Goal: Task Accomplishment & Management: Manage account settings

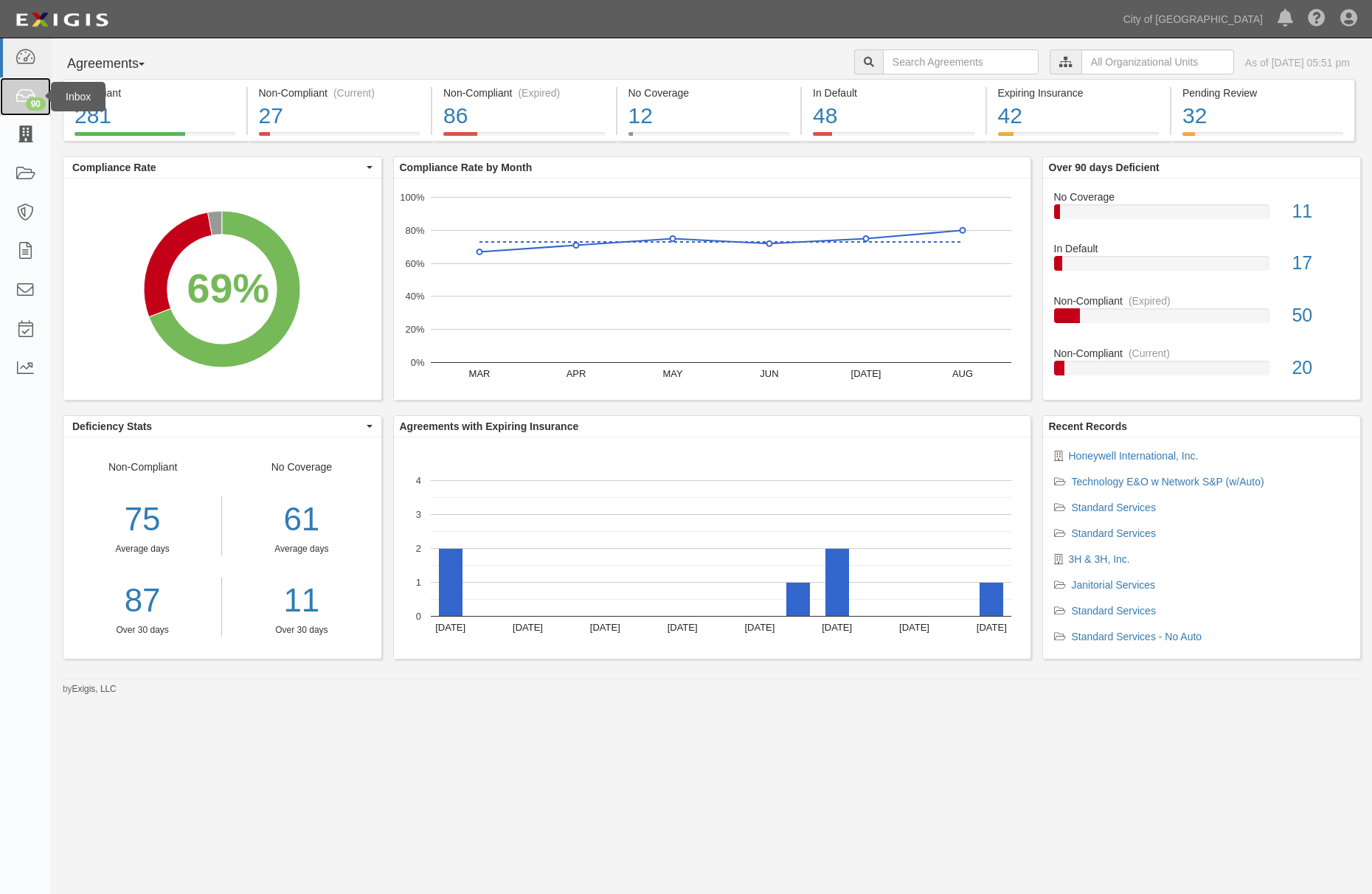
click at [36, 103] on div "90" at bounding box center [36, 104] width 20 height 14
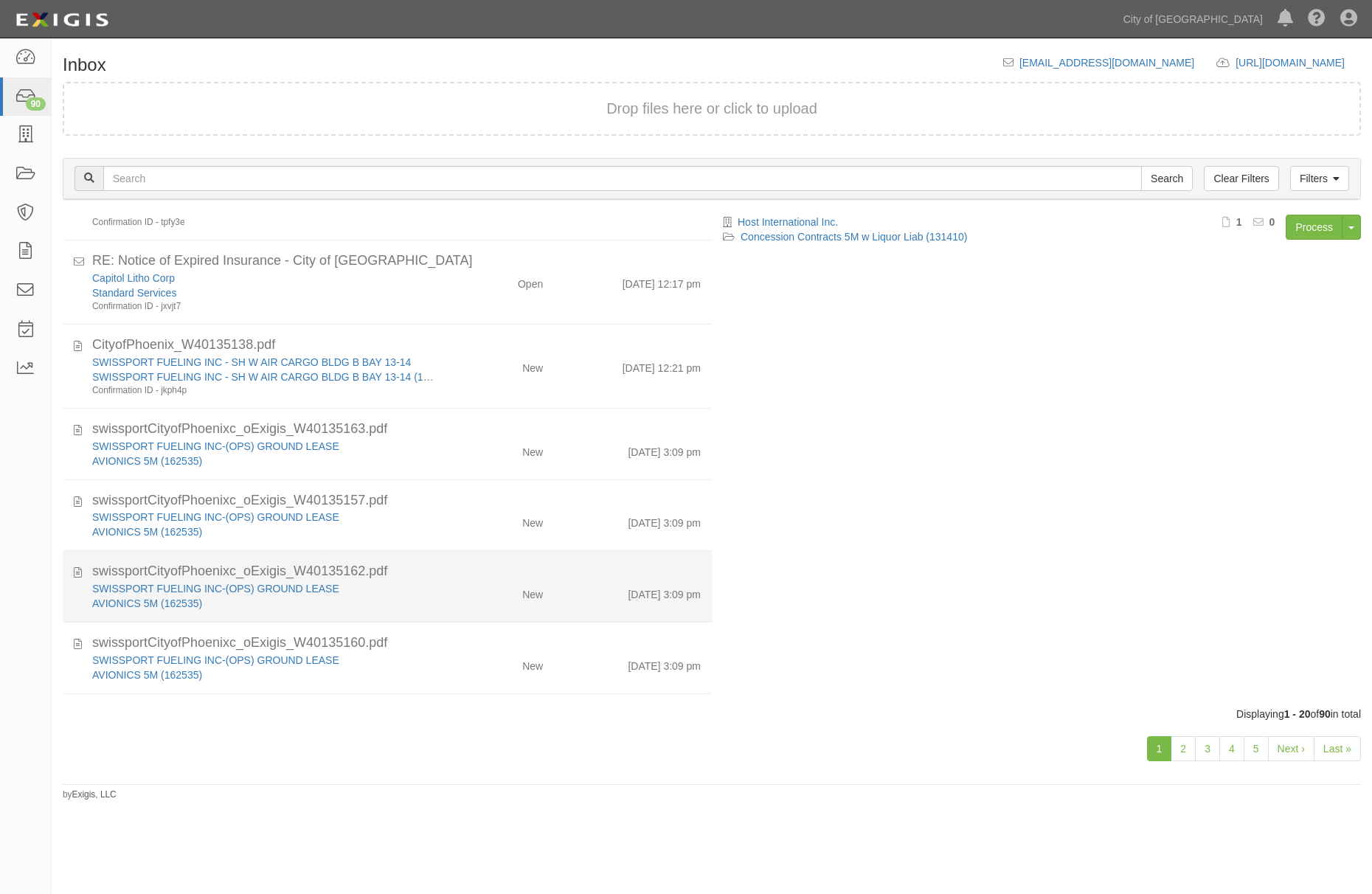
scroll to position [1041, 0]
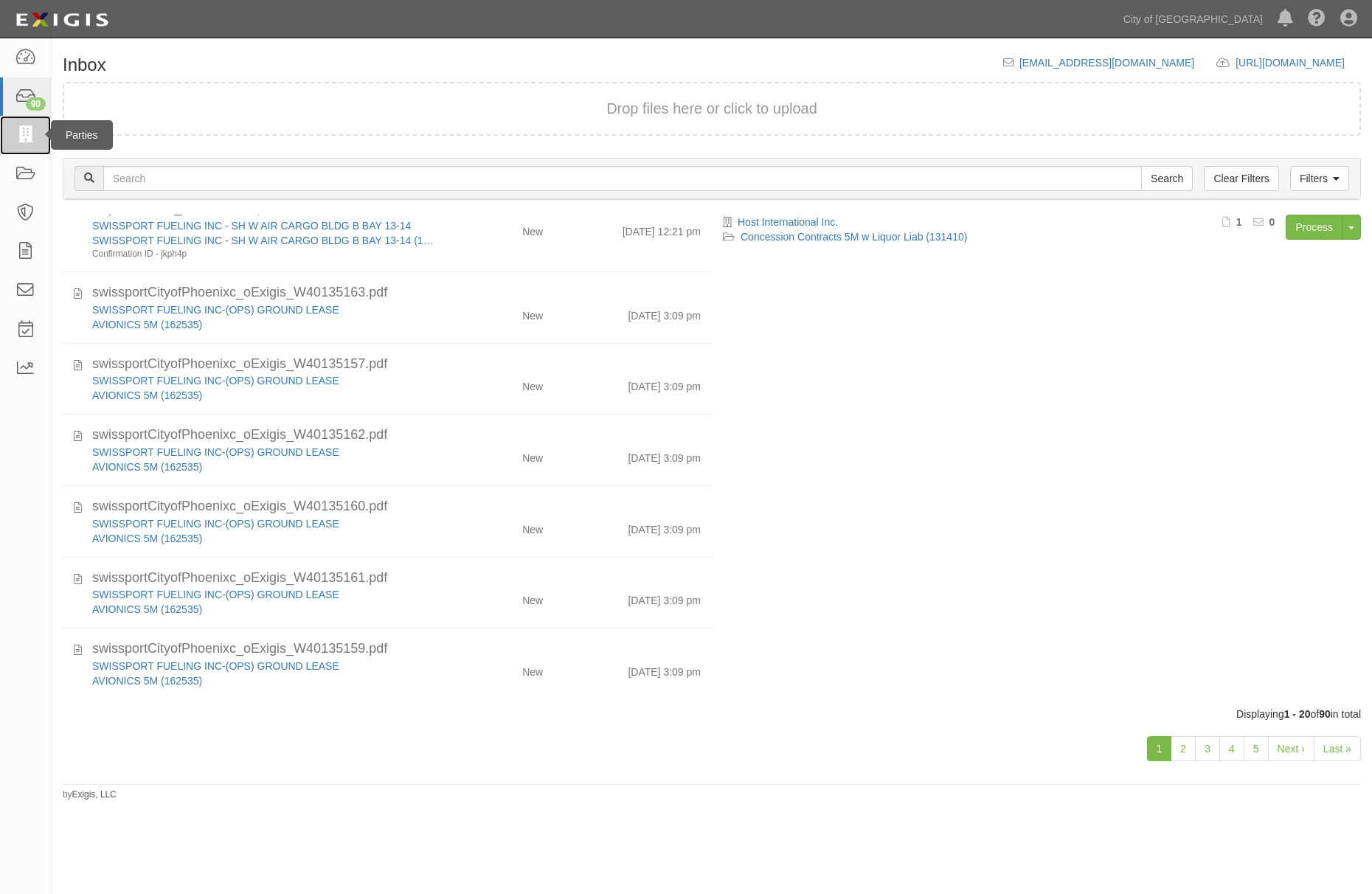
click at [31, 127] on icon at bounding box center [24, 135] width 21 height 17
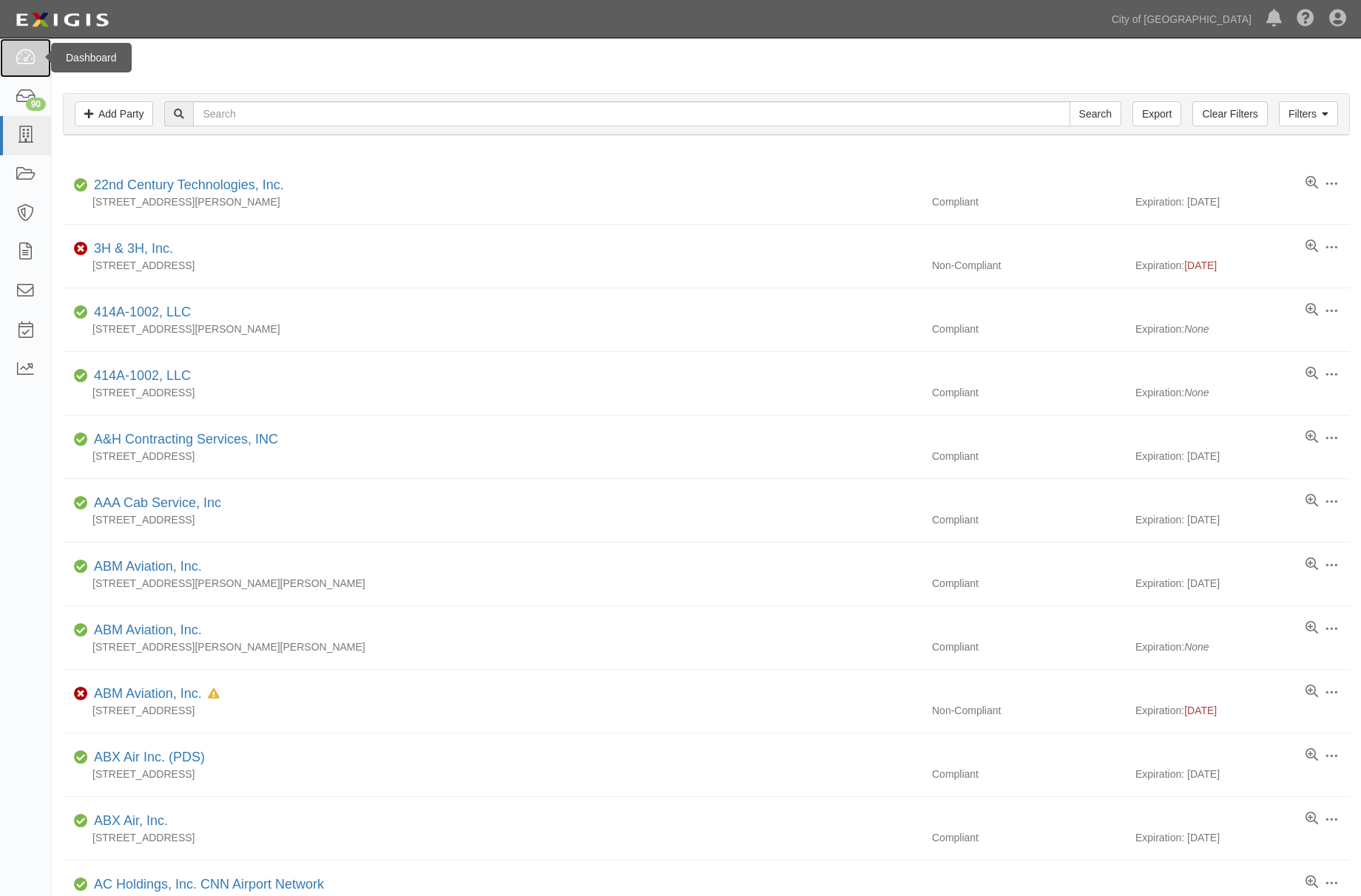
drag, startPoint x: 0, startPoint y: 0, endPoint x: 34, endPoint y: 50, distance: 60.5
click at [34, 50] on icon at bounding box center [24, 58] width 21 height 17
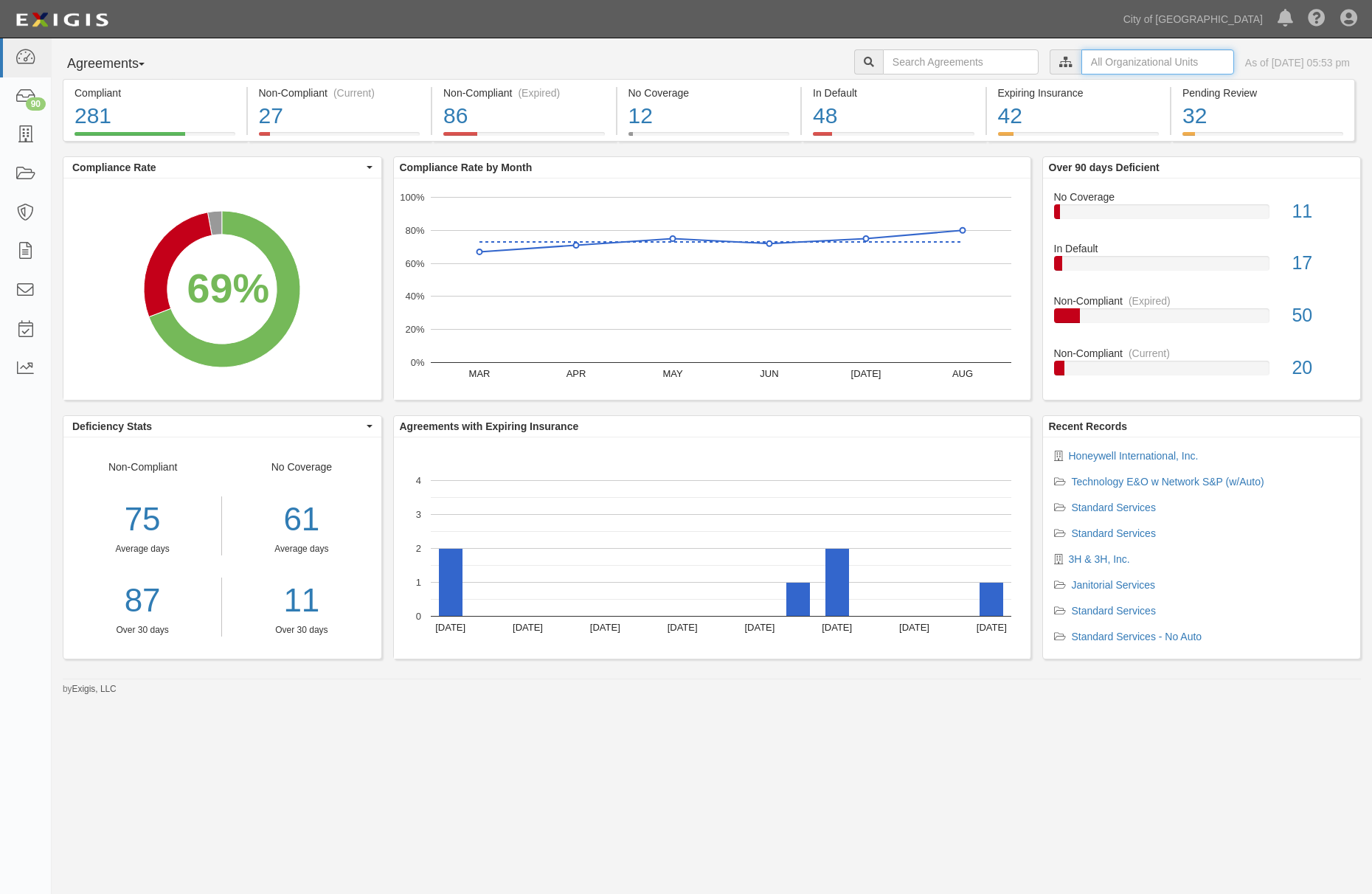
click at [1089, 62] on input "text" at bounding box center [1158, 62] width 153 height 25
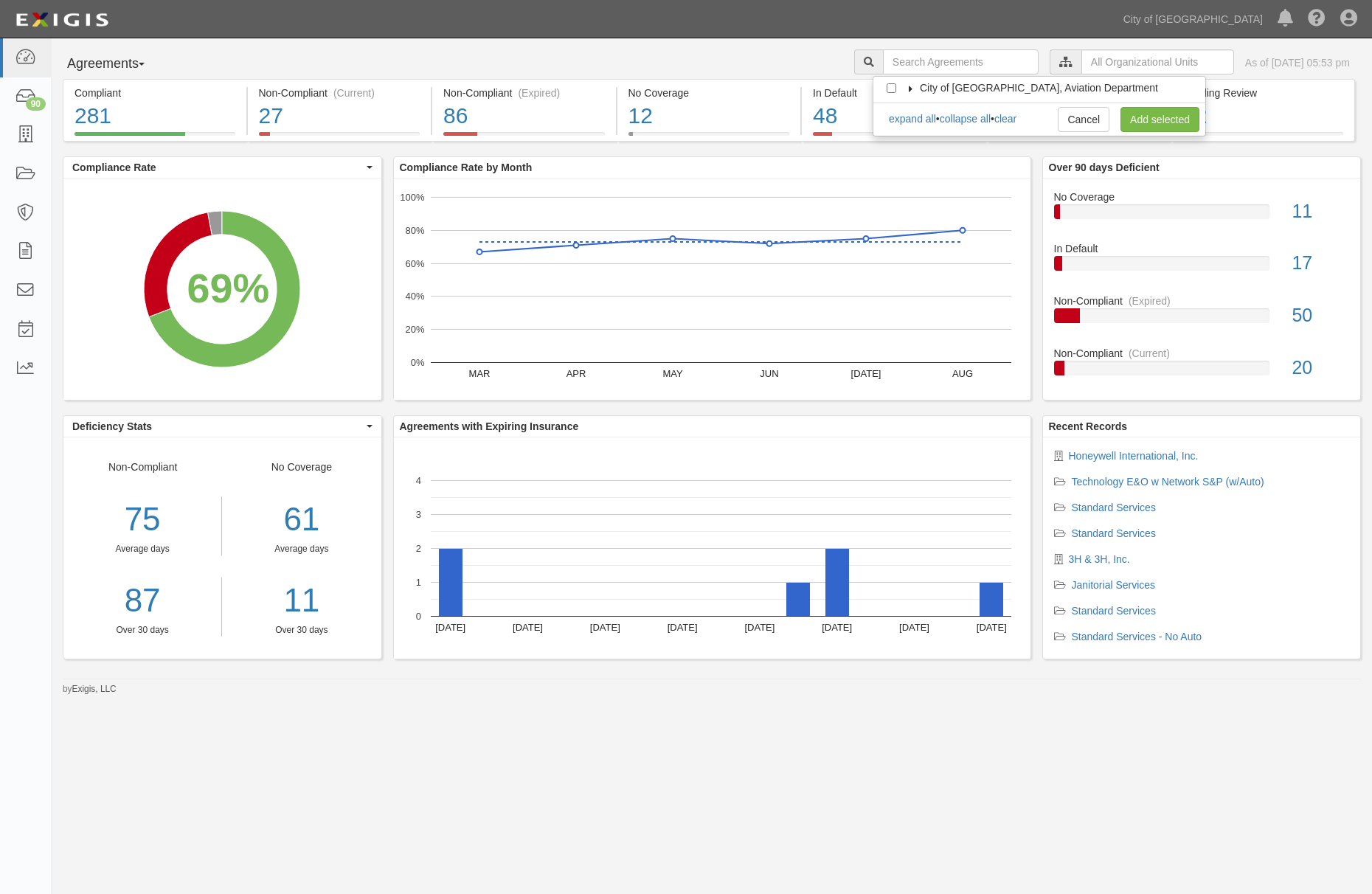
click at [909, 95] on div "City of [GEOGRAPHIC_DATA], Aviation Department Business & Properties Division A…" at bounding box center [1039, 106] width 334 height 61
click at [905, 87] on icon at bounding box center [910, 89] width 10 height 6
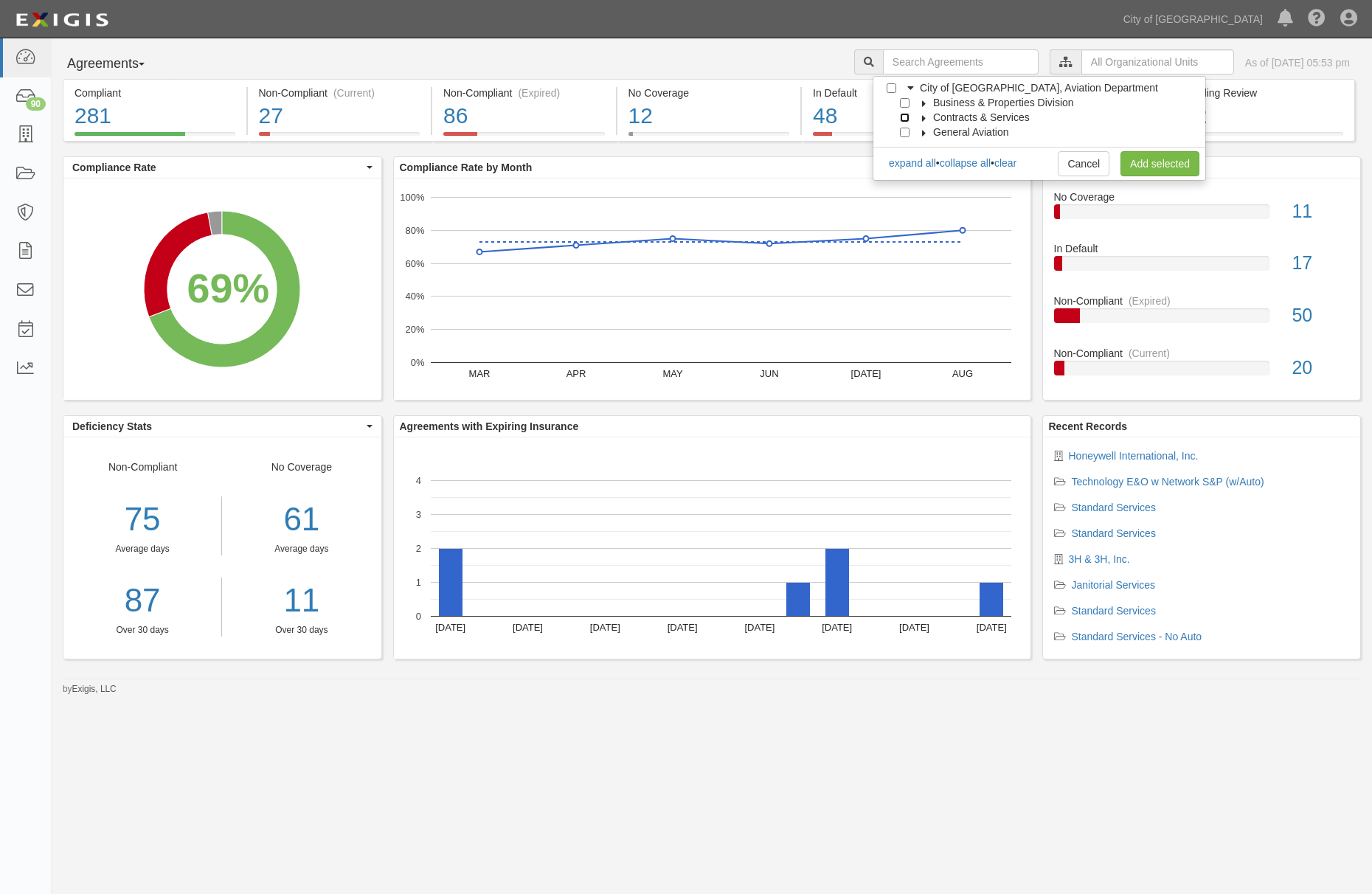
click at [904, 118] on input "Contracts & Services" at bounding box center [904, 118] width 10 height 10
checkbox input "true"
click at [1129, 169] on link "Add selected" at bounding box center [1159, 164] width 79 height 25
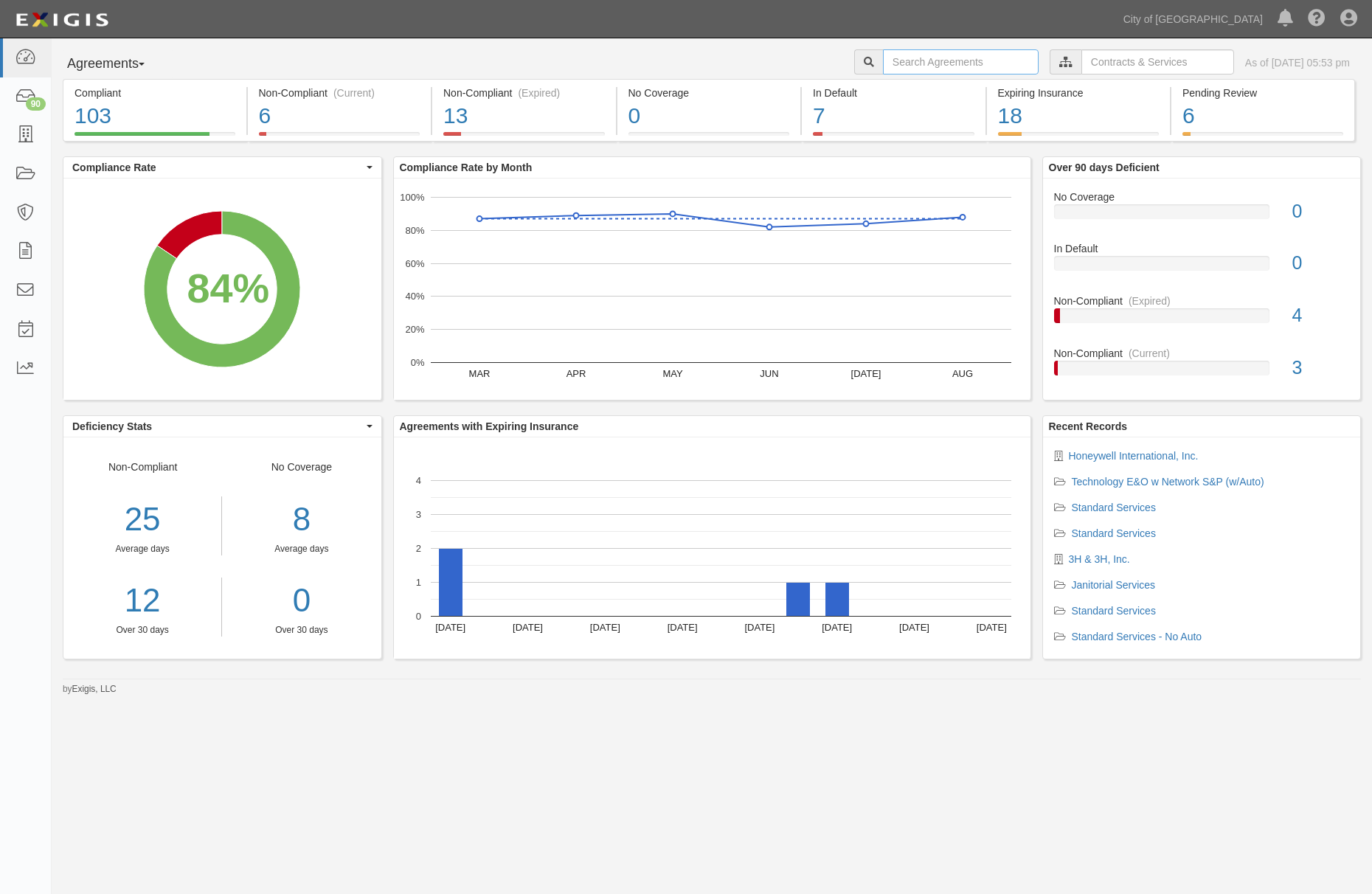
click at [953, 61] on input "text" at bounding box center [960, 62] width 156 height 25
paste input "156351"
type input "156351"
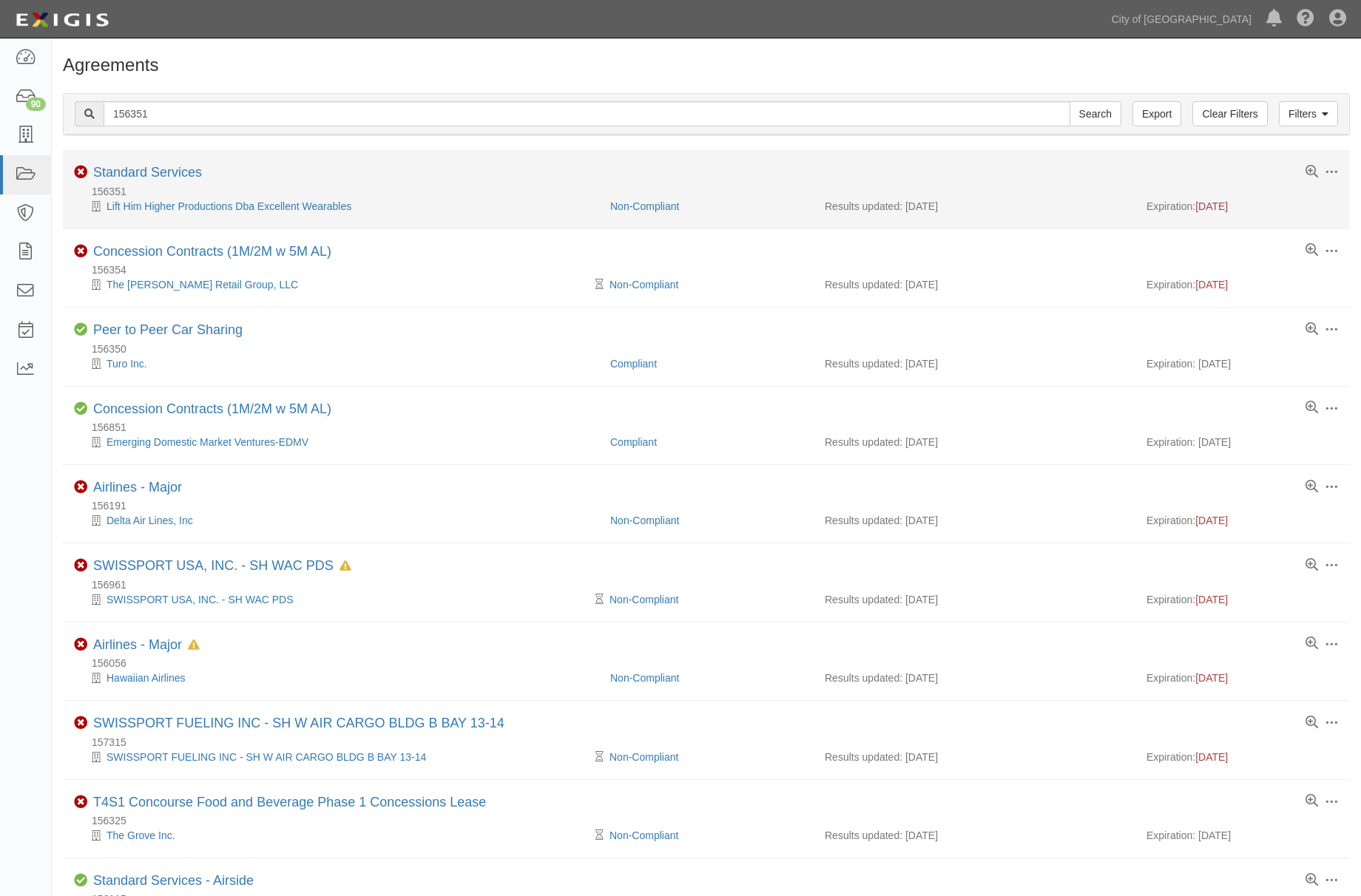
click at [190, 159] on li "Toggle Agreement Dropdown Edit Log activity Add task Send message Archive Non-C…" at bounding box center [705, 190] width 1287 height 78
click at [183, 166] on link "Standard Services" at bounding box center [148, 172] width 109 height 15
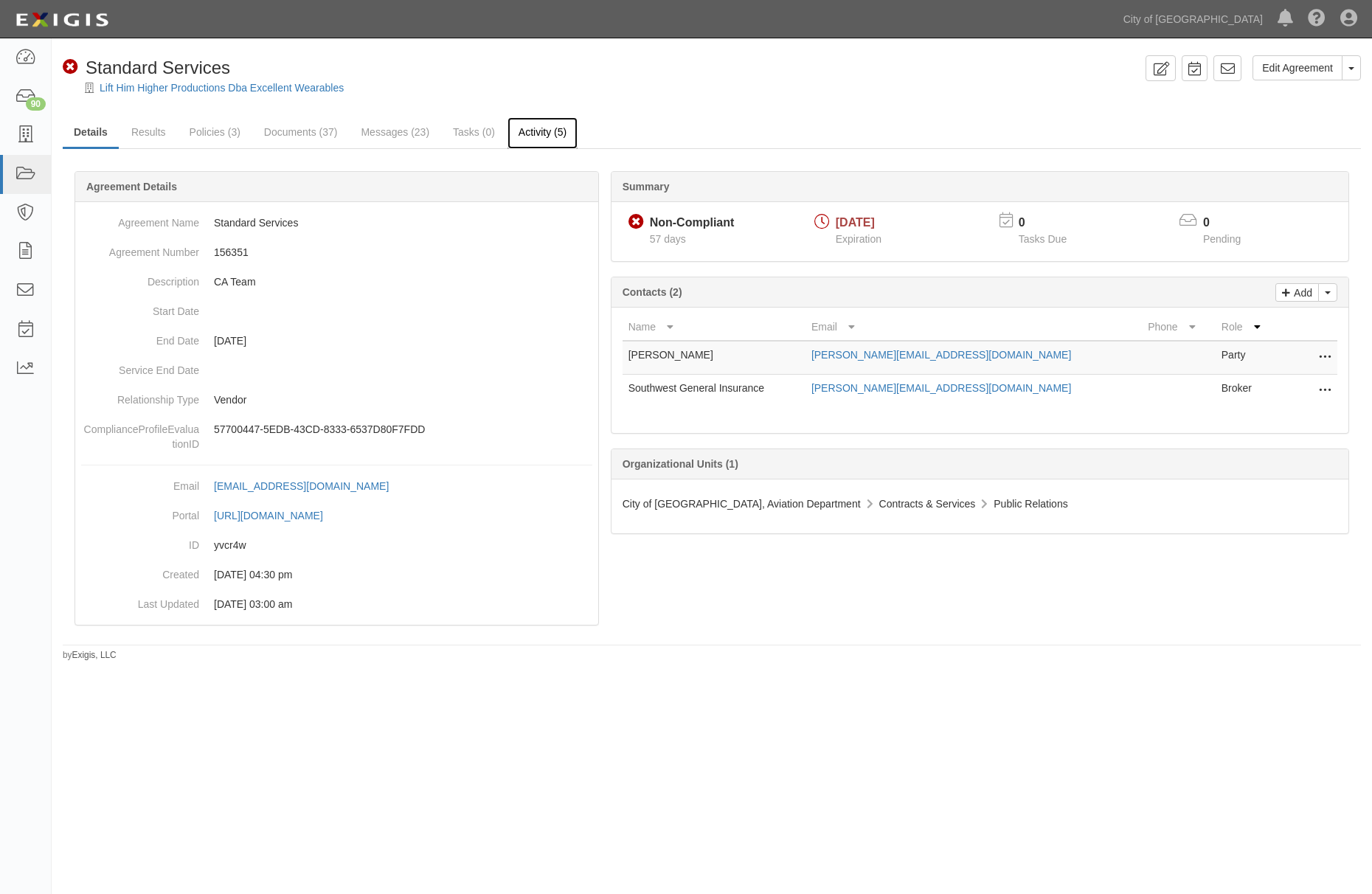
click at [524, 142] on link "Activity (5)" at bounding box center [542, 133] width 70 height 32
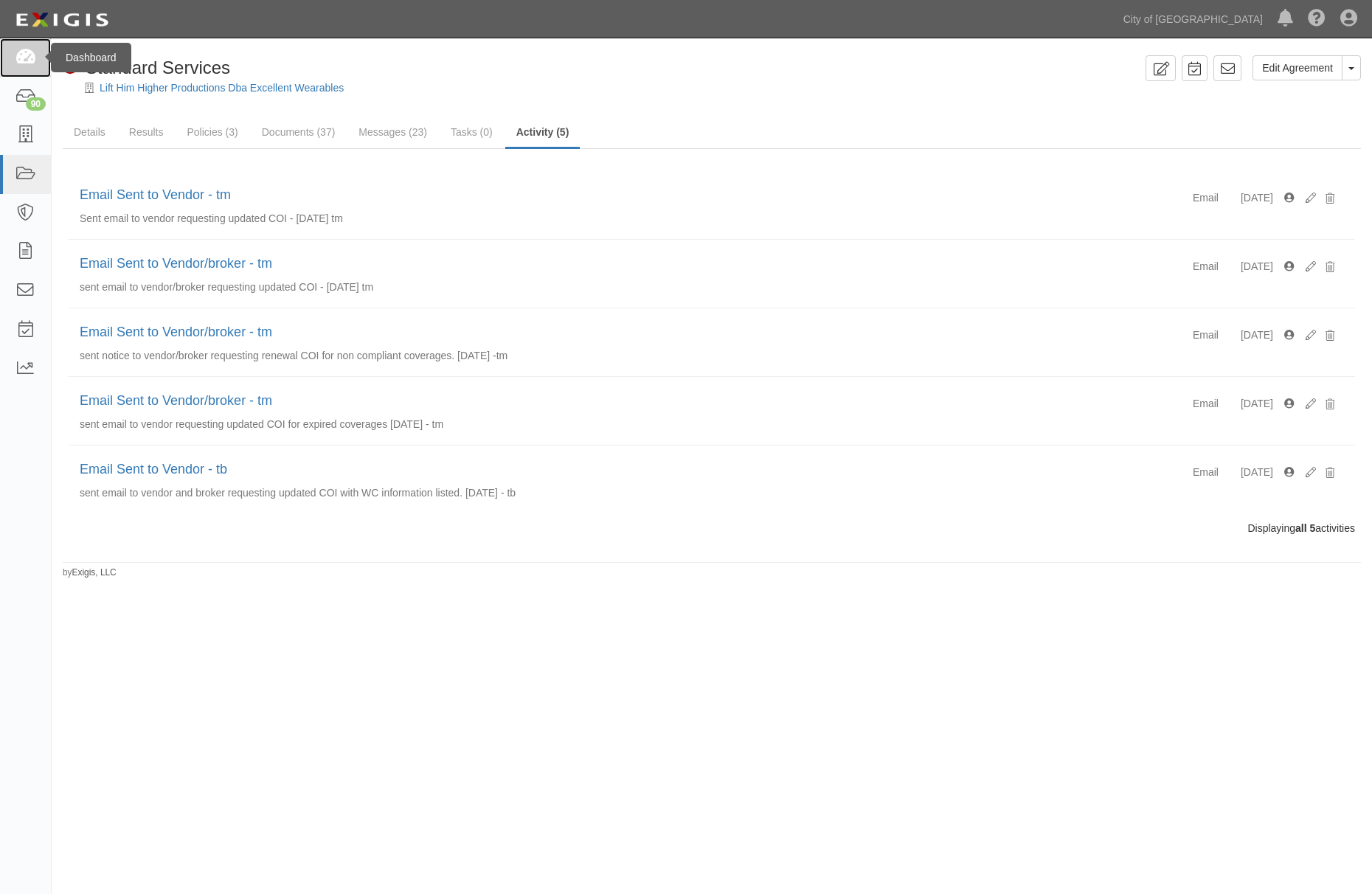
click at [40, 51] on link at bounding box center [25, 57] width 51 height 39
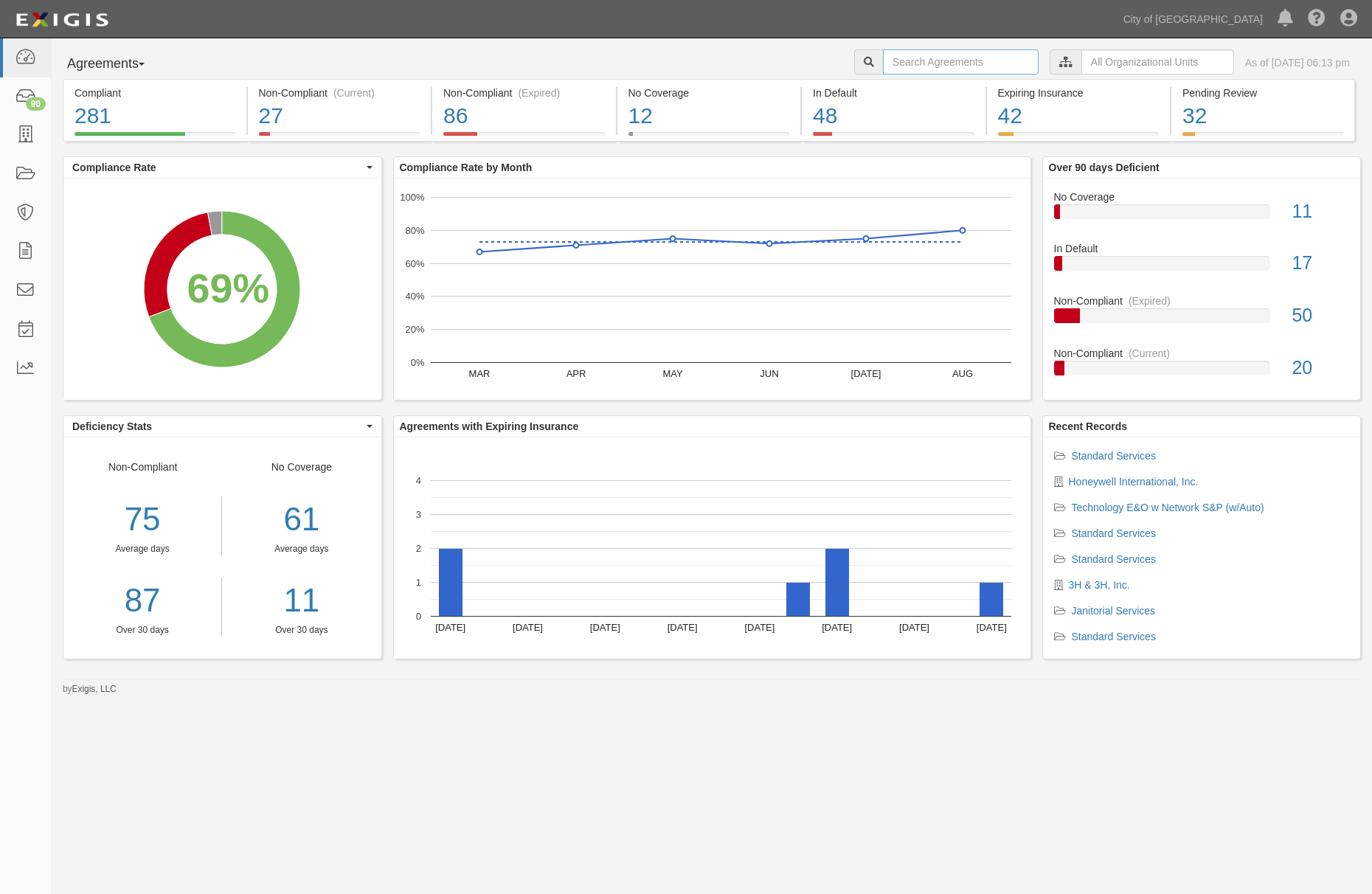
drag, startPoint x: 0, startPoint y: 0, endPoint x: 963, endPoint y: 58, distance: 964.7
click at [963, 58] on input "text" at bounding box center [960, 62] width 156 height 25
paste input "154775"
type input "154775"
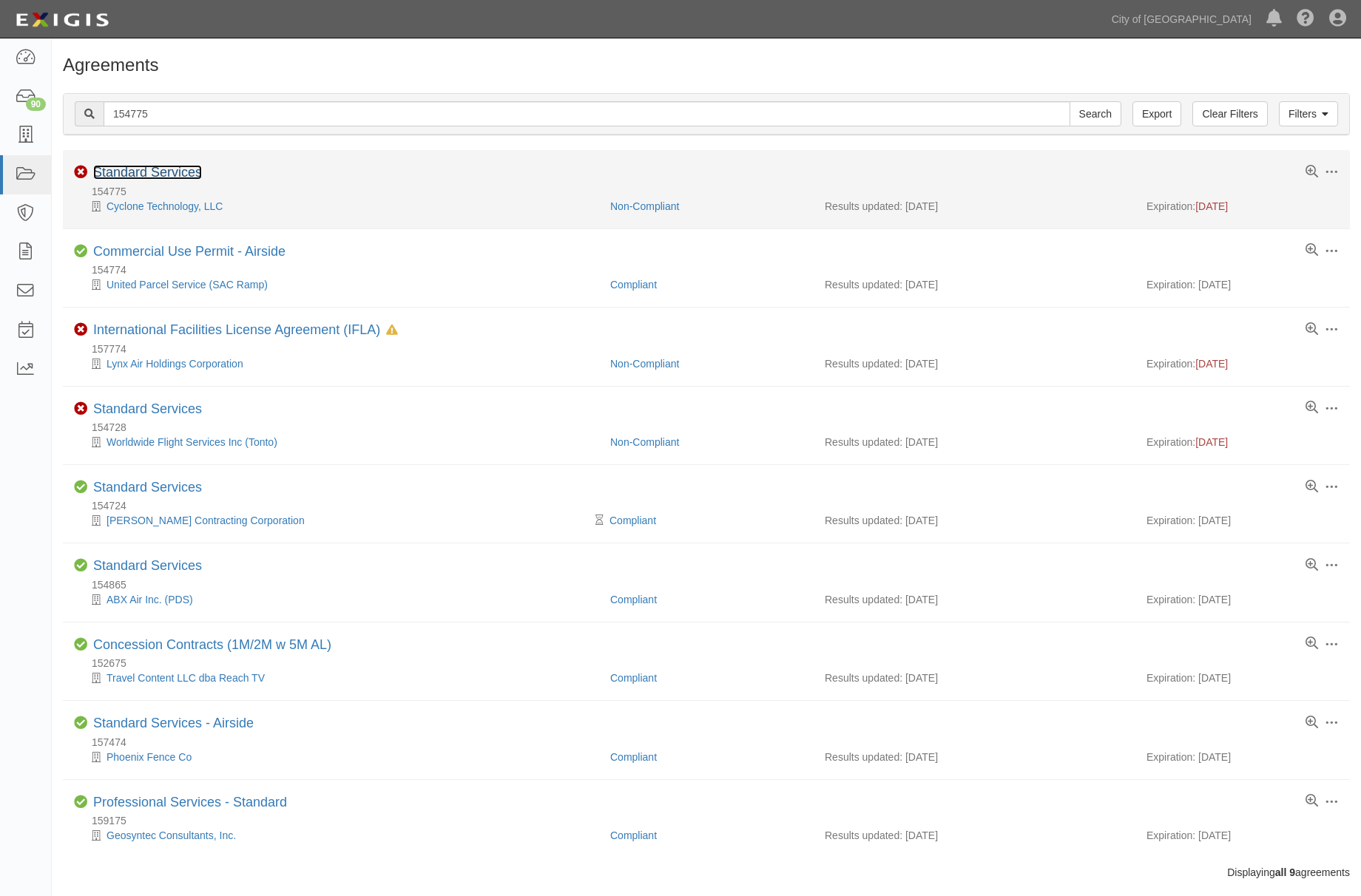
click at [124, 176] on link "Standard Services" at bounding box center [148, 172] width 109 height 15
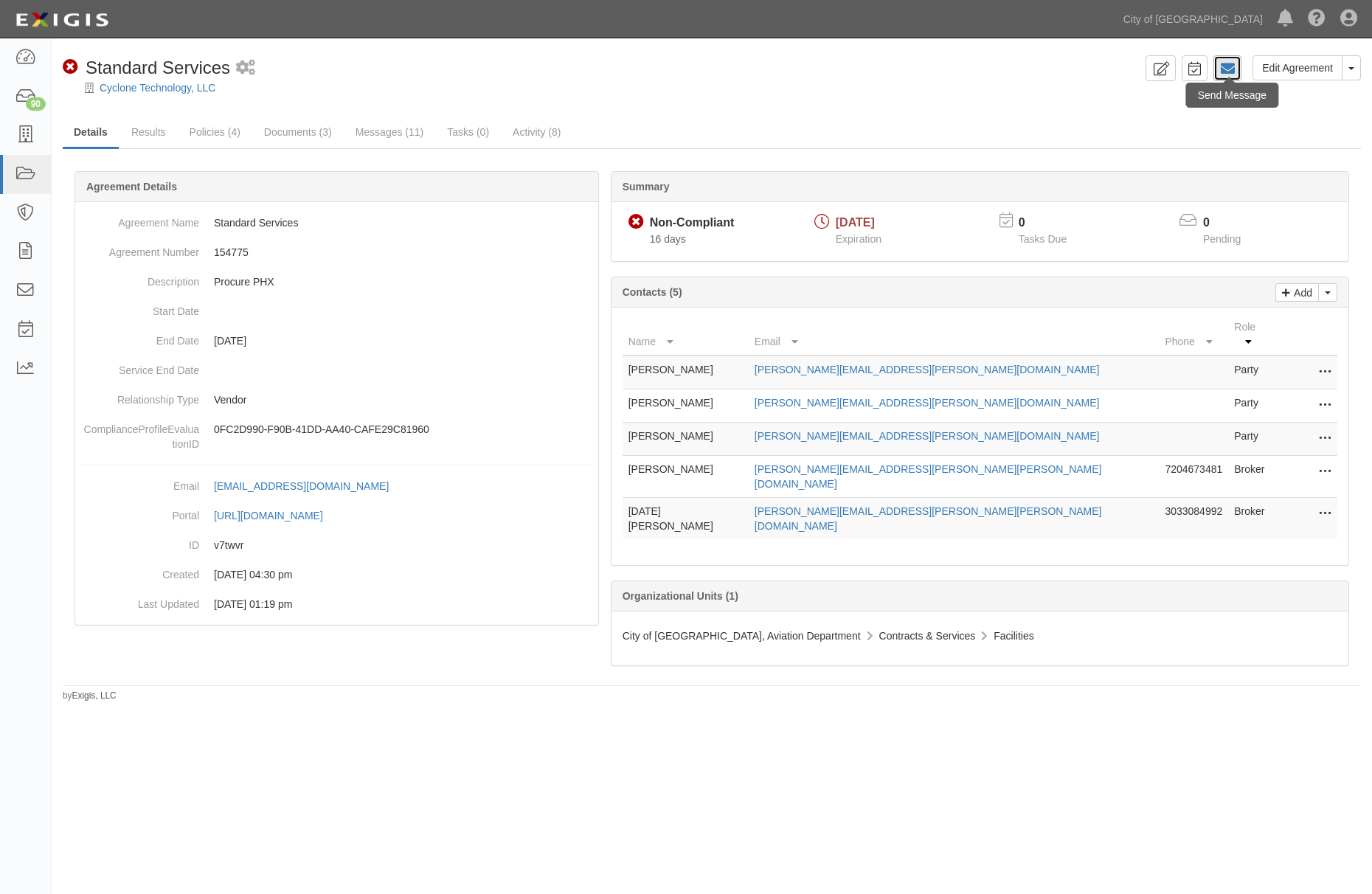
click at [1228, 74] on icon at bounding box center [1227, 69] width 14 height 14
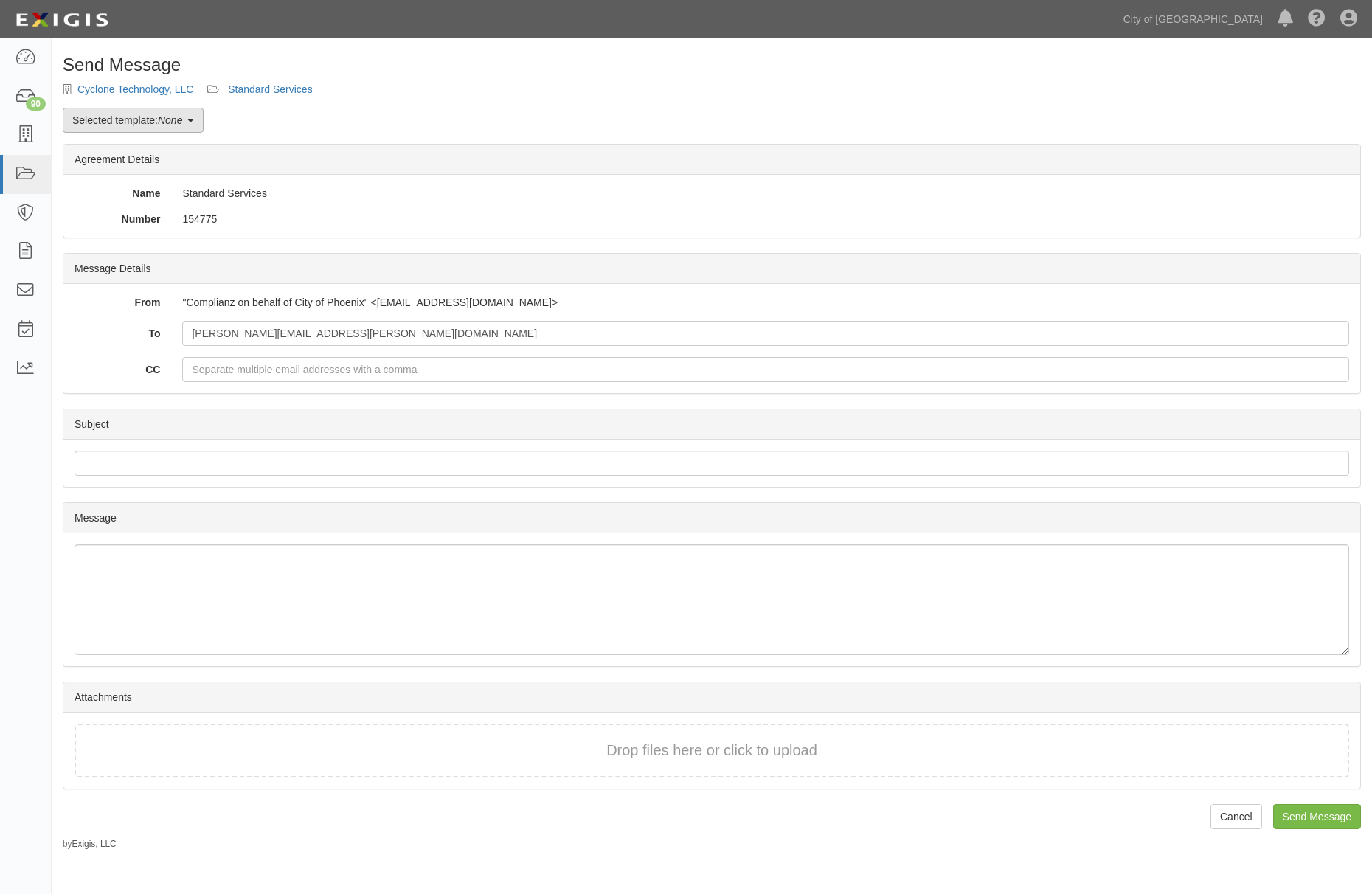
click at [163, 116] on em "None" at bounding box center [170, 119] width 24 height 12
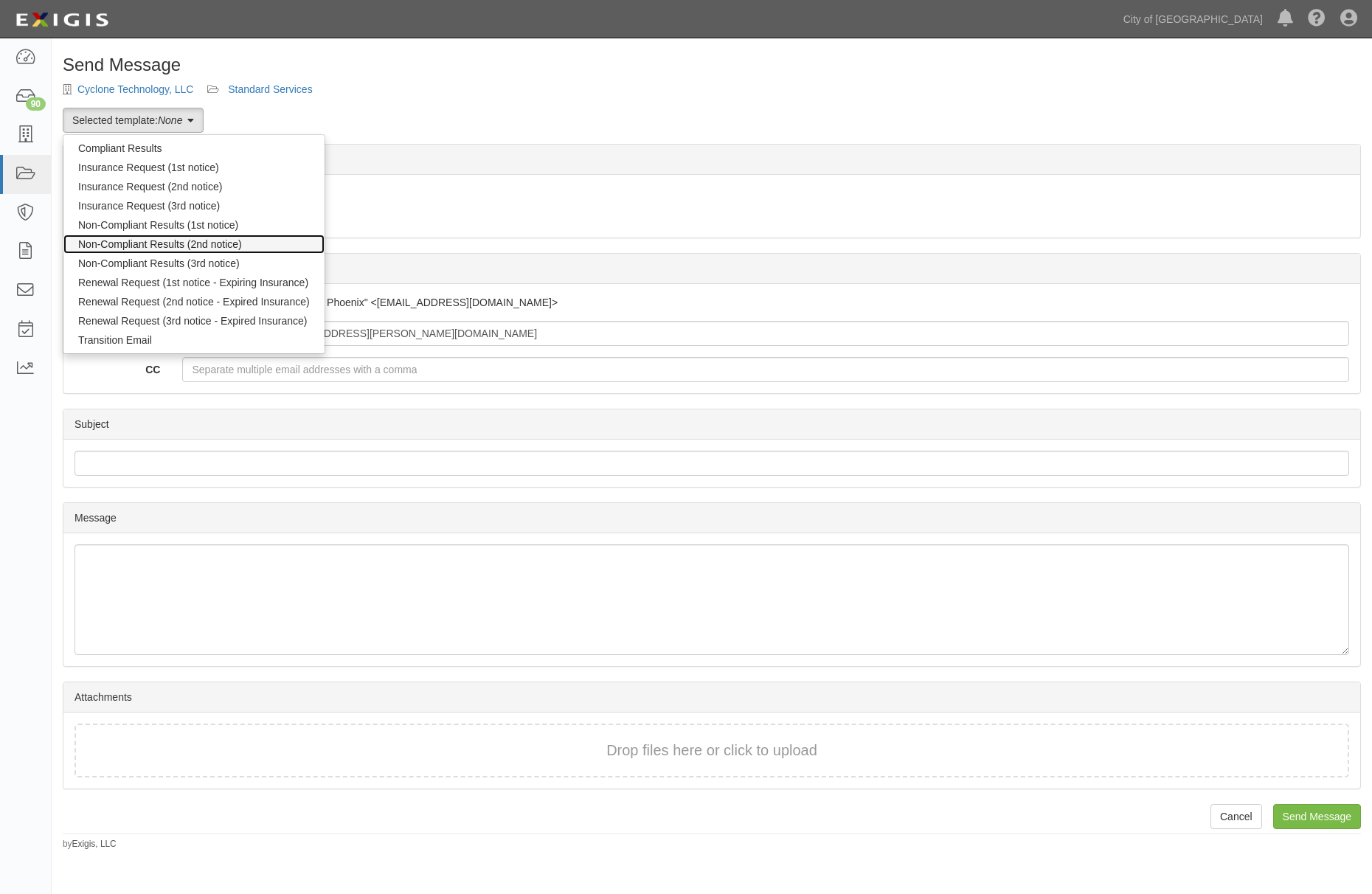
click at [152, 237] on link "Non-Compliant Results (2nd notice)" at bounding box center [194, 243] width 261 height 19
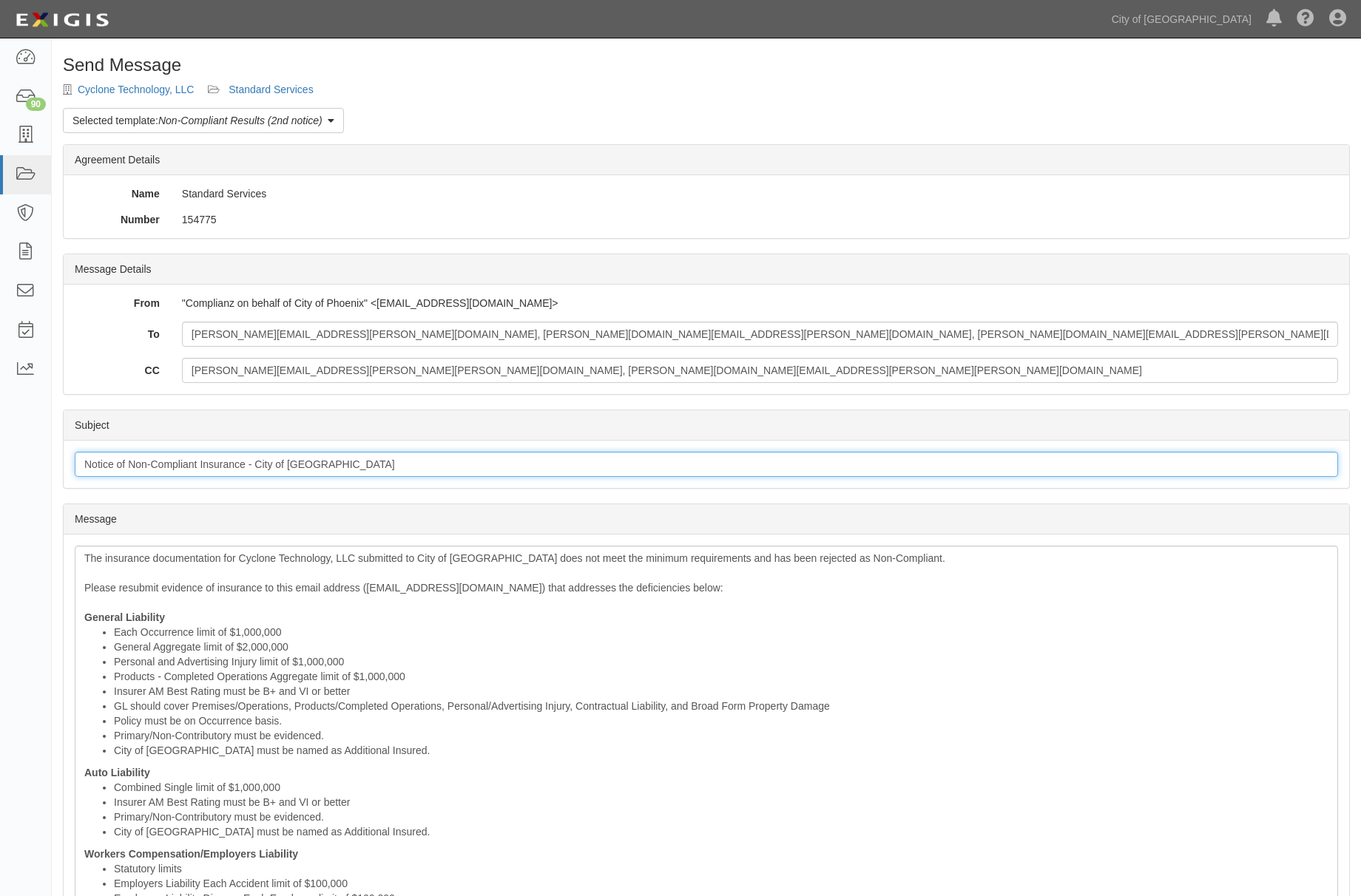
click at [225, 463] on input "Notice of Non-Compliant Insurance - City of Phoenix" at bounding box center [705, 464] width 1263 height 25
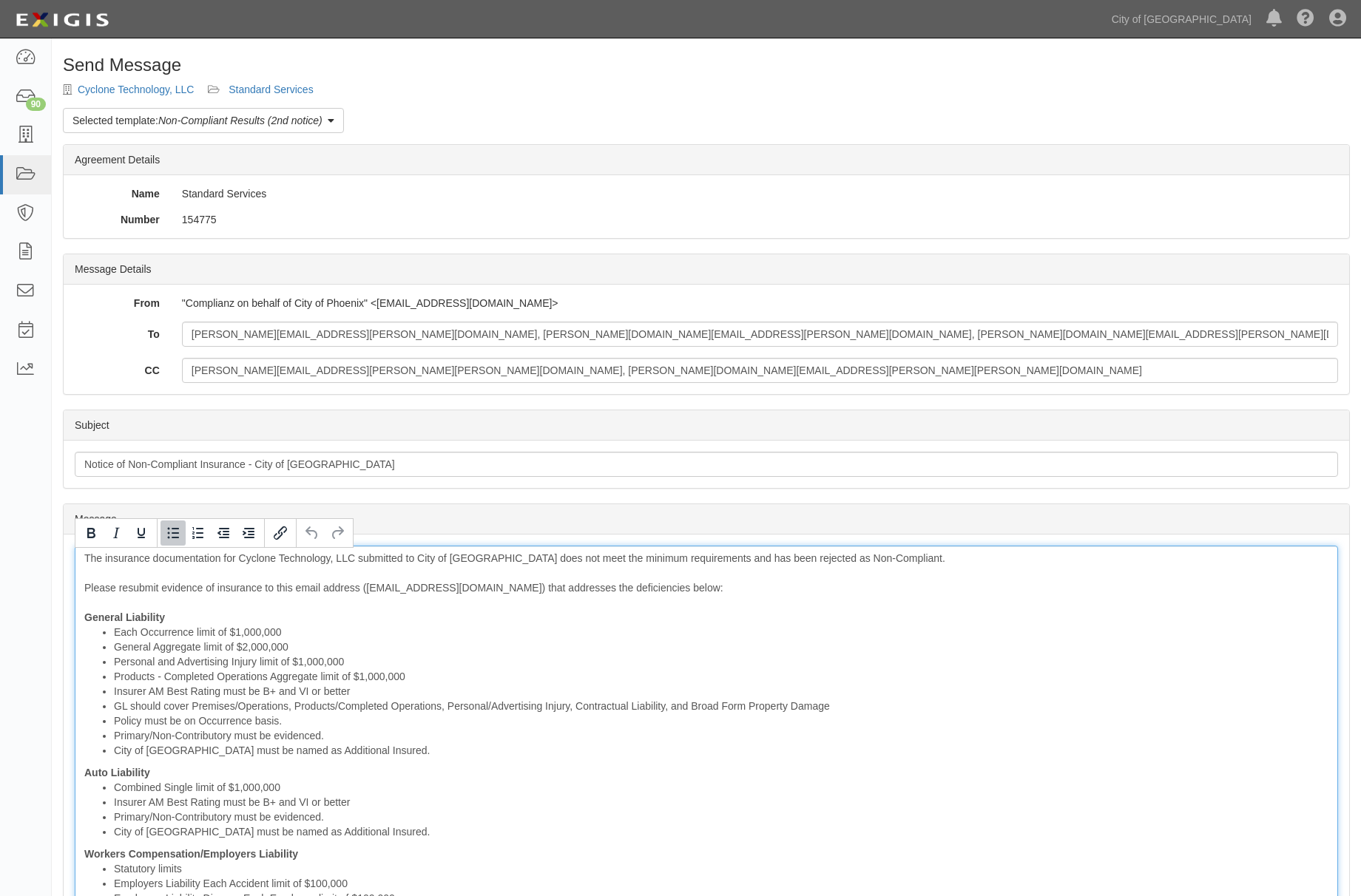
click at [384, 791] on li "Combined Single limit of $1,000,000" at bounding box center [721, 787] width 1214 height 15
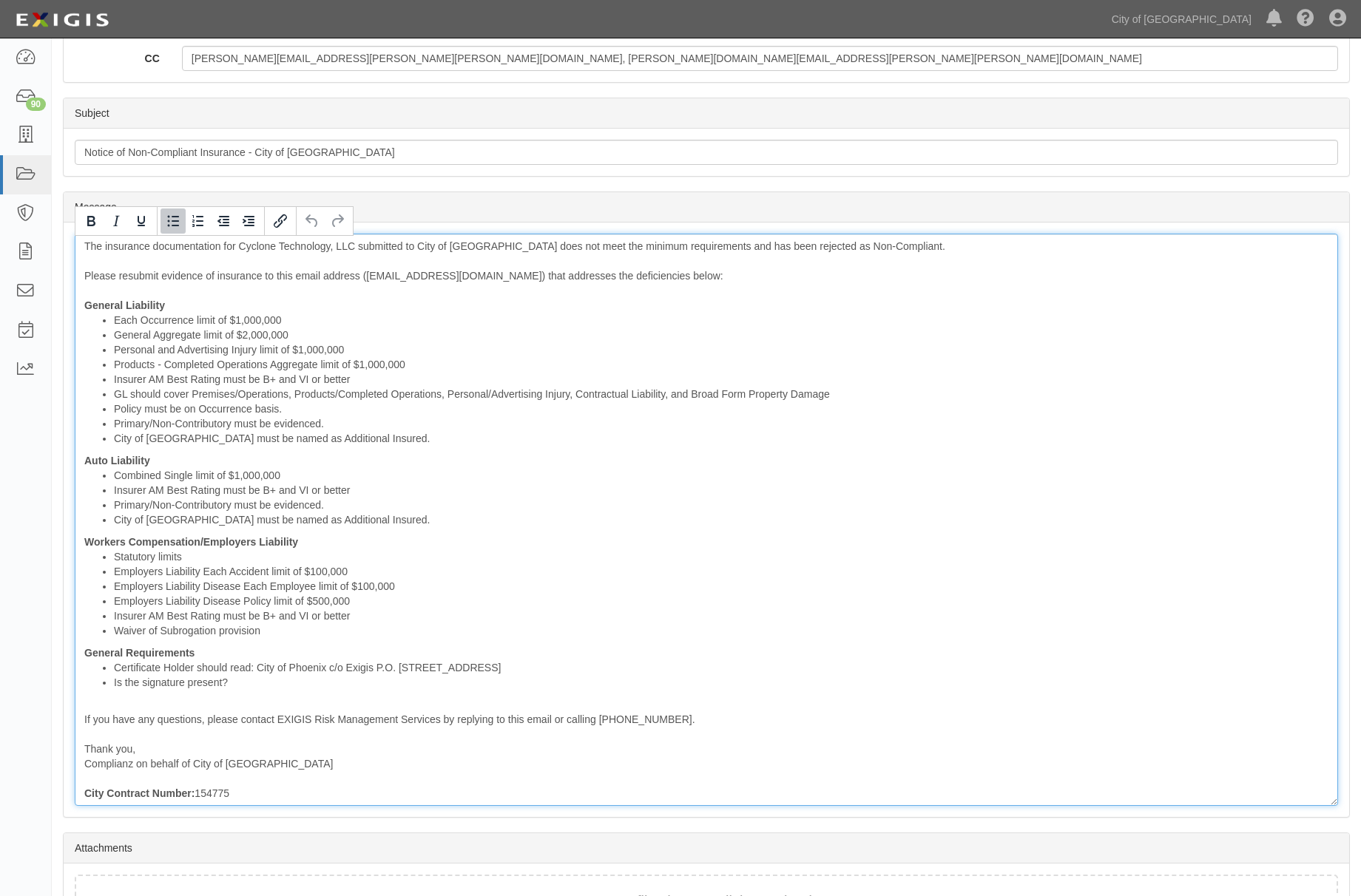
scroll to position [422, 0]
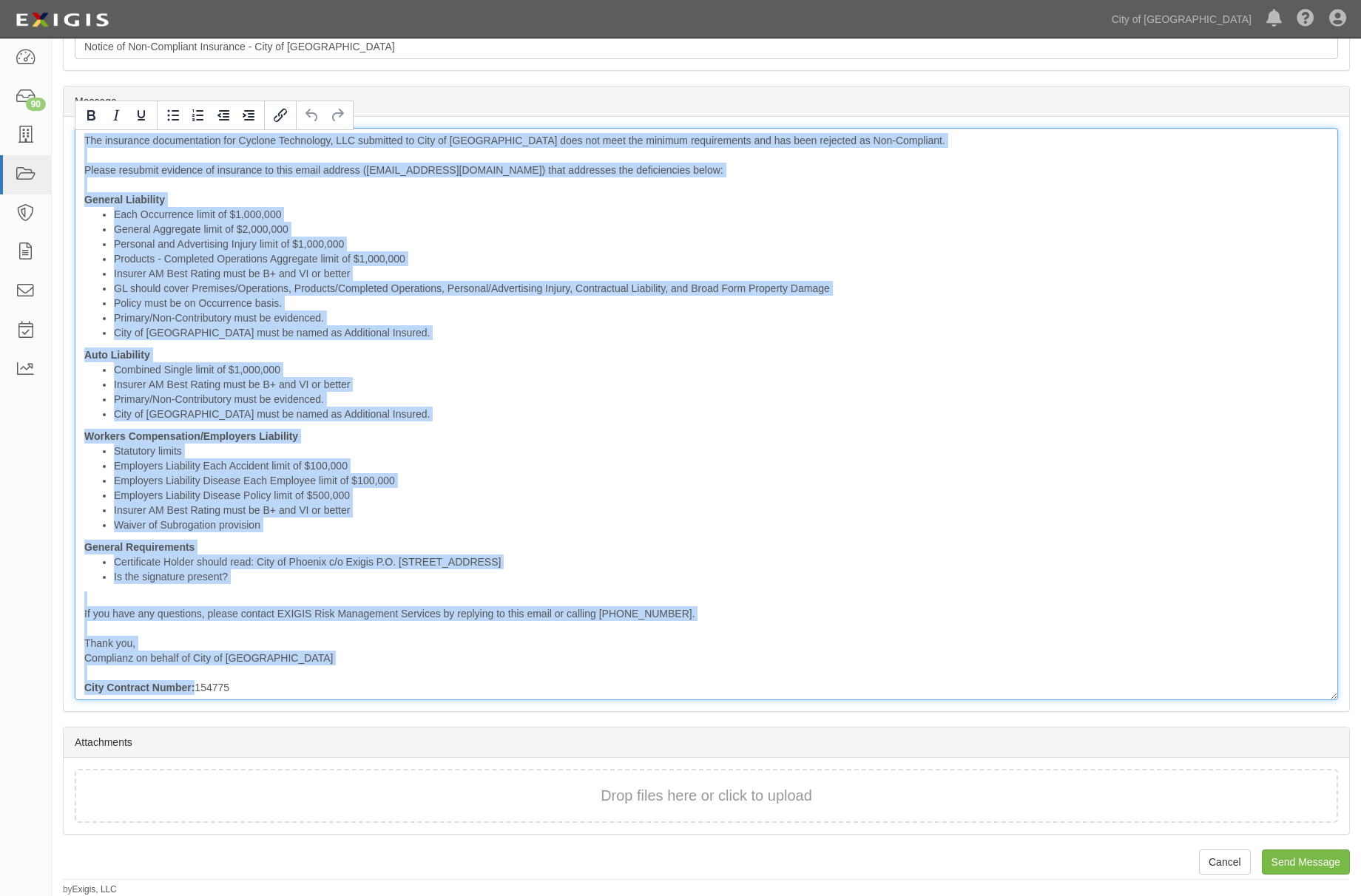
copy div "The insurance documentation for Cyclone Technology, LLC submitted to City of Ph…"
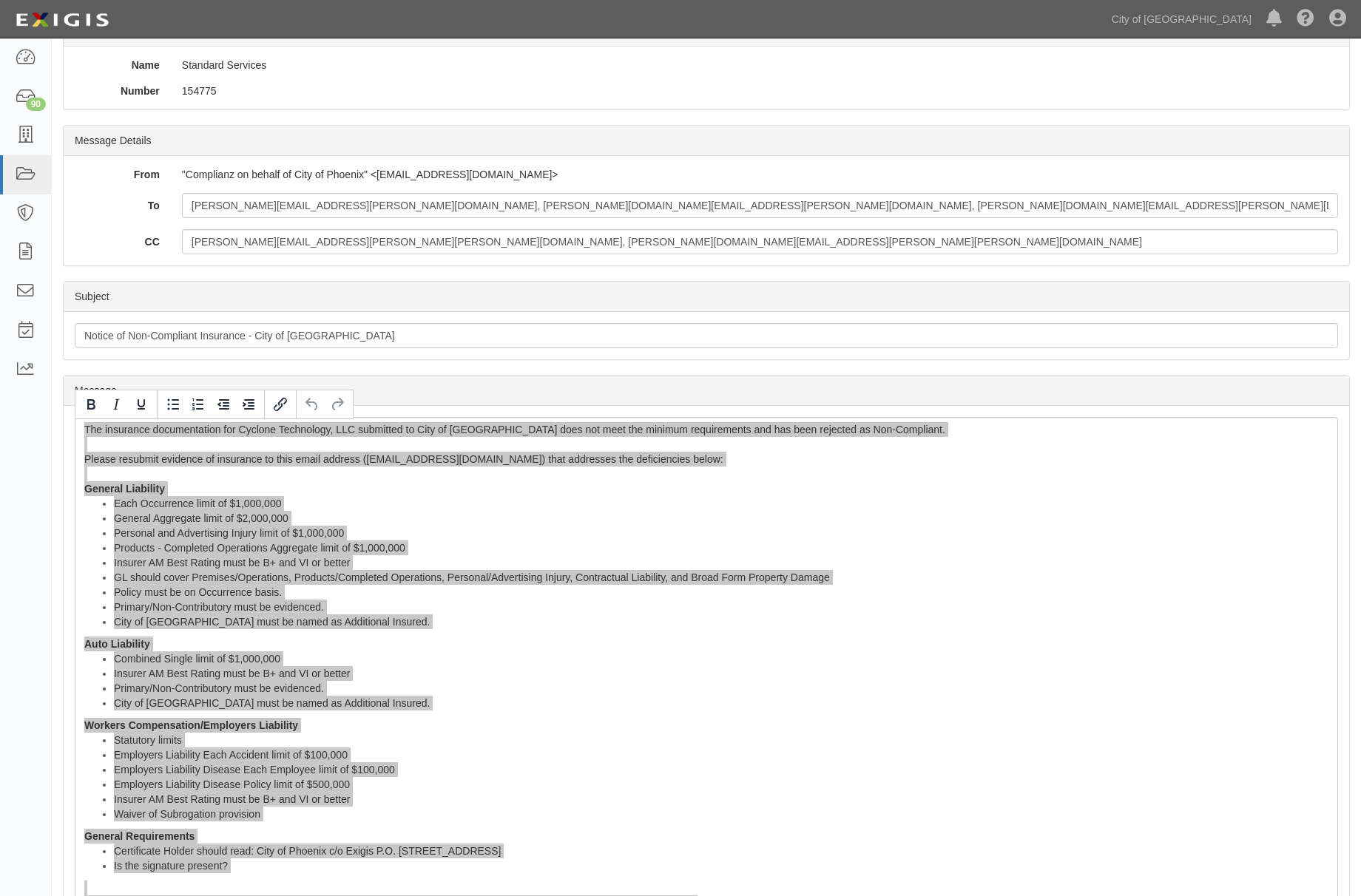
scroll to position [0, 0]
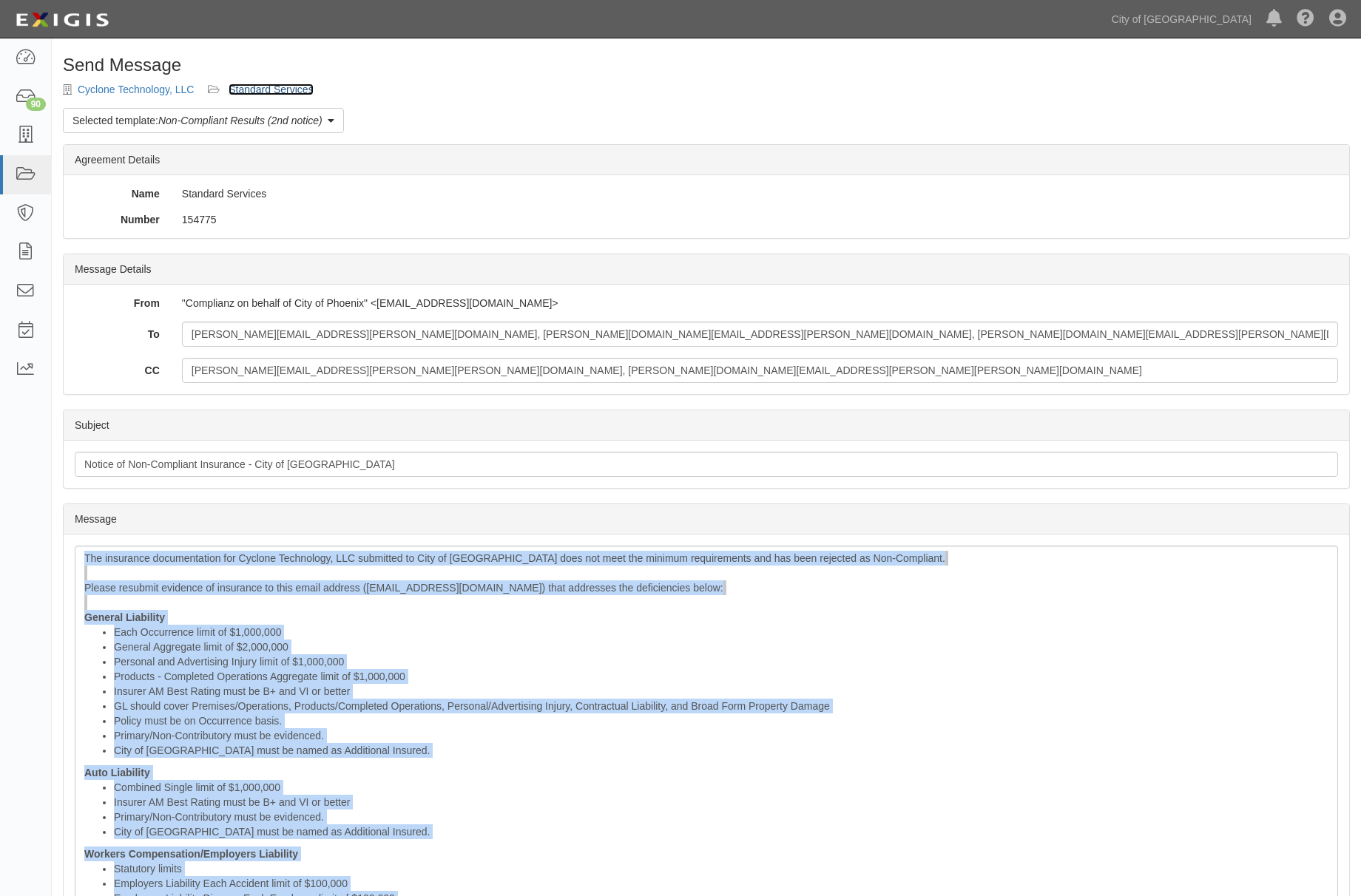
click at [297, 92] on link "Standard Services" at bounding box center [270, 89] width 84 height 12
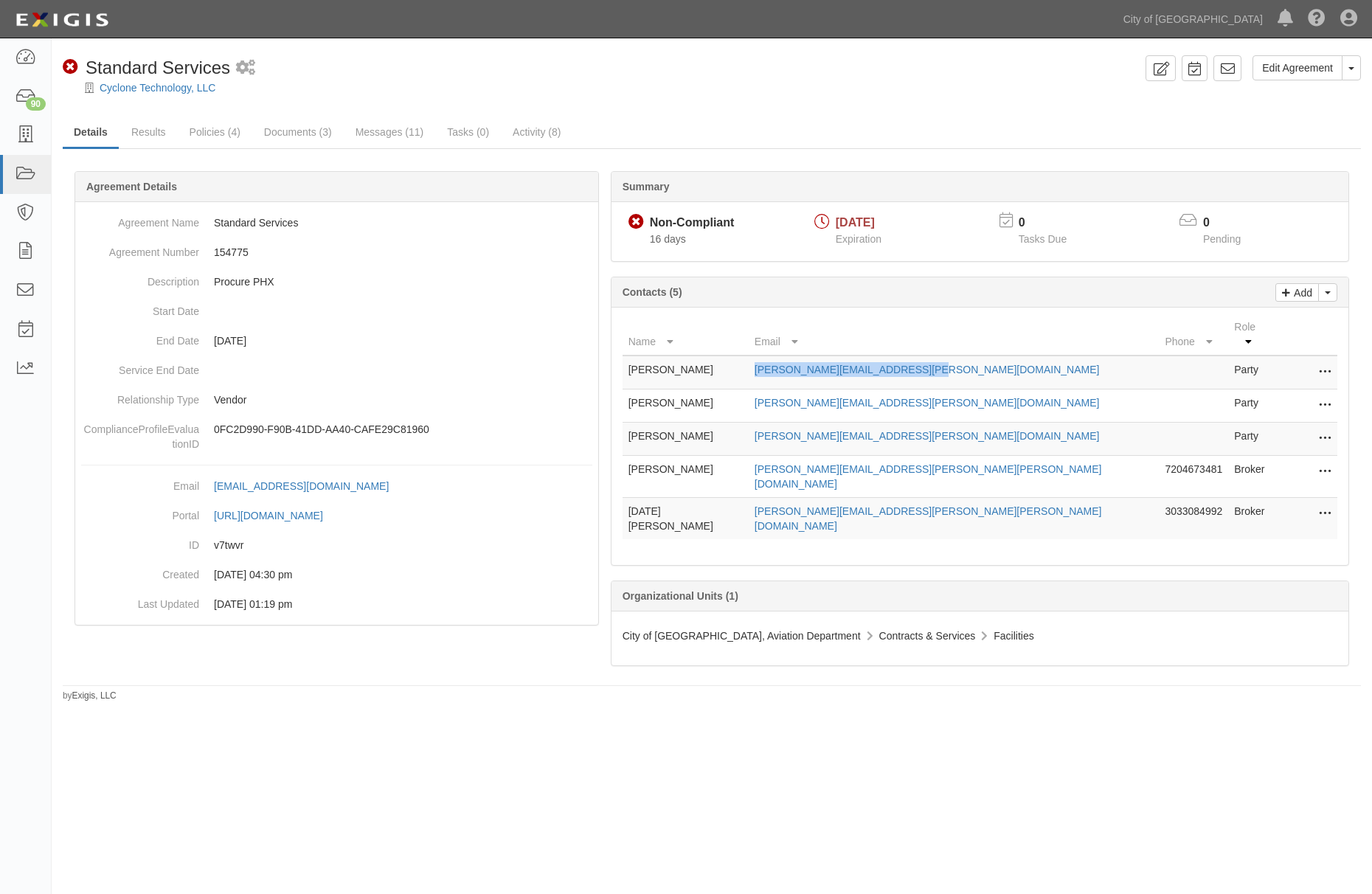
drag, startPoint x: 897, startPoint y: 366, endPoint x: 804, endPoint y: 375, distance: 93.4
click at [804, 375] on td "[PERSON_NAME][EMAIL_ADDRESS][PERSON_NAME][DOMAIN_NAME]" at bounding box center [954, 373] width 411 height 34
copy link "[PERSON_NAME][EMAIL_ADDRESS][PERSON_NAME][DOMAIN_NAME]"
drag, startPoint x: 960, startPoint y: 393, endPoint x: 798, endPoint y: 398, distance: 162.1
click at [798, 398] on tr "[PERSON_NAME] [PERSON_NAME][EMAIL_ADDRESS][PERSON_NAME][DOMAIN_NAME] Party Edit…" at bounding box center [979, 406] width 714 height 33
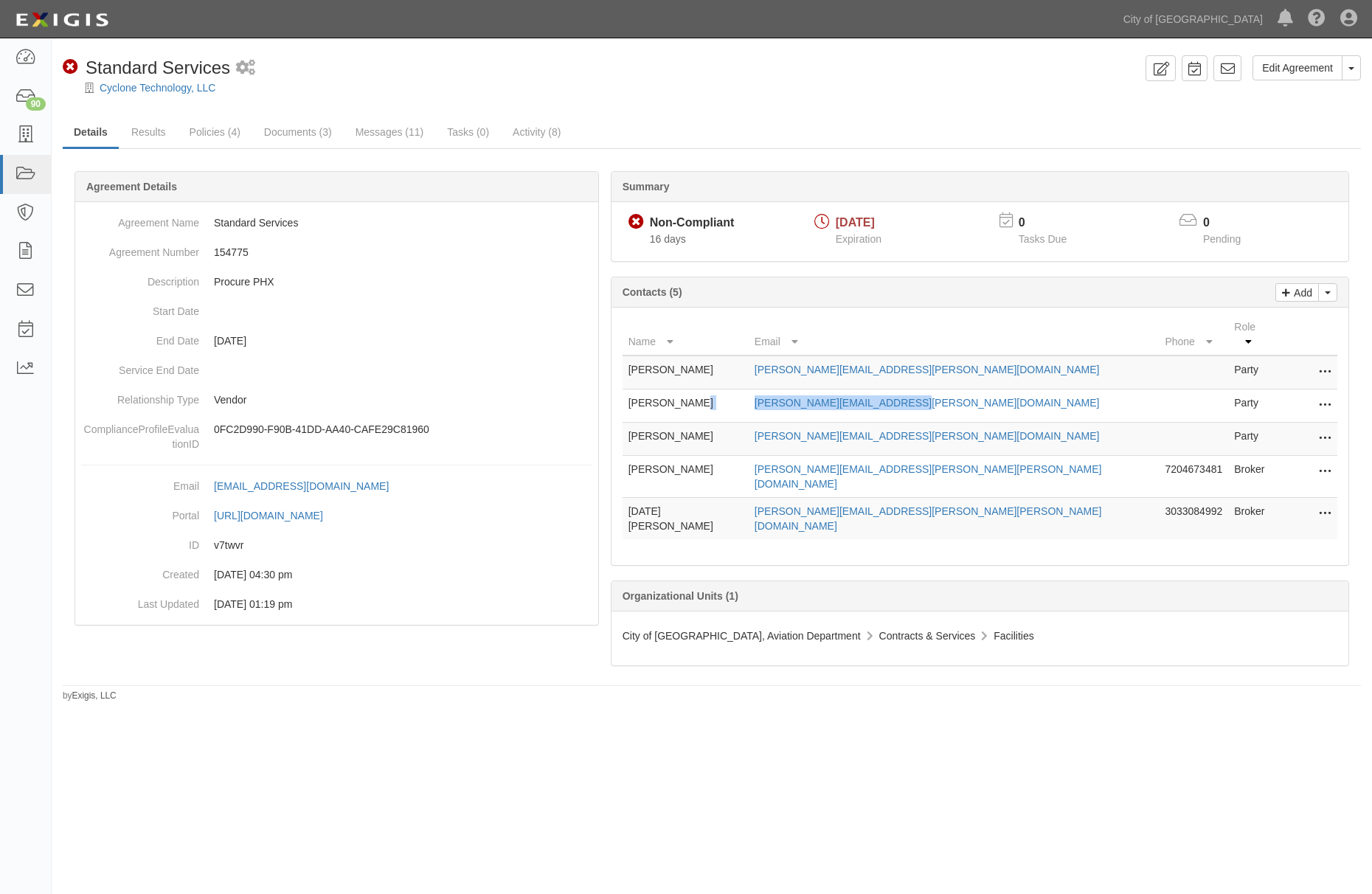
copy tr "[PERSON_NAME][EMAIL_ADDRESS][PERSON_NAME][DOMAIN_NAME]"
drag, startPoint x: 933, startPoint y: 423, endPoint x: 770, endPoint y: 421, distance: 163.0
click at [770, 423] on tr "[PERSON_NAME] [PERSON_NAME][EMAIL_ADDRESS][PERSON_NAME][DOMAIN_NAME] Party Edit…" at bounding box center [979, 439] width 714 height 33
copy tr "[PERSON_NAME][EMAIL_ADDRESS][PERSON_NAME][DOMAIN_NAME]"
drag, startPoint x: 888, startPoint y: 459, endPoint x: 804, endPoint y: 461, distance: 84.0
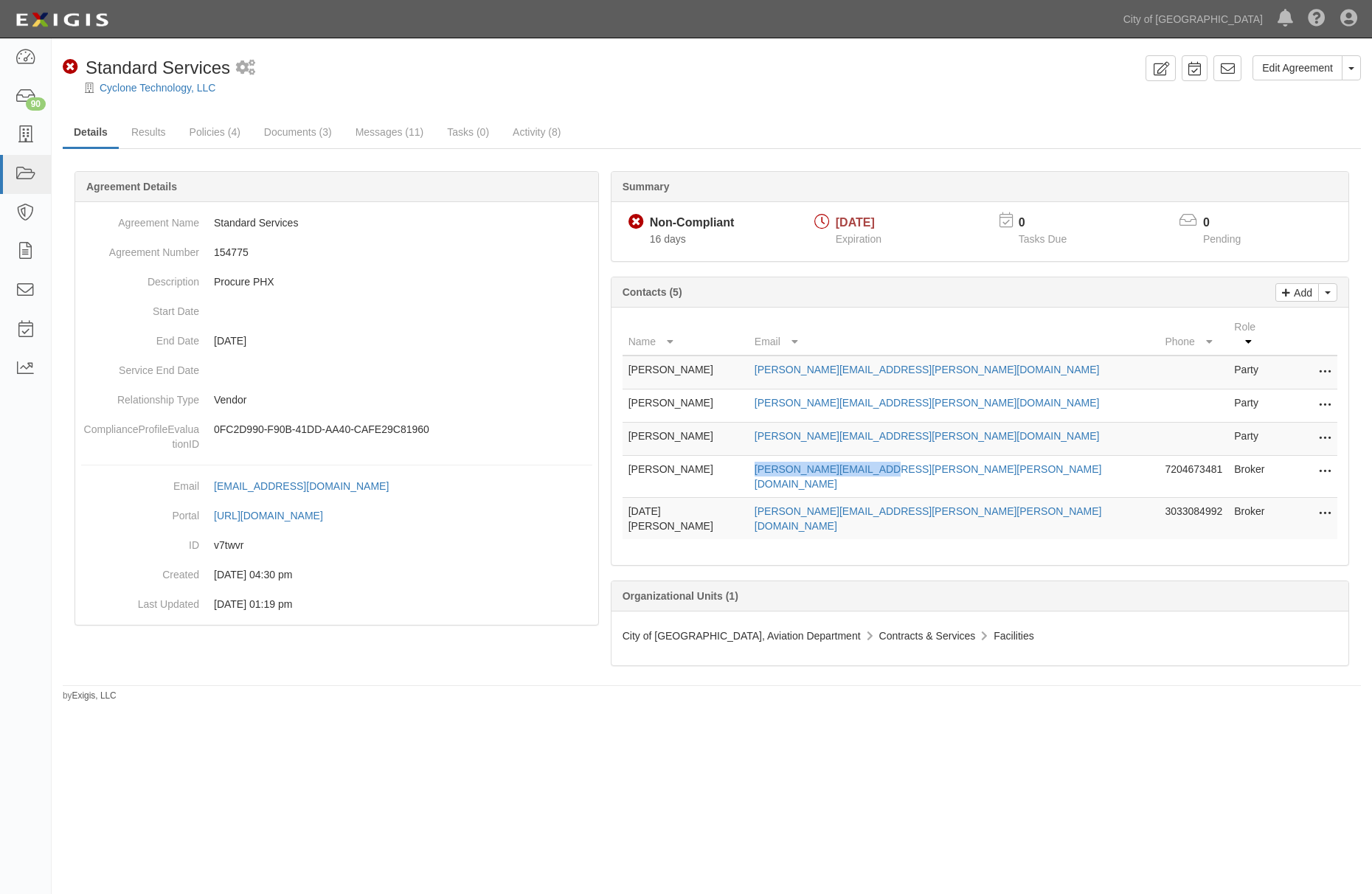
click at [804, 461] on td "[PERSON_NAME][EMAIL_ADDRESS][PERSON_NAME][PERSON_NAME][DOMAIN_NAME]" at bounding box center [954, 477] width 411 height 42
copy link "[PERSON_NAME][EMAIL_ADDRESS][PERSON_NAME][PERSON_NAME][DOMAIN_NAME]"
drag, startPoint x: 927, startPoint y: 491, endPoint x: 786, endPoint y: 490, distance: 141.0
click at [786, 498] on tr "Lucia Bollow lucia.bollow@marsh.com 3033084992 Broker Edit Remove from agreemen…" at bounding box center [979, 518] width 714 height 42
copy tr "[PERSON_NAME][EMAIL_ADDRESS][PERSON_NAME][PERSON_NAME][DOMAIN_NAME]"
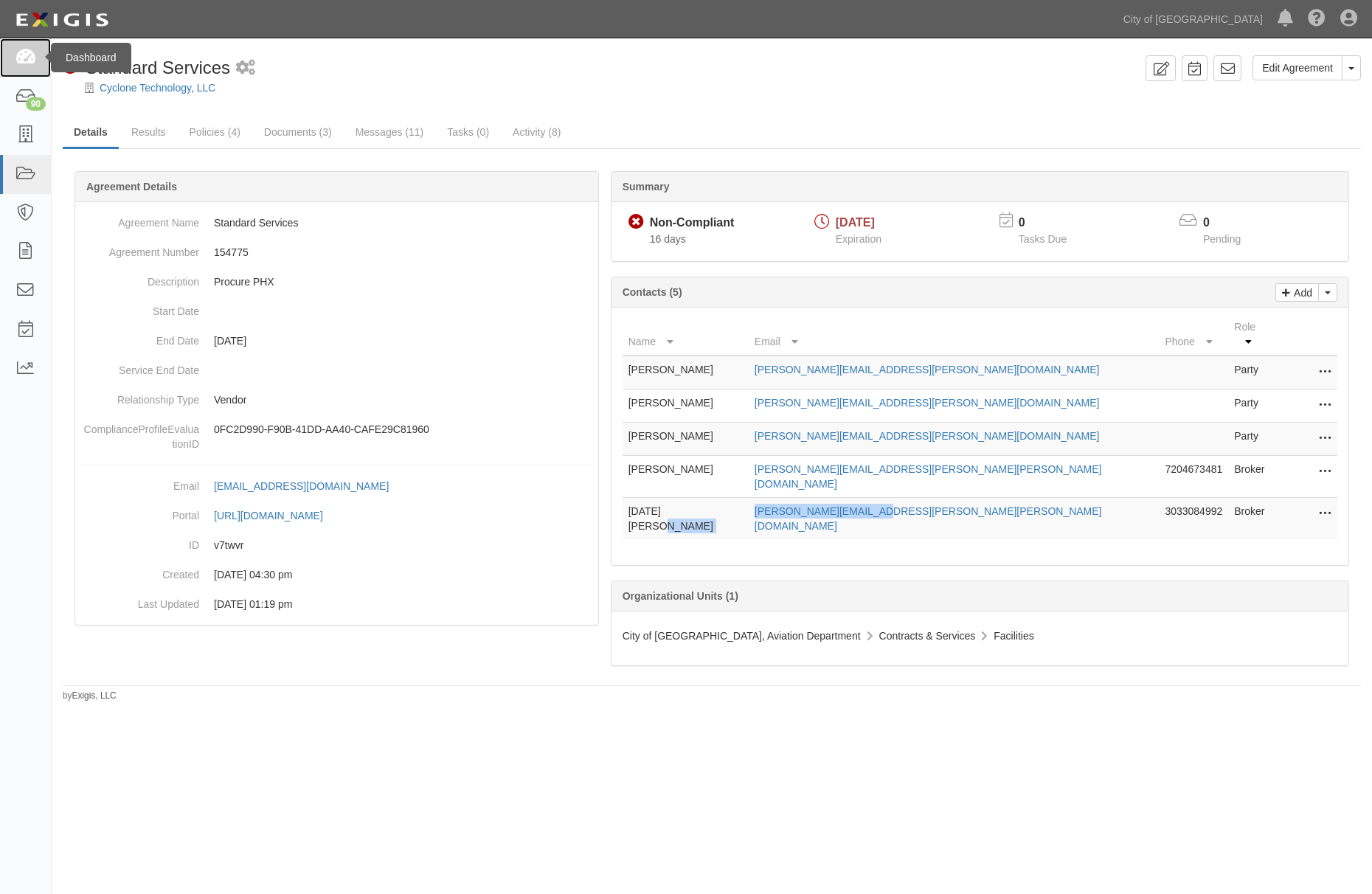
click at [24, 60] on icon at bounding box center [24, 58] width 21 height 17
click at [1152, 69] on icon at bounding box center [1160, 69] width 17 height 14
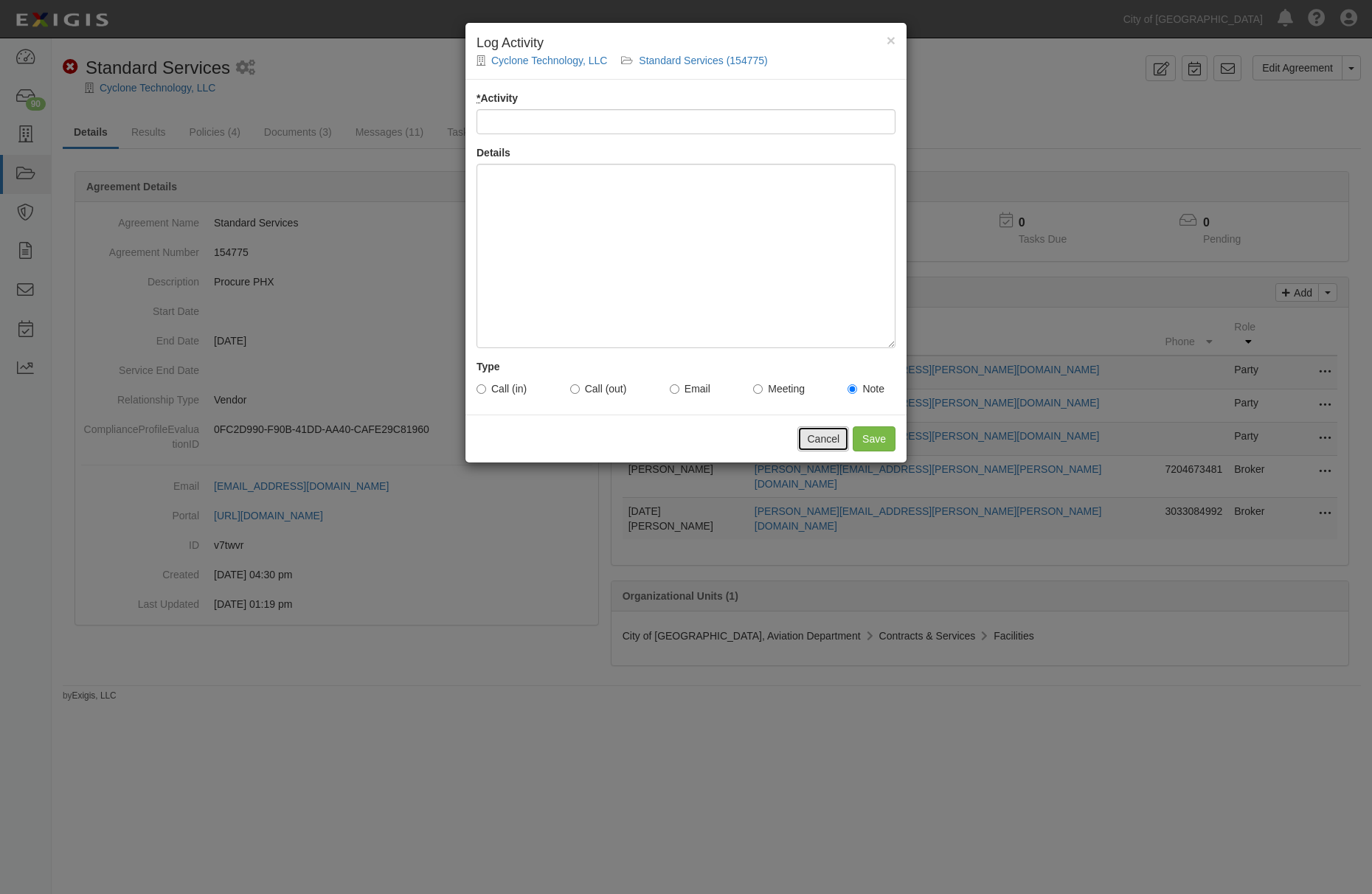
click at [821, 442] on button "Cancel" at bounding box center [823, 439] width 52 height 25
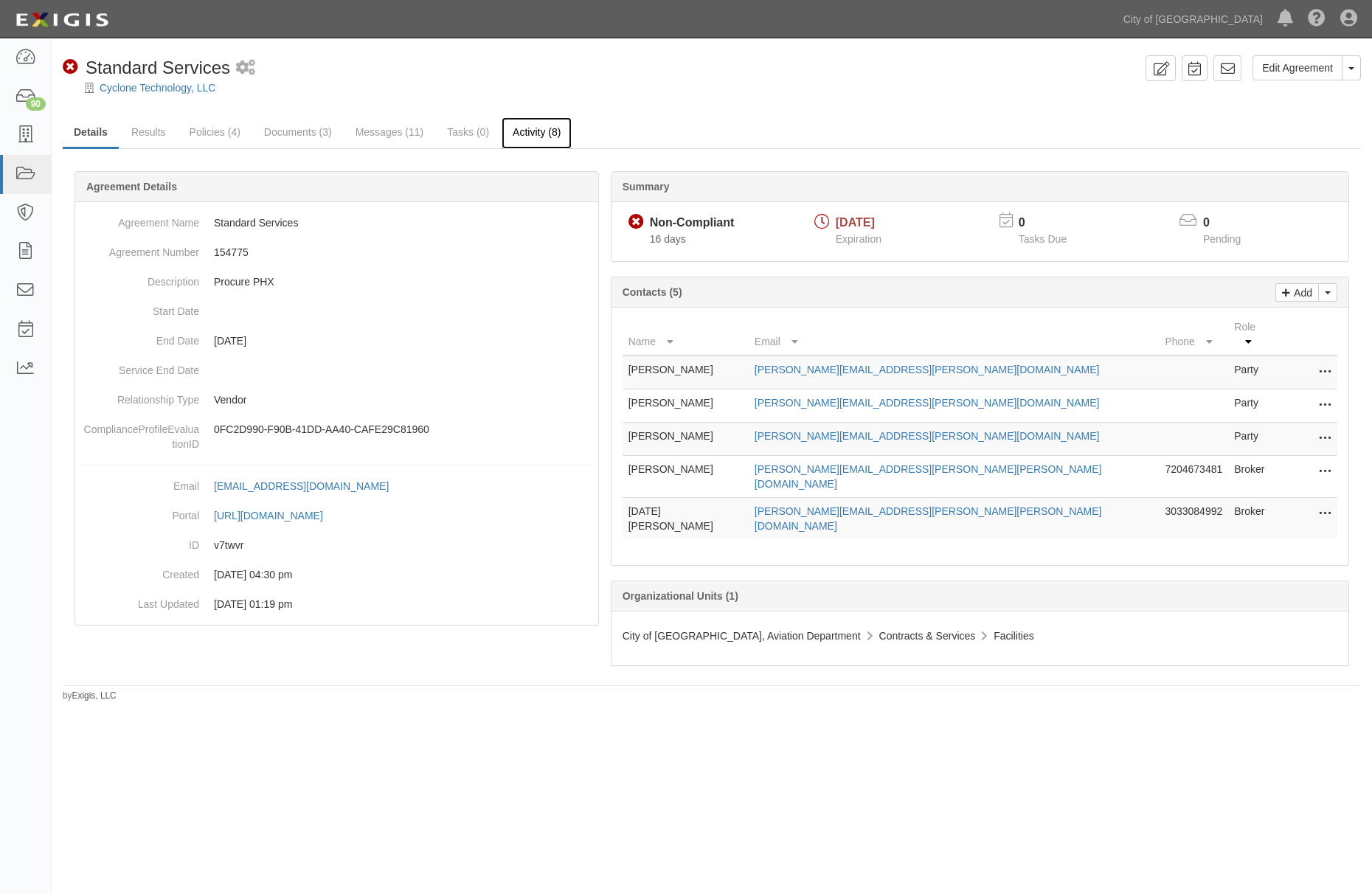
click at [549, 139] on link "Activity (8)" at bounding box center [536, 133] width 70 height 32
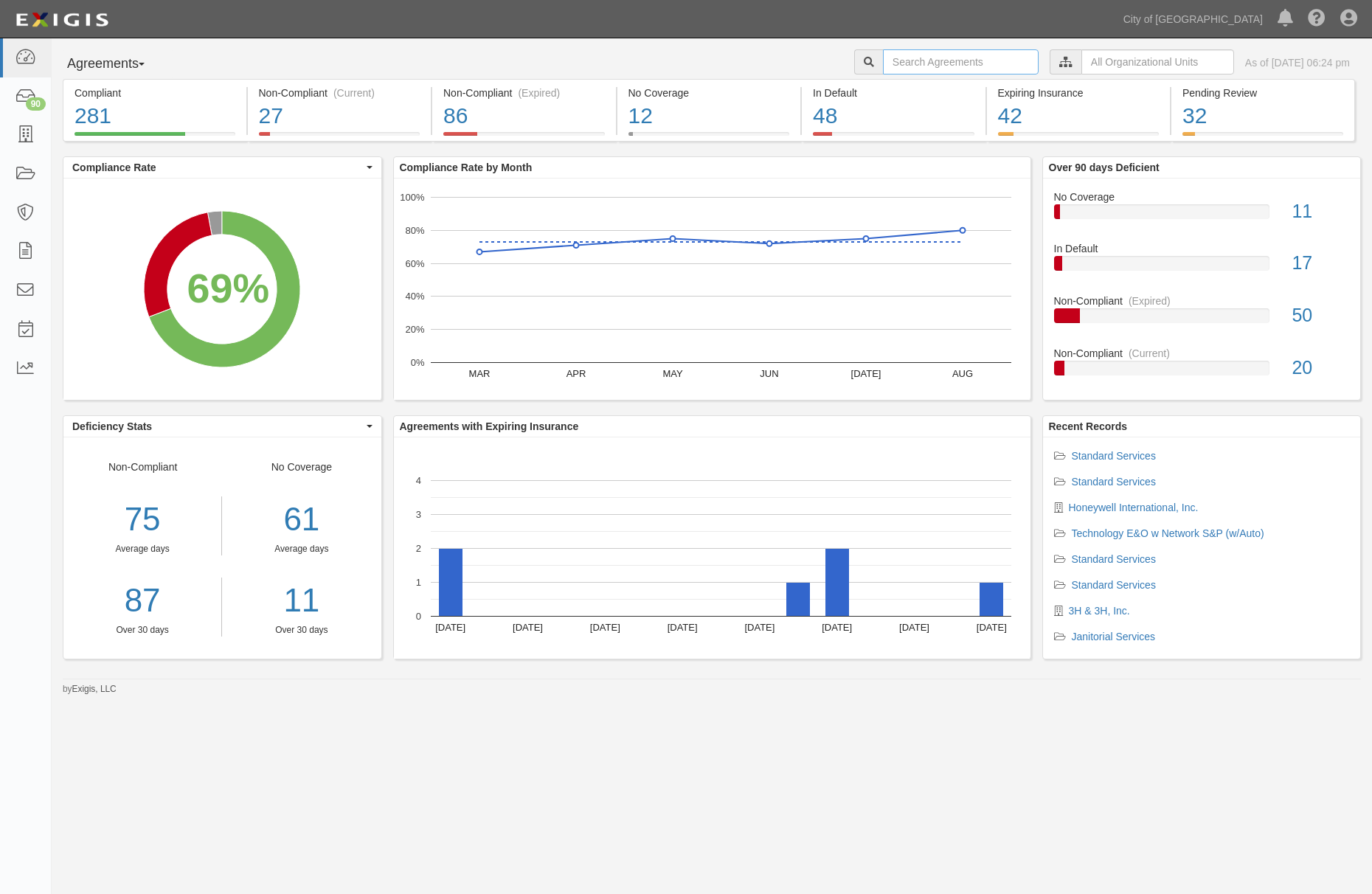
click at [954, 61] on input "text" at bounding box center [960, 62] width 156 height 25
paste input "161788"
type input "161788"
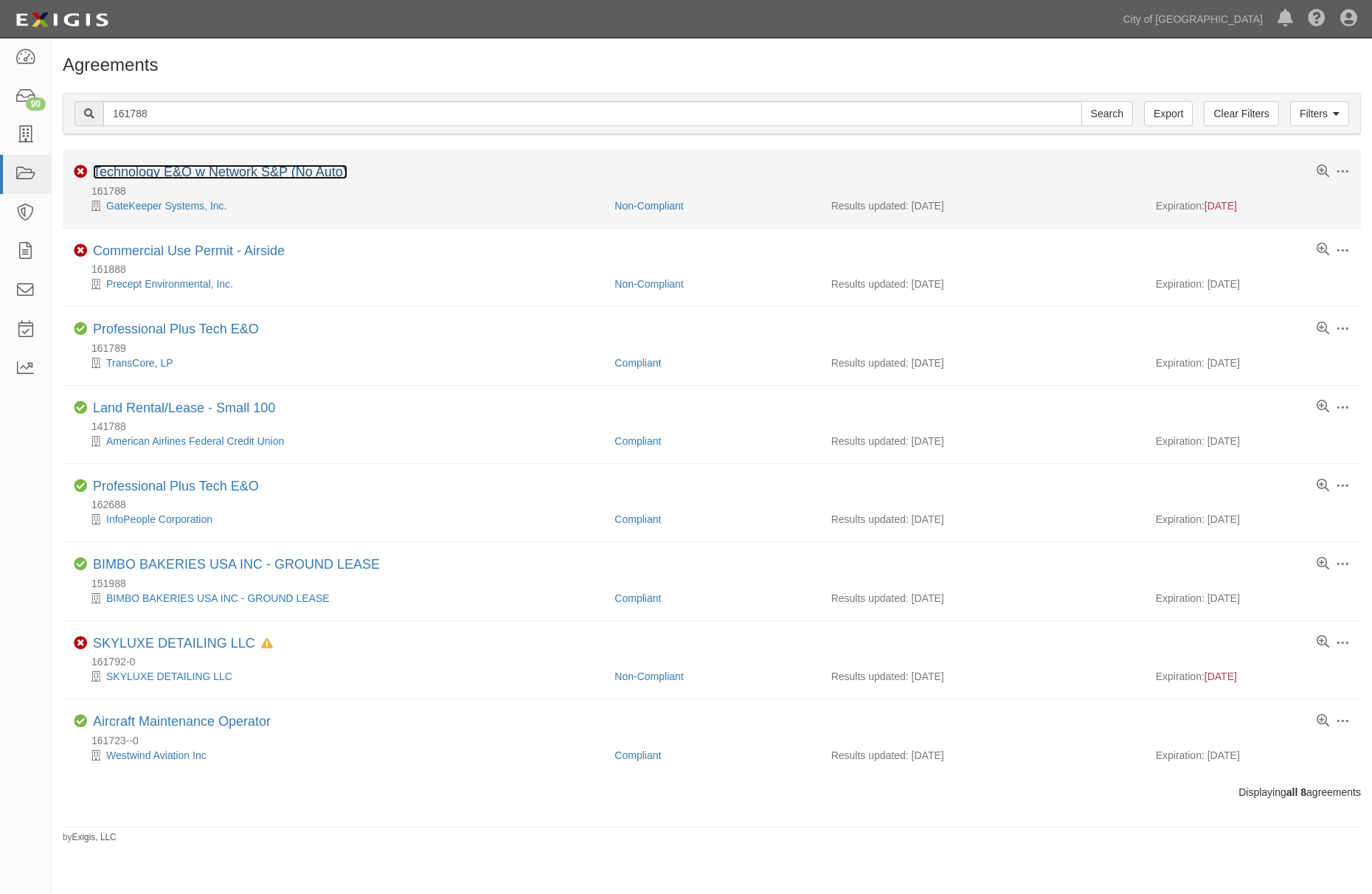
click at [286, 175] on link "Technology E&O w Network S&P (No Auto)" at bounding box center [220, 172] width 254 height 14
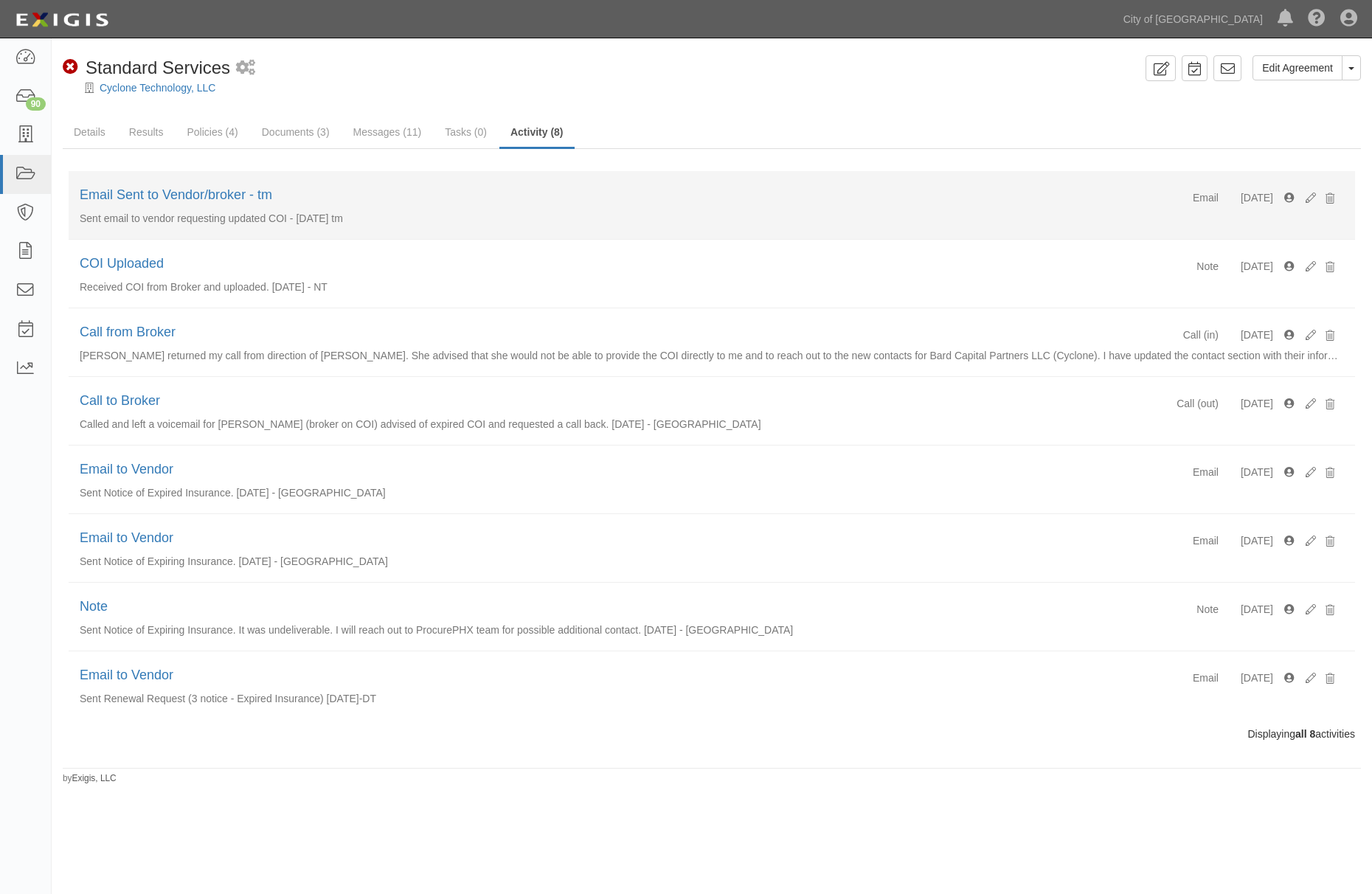
drag, startPoint x: 422, startPoint y: 230, endPoint x: 77, endPoint y: 234, distance: 345.0
click at [77, 234] on li "Email [DATE] Email Sent to Vendor/broker - tm Sent email to vendor requesting u…" at bounding box center [712, 205] width 1286 height 69
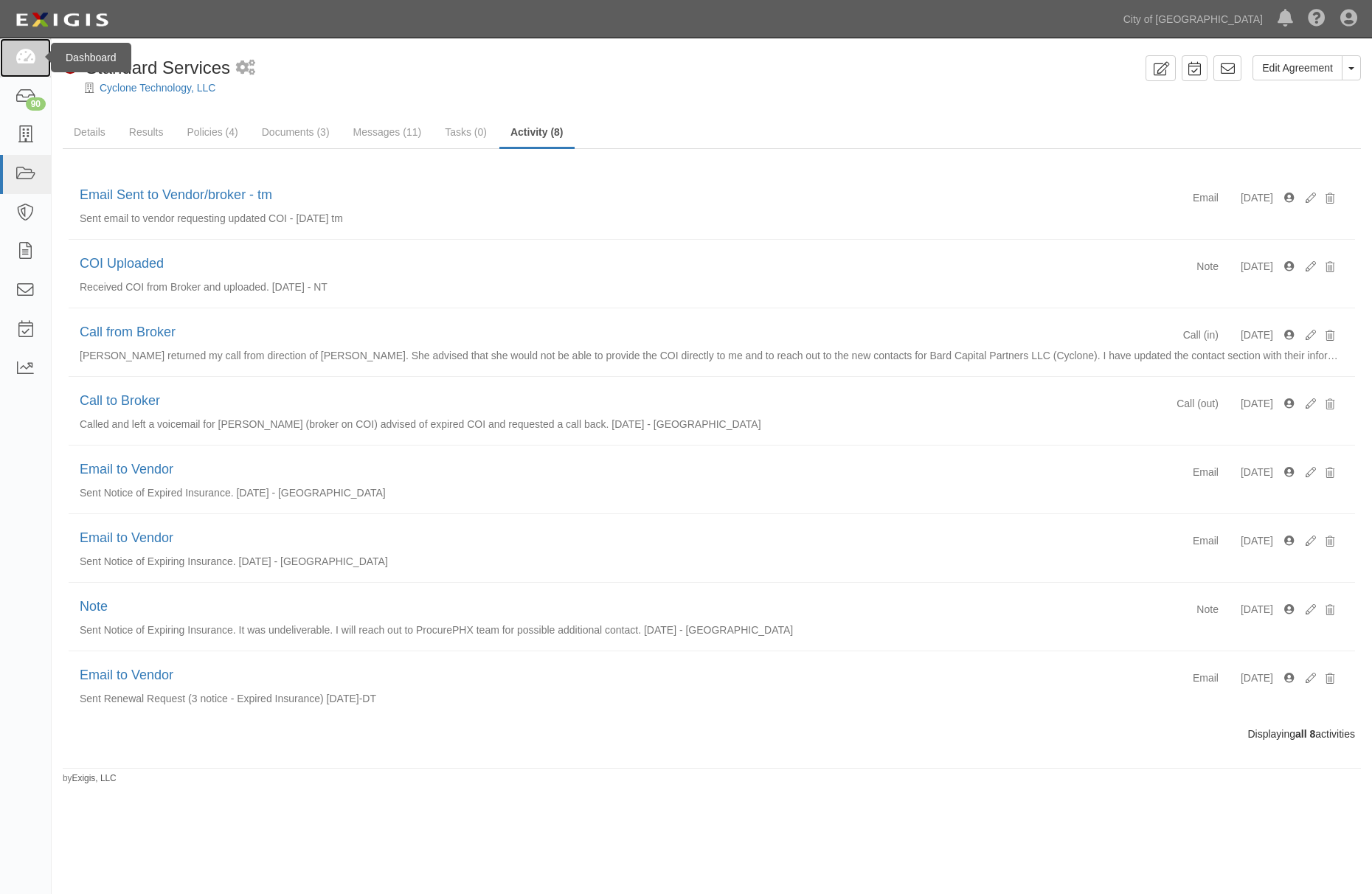
click at [30, 53] on icon at bounding box center [24, 58] width 21 height 17
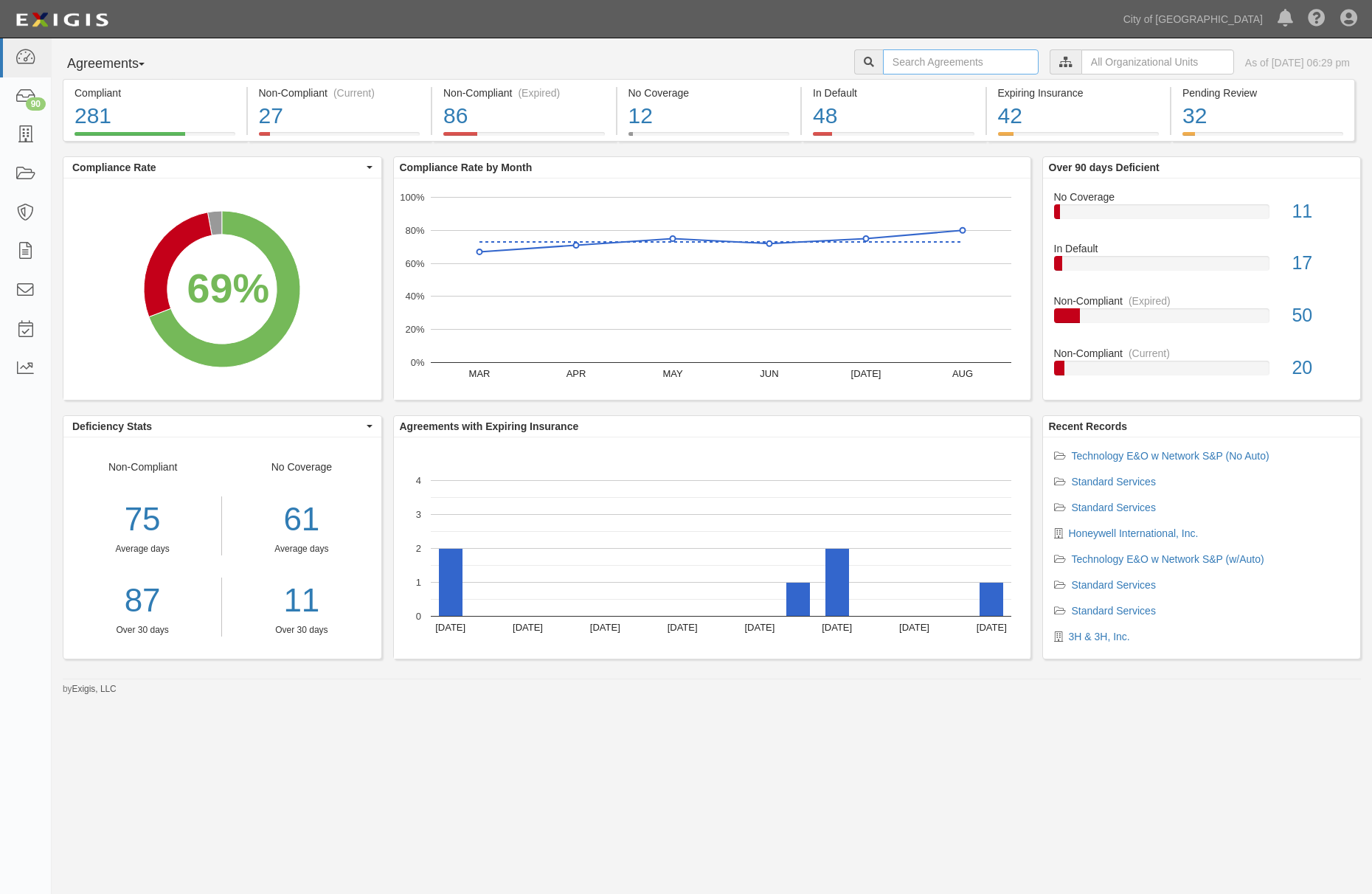
click at [1008, 60] on input "text" at bounding box center [960, 62] width 156 height 25
paste input "154775"
type input "154775"
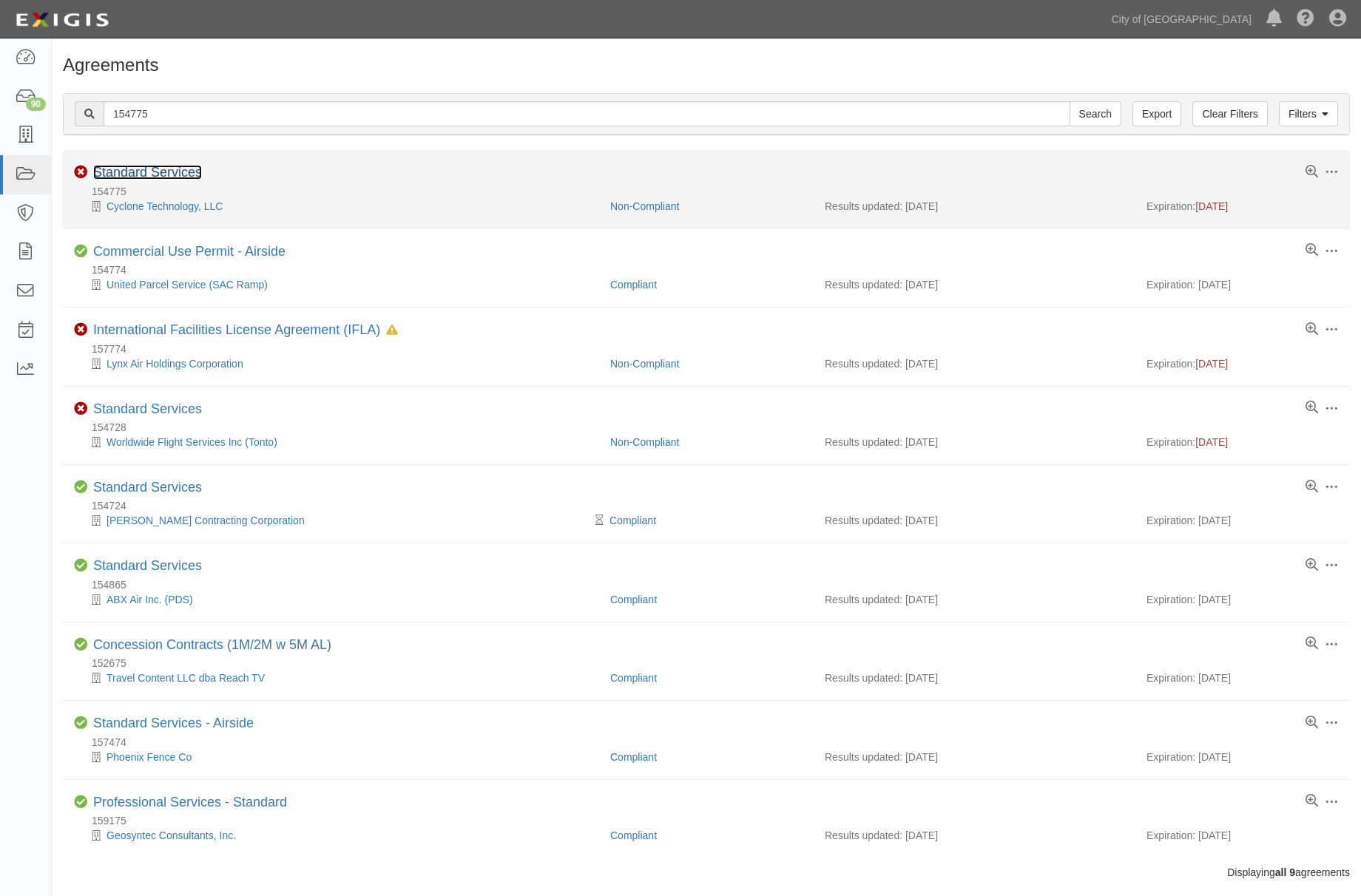
click at [105, 172] on link "Standard Services" at bounding box center [148, 172] width 109 height 15
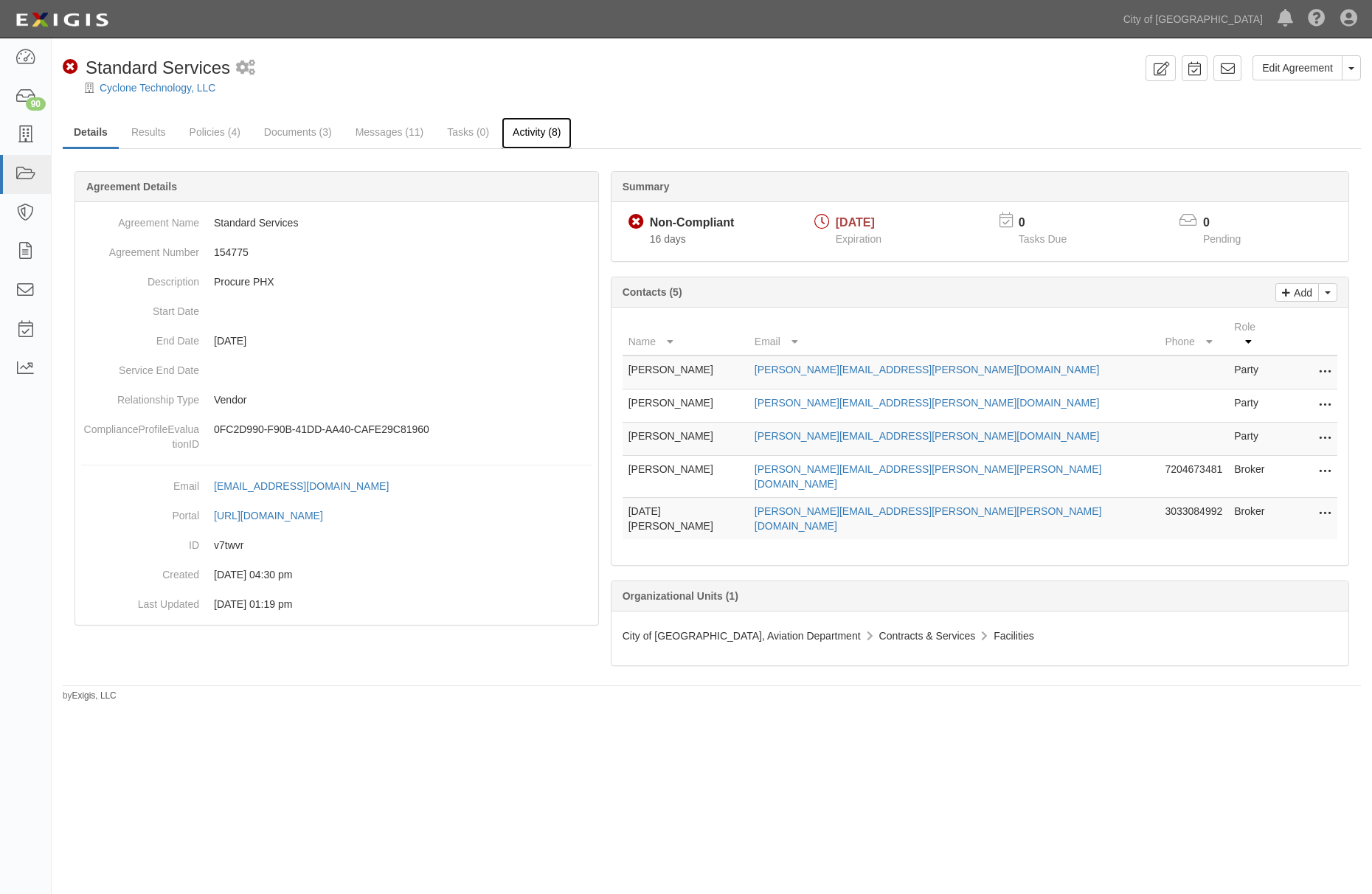
click at [528, 143] on link "Activity (8)" at bounding box center [536, 133] width 70 height 32
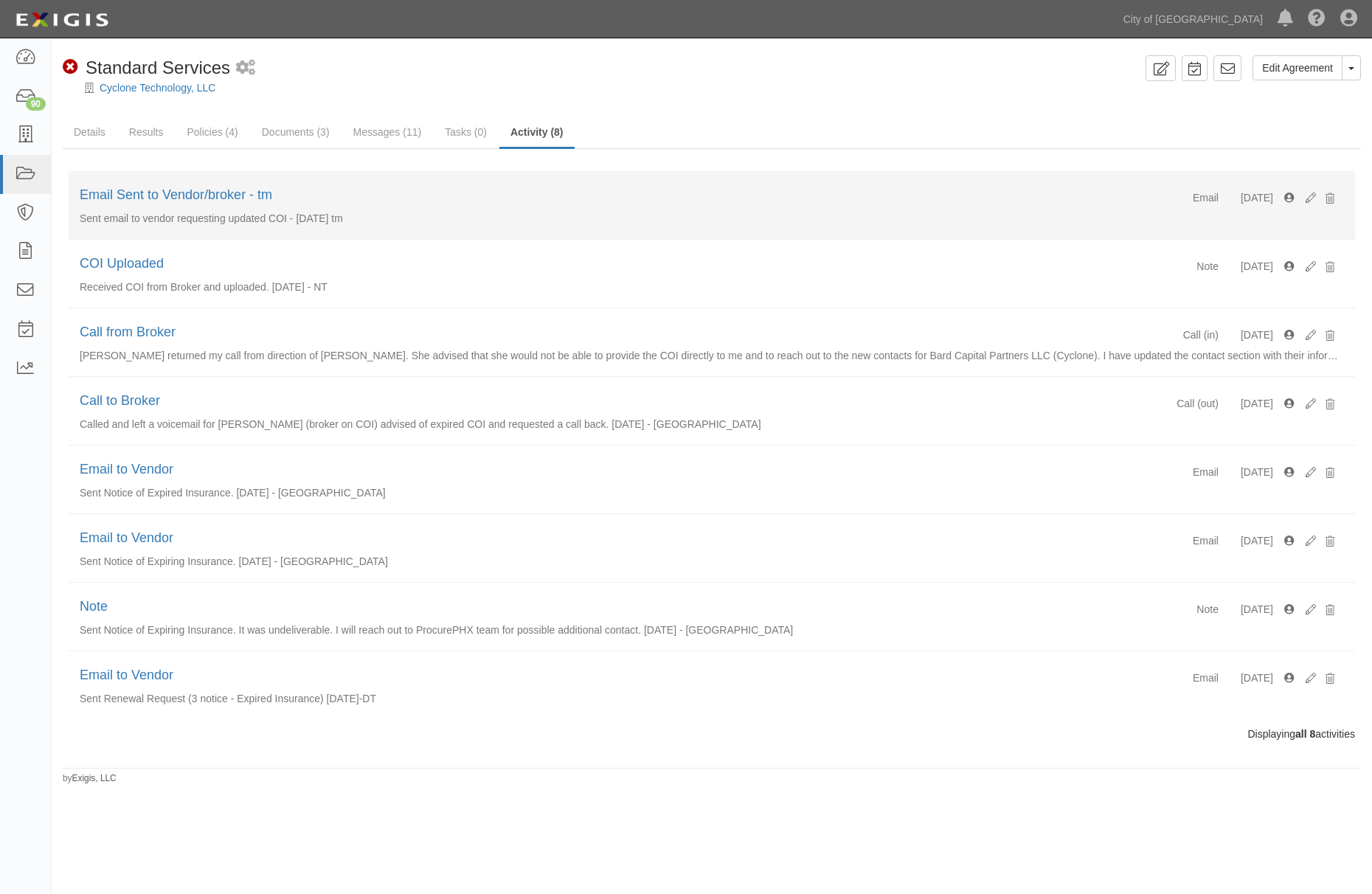
drag, startPoint x: 375, startPoint y: 229, endPoint x: 81, endPoint y: 222, distance: 294.1
click at [81, 222] on li "Email 08/28/2025 Email Sent to Vendor/broker - tm Sent email to vendor requesti…" at bounding box center [712, 205] width 1286 height 69
drag, startPoint x: 81, startPoint y: 222, endPoint x: 105, endPoint y: 217, distance: 24.5
copy p "Sent email to vendor requesting updated COI - 8/28/2025 tm"
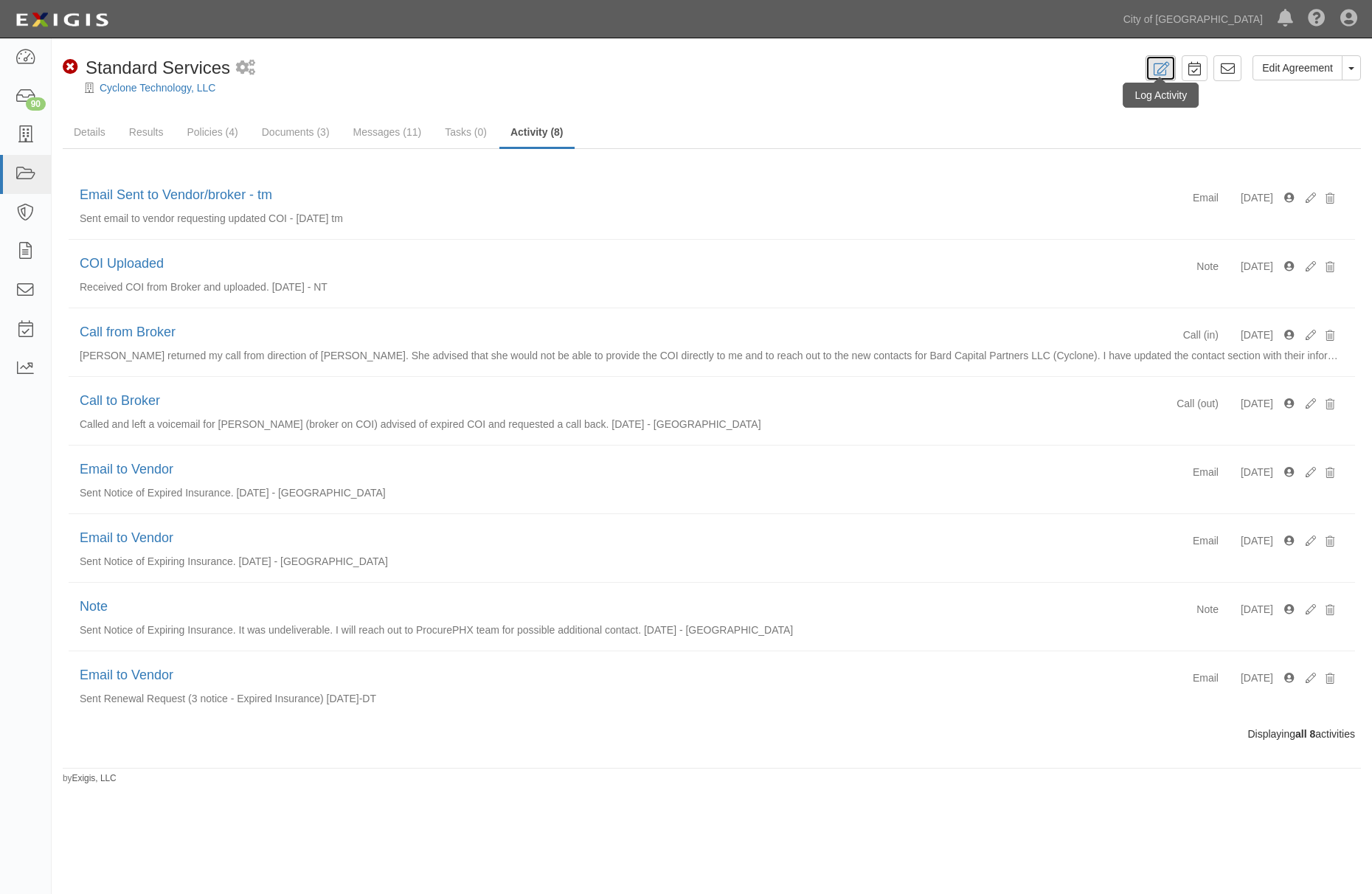
click at [1171, 71] on link at bounding box center [1159, 68] width 30 height 26
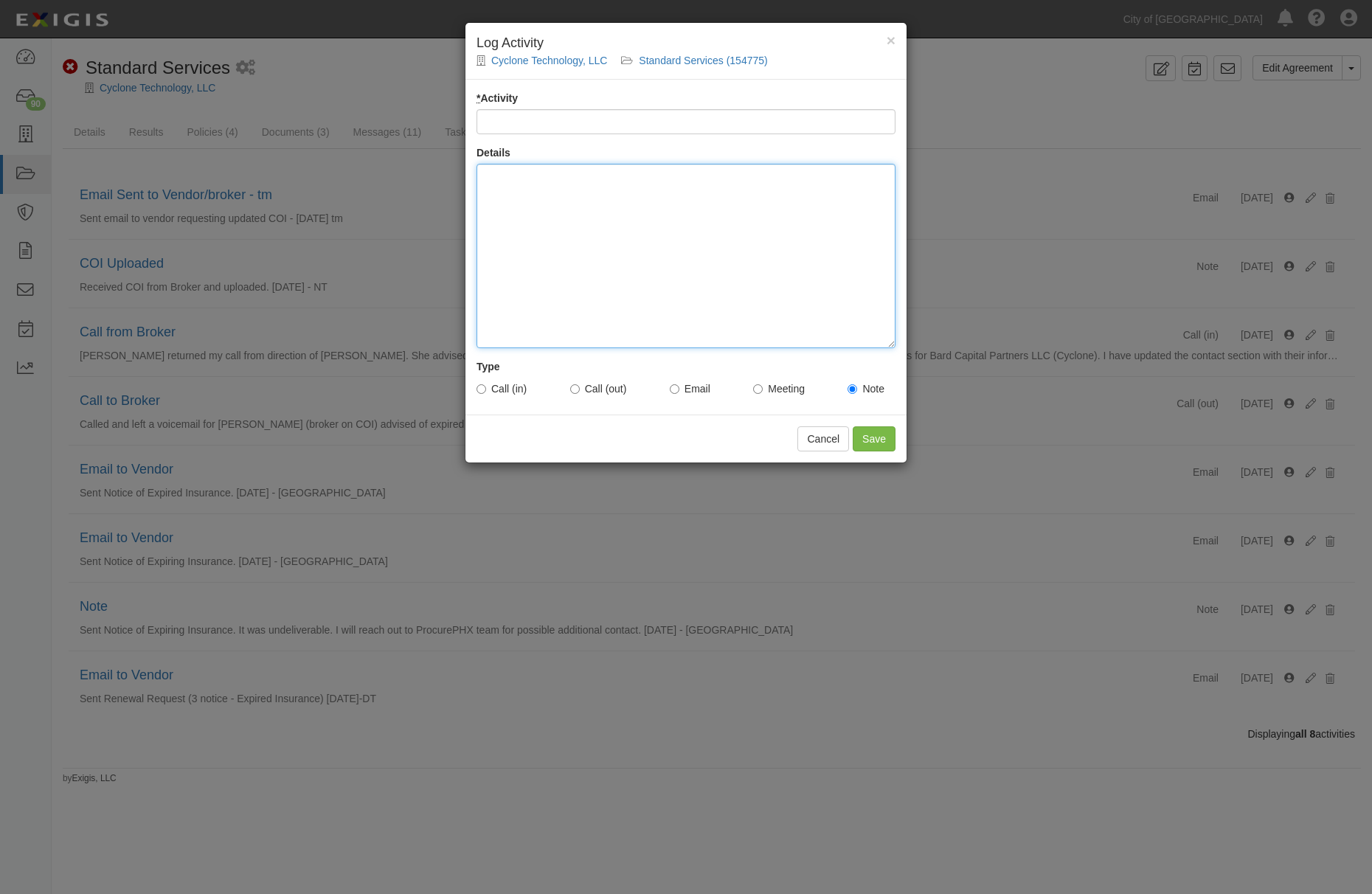
click at [538, 239] on div at bounding box center [686, 256] width 419 height 185
click at [725, 258] on div at bounding box center [686, 256] width 419 height 185
paste div
click at [722, 180] on div "Sent email to vendor requesting updated COI - 8/28/2025 tm" at bounding box center [686, 256] width 419 height 185
drag, startPoint x: 818, startPoint y: 195, endPoint x: 172, endPoint y: 246, distance: 648.0
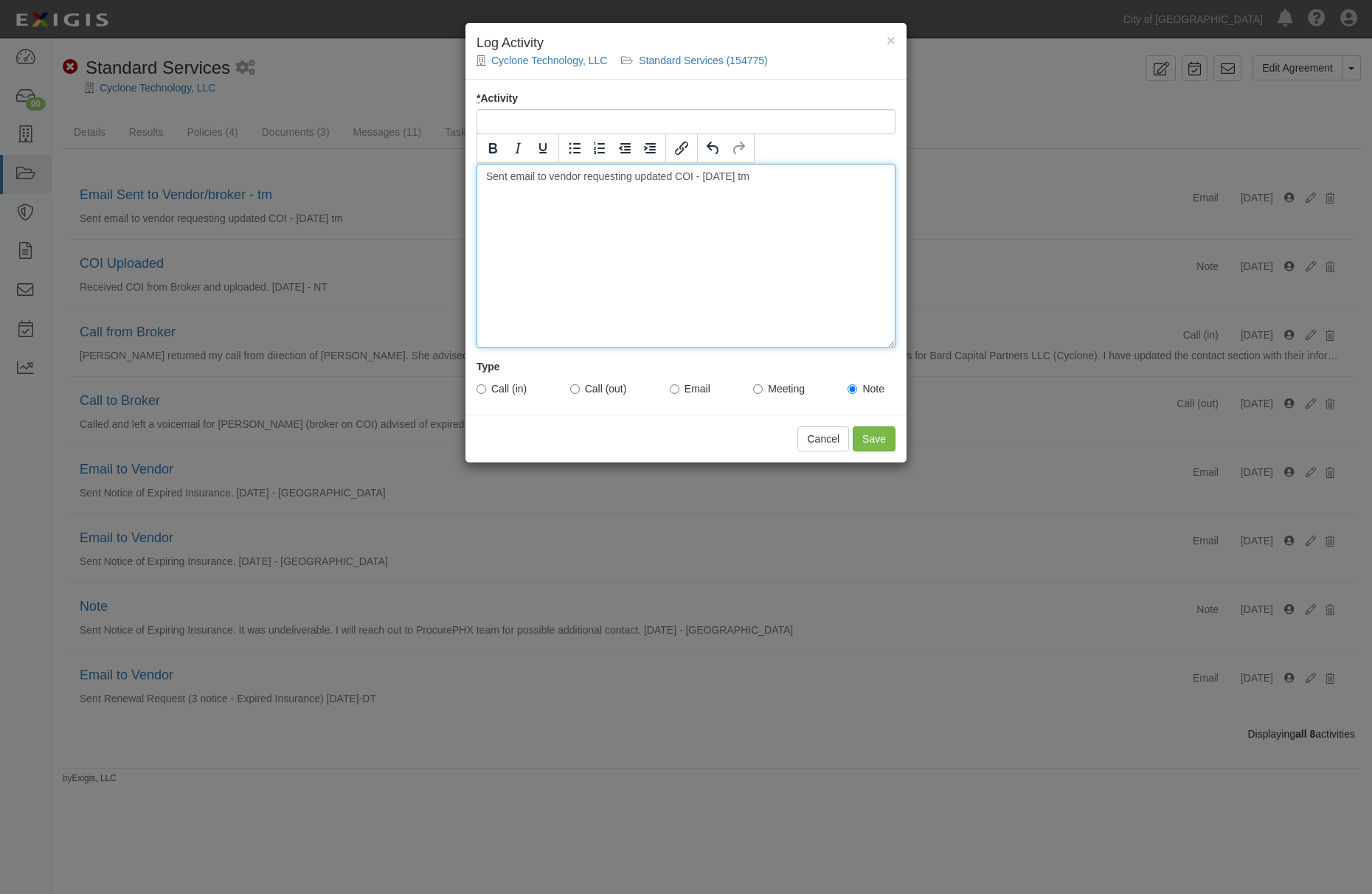
click at [172, 246] on div "× Log Activity Cyclone Technology, LLC Standard Services (154775) * Activity De…" at bounding box center [686, 447] width 1372 height 894
copy div "Sent email to vendor requesting updated COI - 9/4/2025 tm"
click at [571, 134] on div at bounding box center [615, 148] width 278 height 30
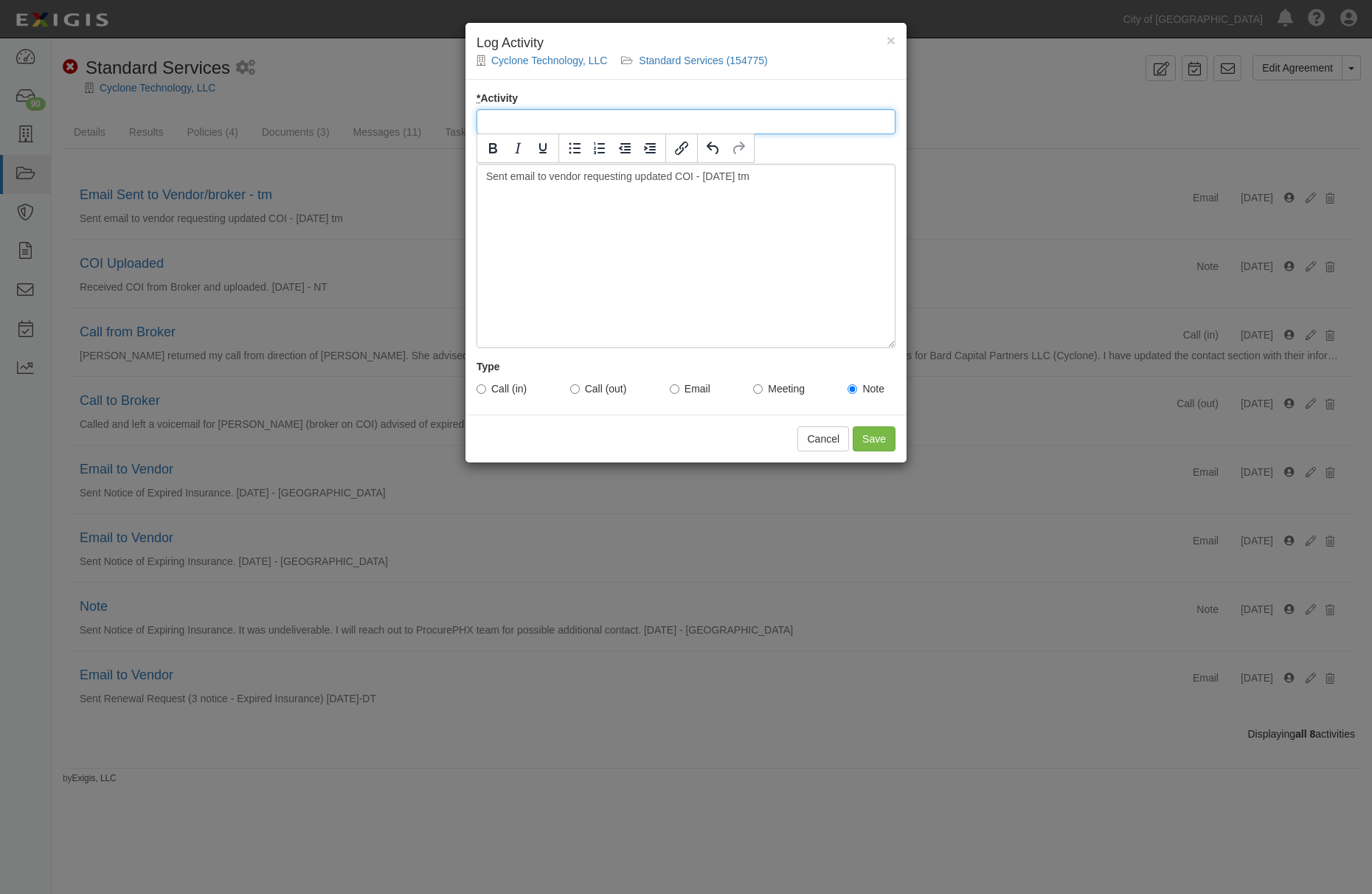
click at [563, 122] on input "* Activity" at bounding box center [686, 122] width 419 height 25
type input "Email Sent to Vendor/broker - tm"
click at [677, 394] on label "Email" at bounding box center [689, 389] width 41 height 14
click at [677, 394] on input "Email" at bounding box center [674, 389] width 10 height 10
radio input "true"
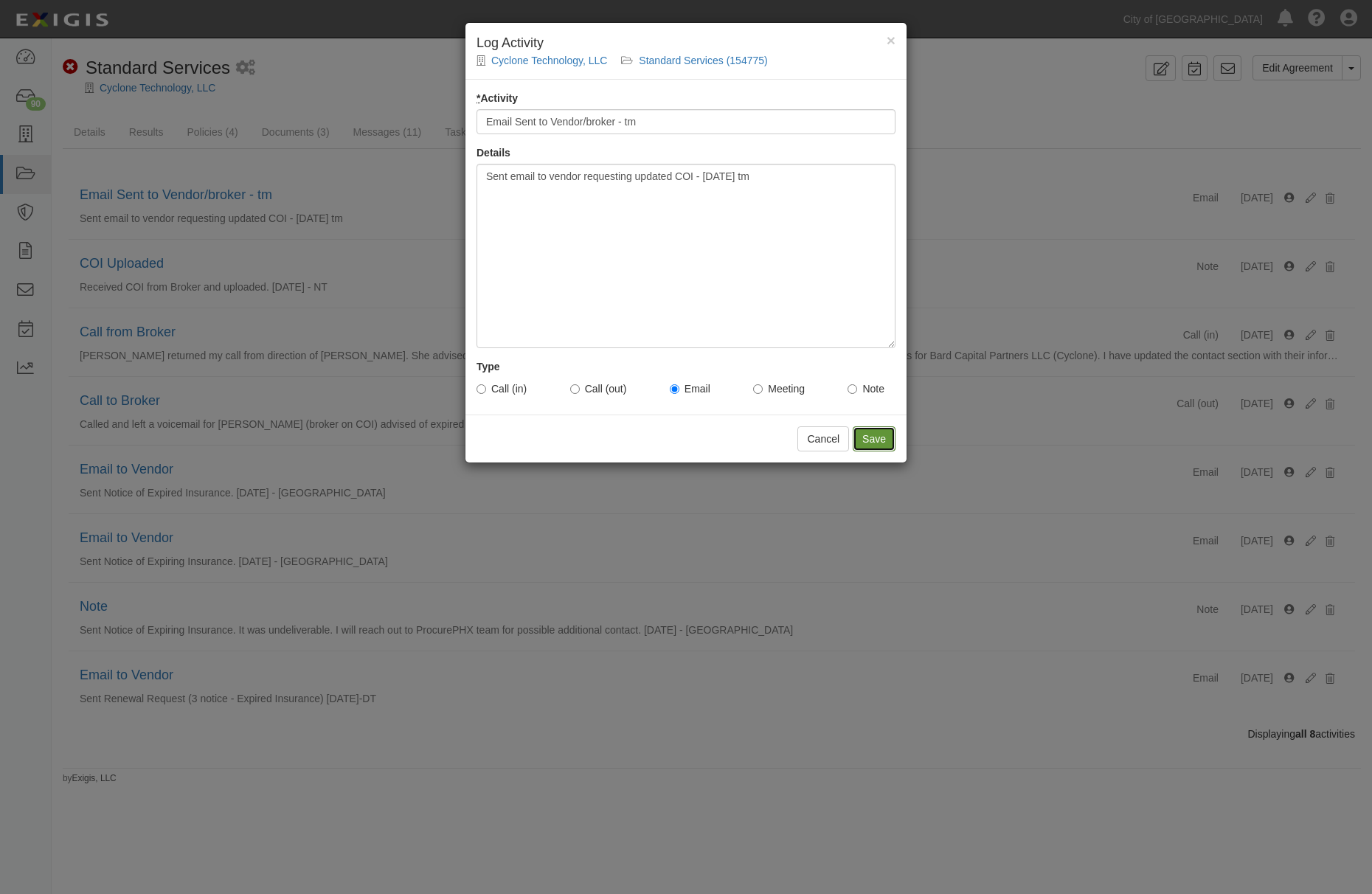
click at [894, 449] on input "Save" at bounding box center [874, 439] width 43 height 25
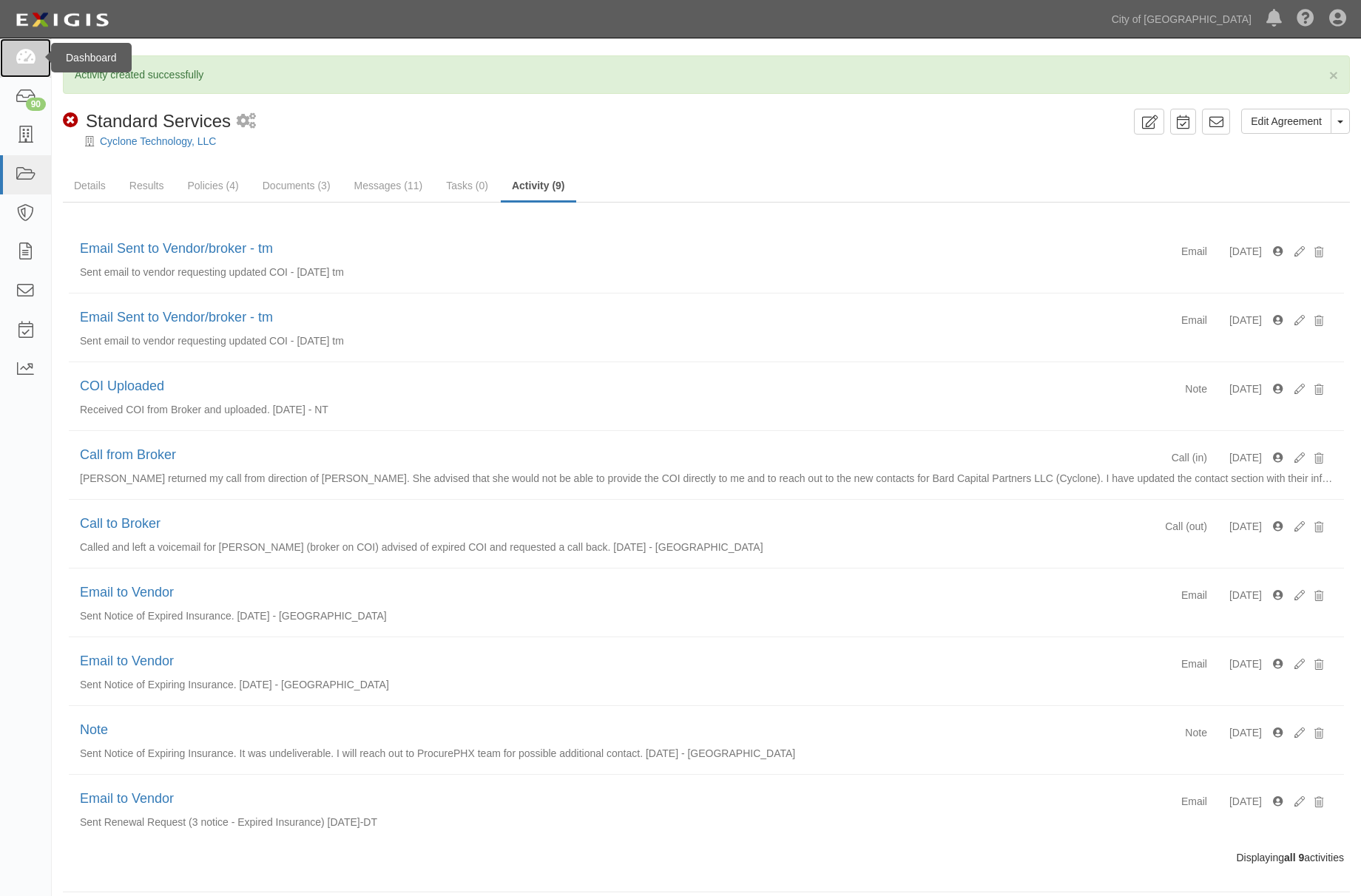
click at [18, 54] on icon at bounding box center [24, 58] width 21 height 17
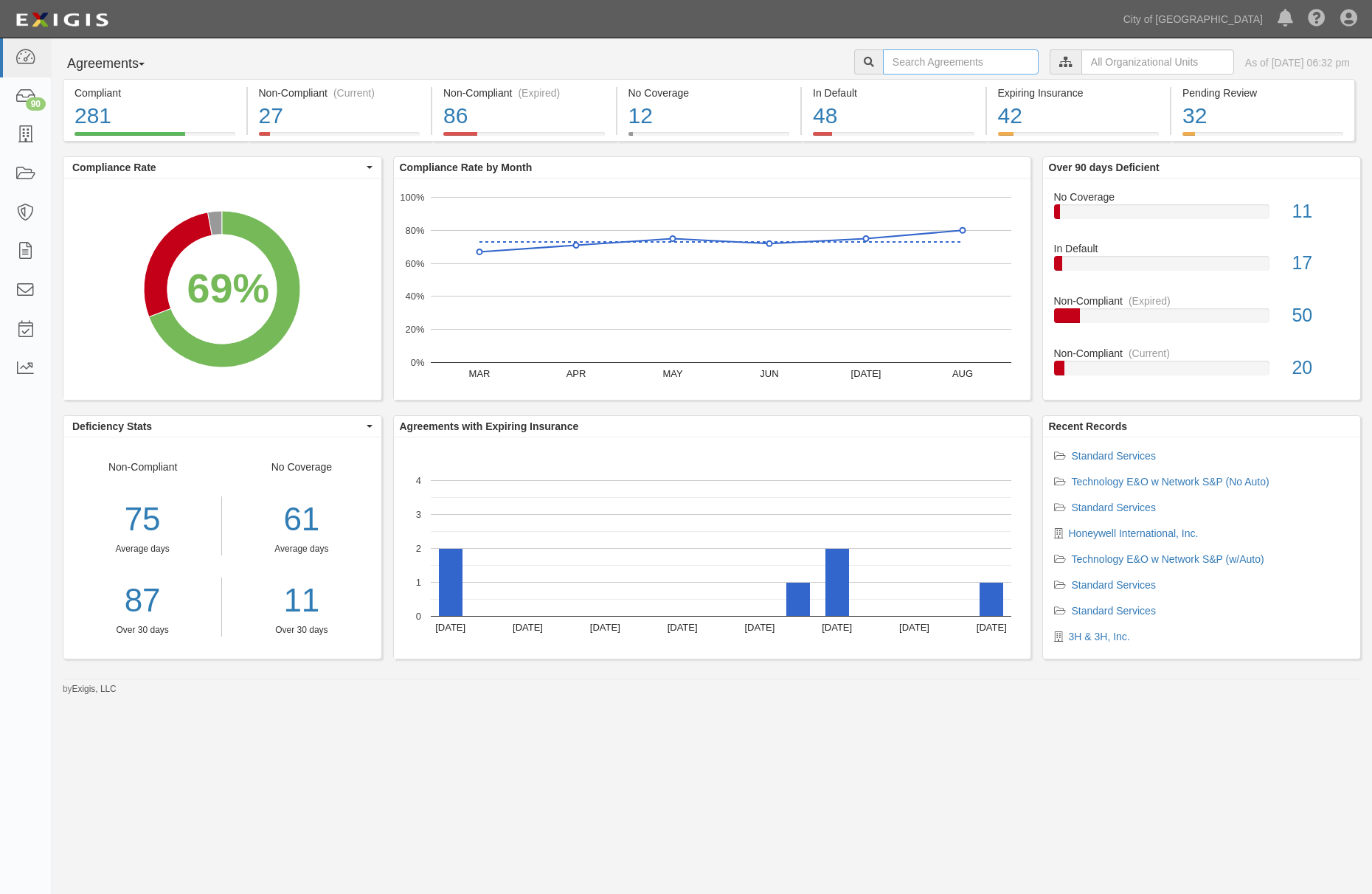
click at [900, 62] on input "text" at bounding box center [960, 62] width 156 height 25
paste input "161788"
type input "161788"
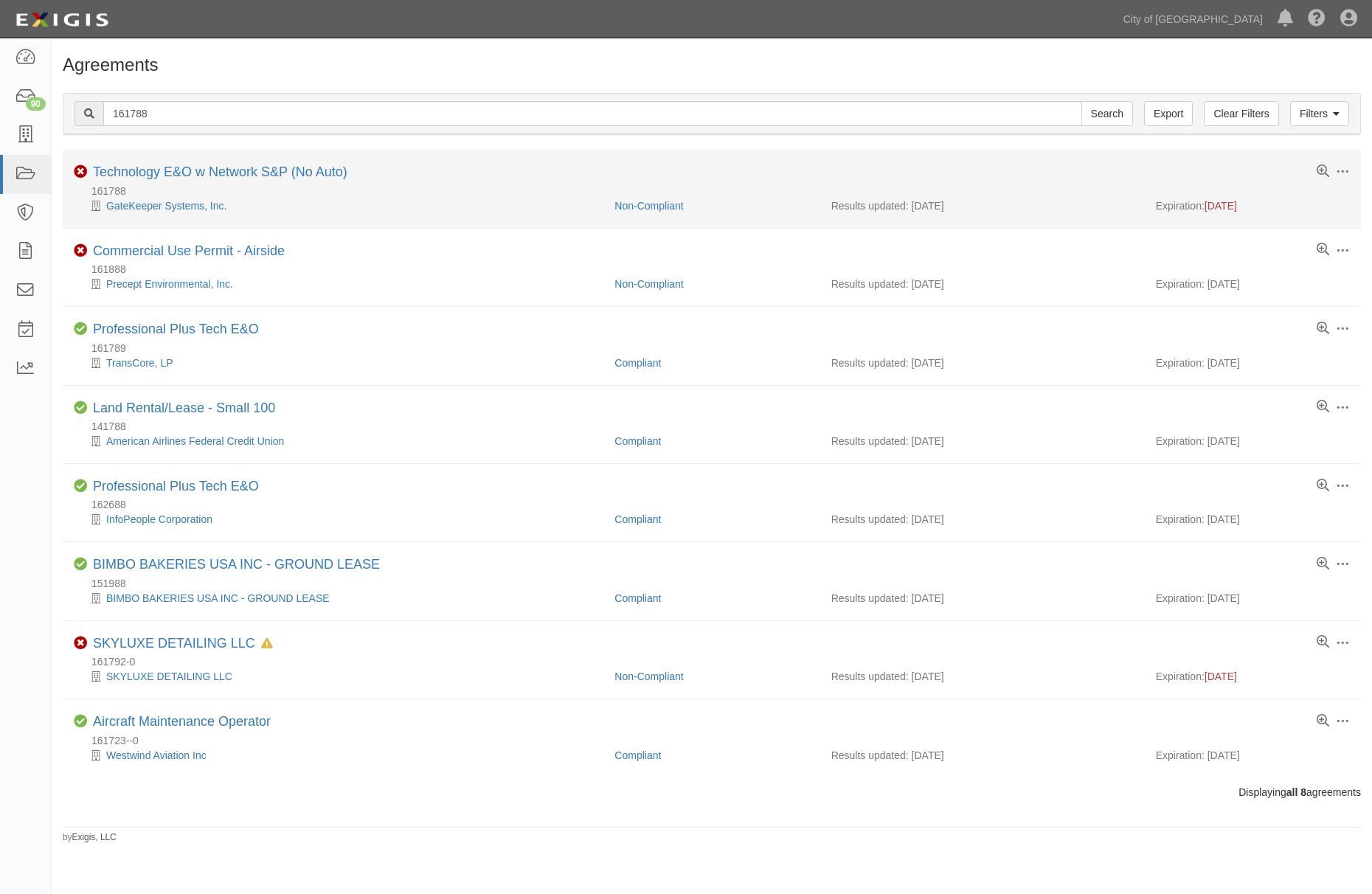
click at [116, 182] on div "Toggle Agreement Dropdown Edit Log activity Add task Send message Archive Non-C…" at bounding box center [711, 174] width 1298 height 18
click at [118, 176] on link "Technology E&O w Network S&P (No Auto)" at bounding box center [220, 172] width 254 height 14
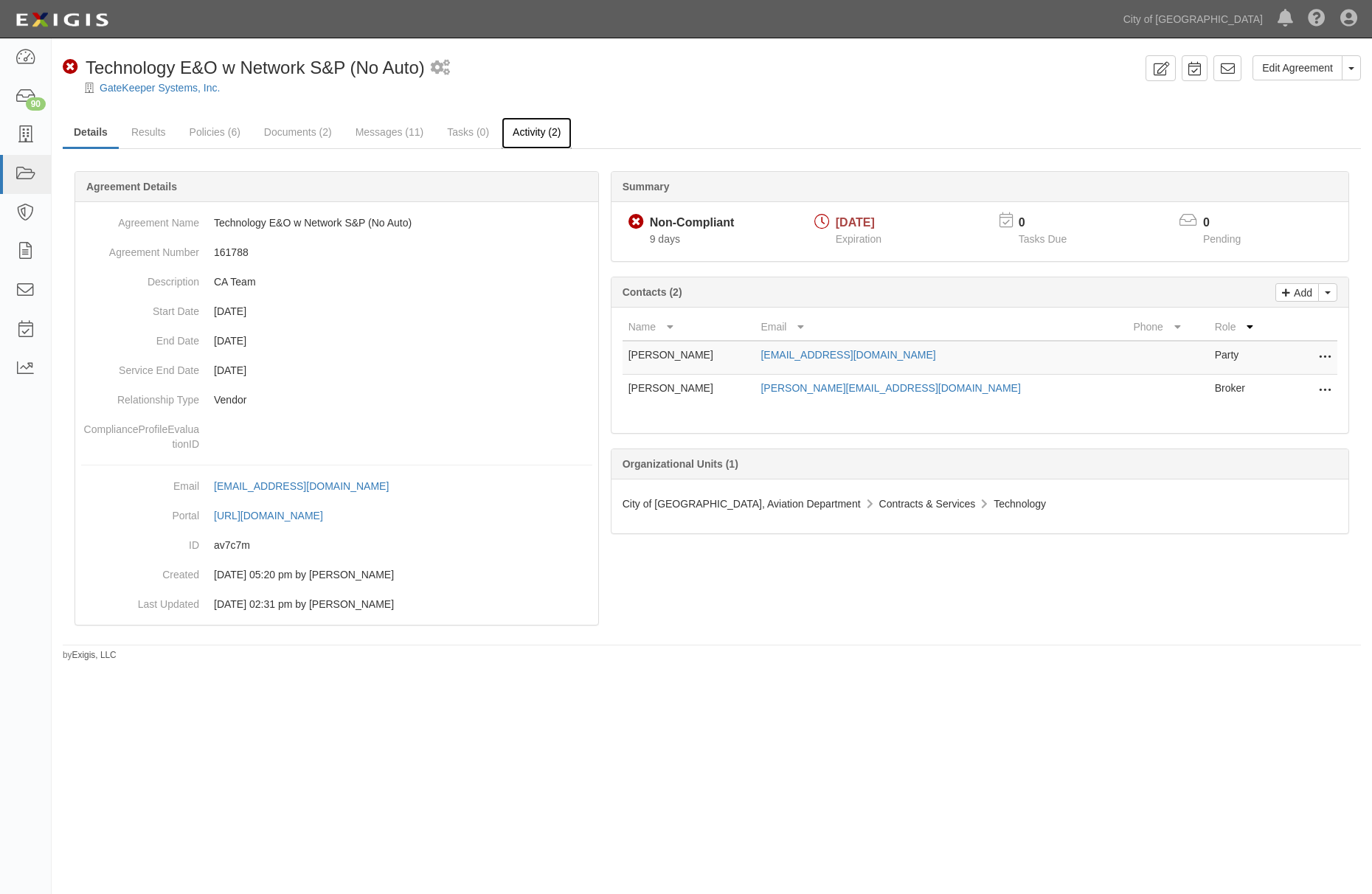
click at [515, 130] on link "Activity (2)" at bounding box center [536, 133] width 70 height 32
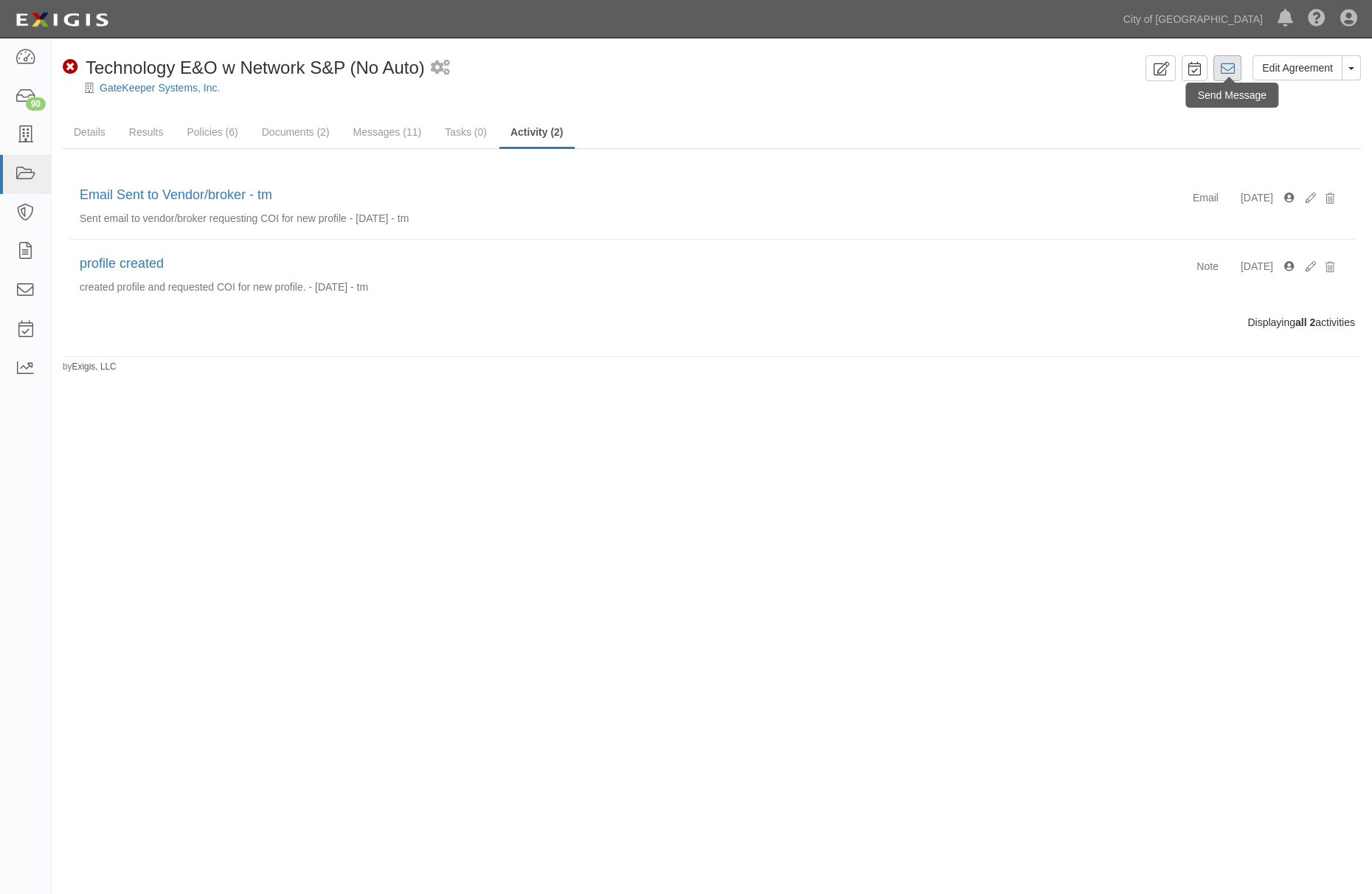
click at [1240, 70] on div "Edit Agreement Toggle Agreement Dropdown View Audit Trail Archive Agreement Pla…" at bounding box center [1250, 73] width 222 height 36
click at [1239, 71] on link at bounding box center [1226, 68] width 28 height 26
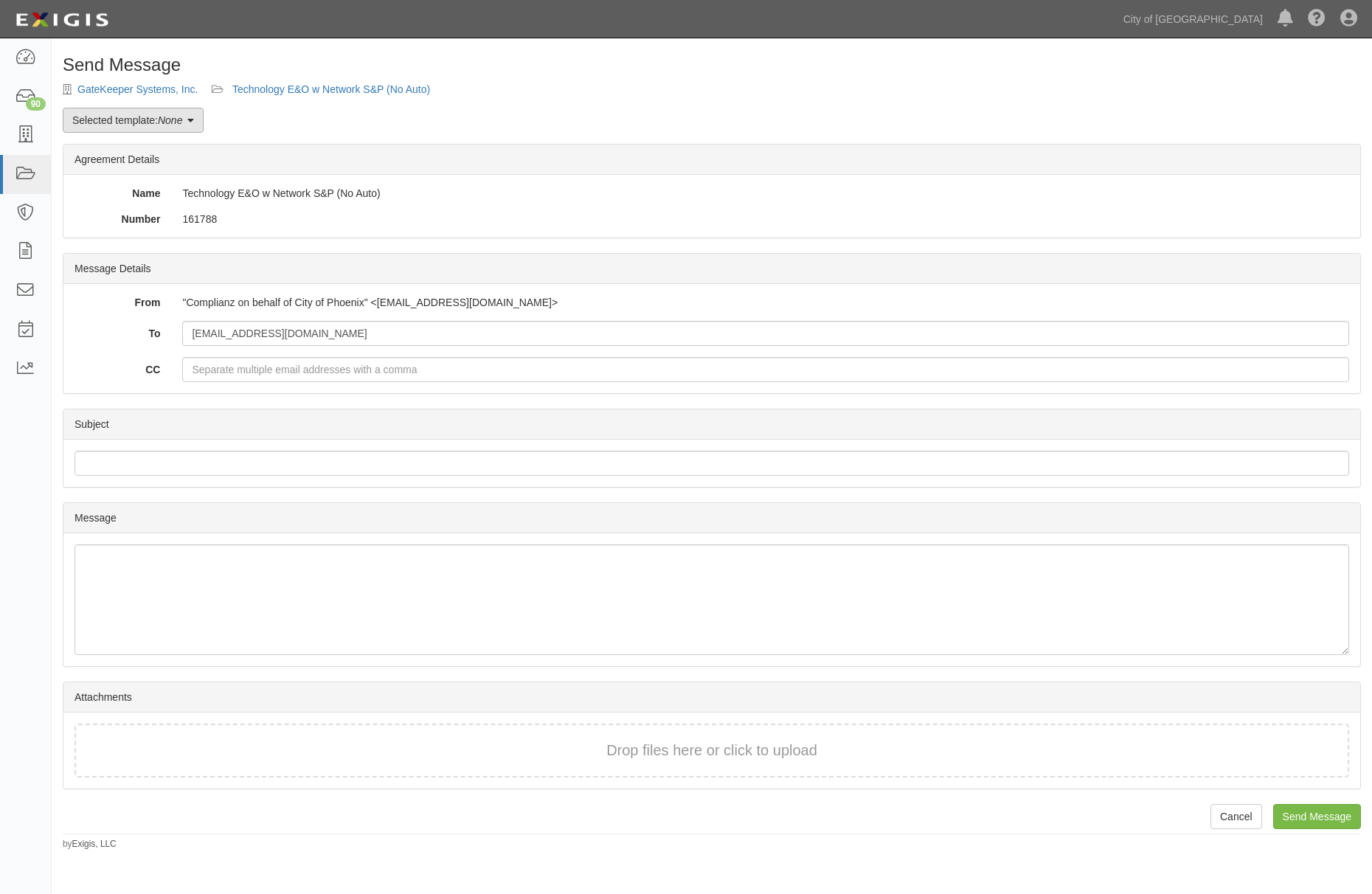
click at [164, 116] on em "None" at bounding box center [170, 119] width 24 height 12
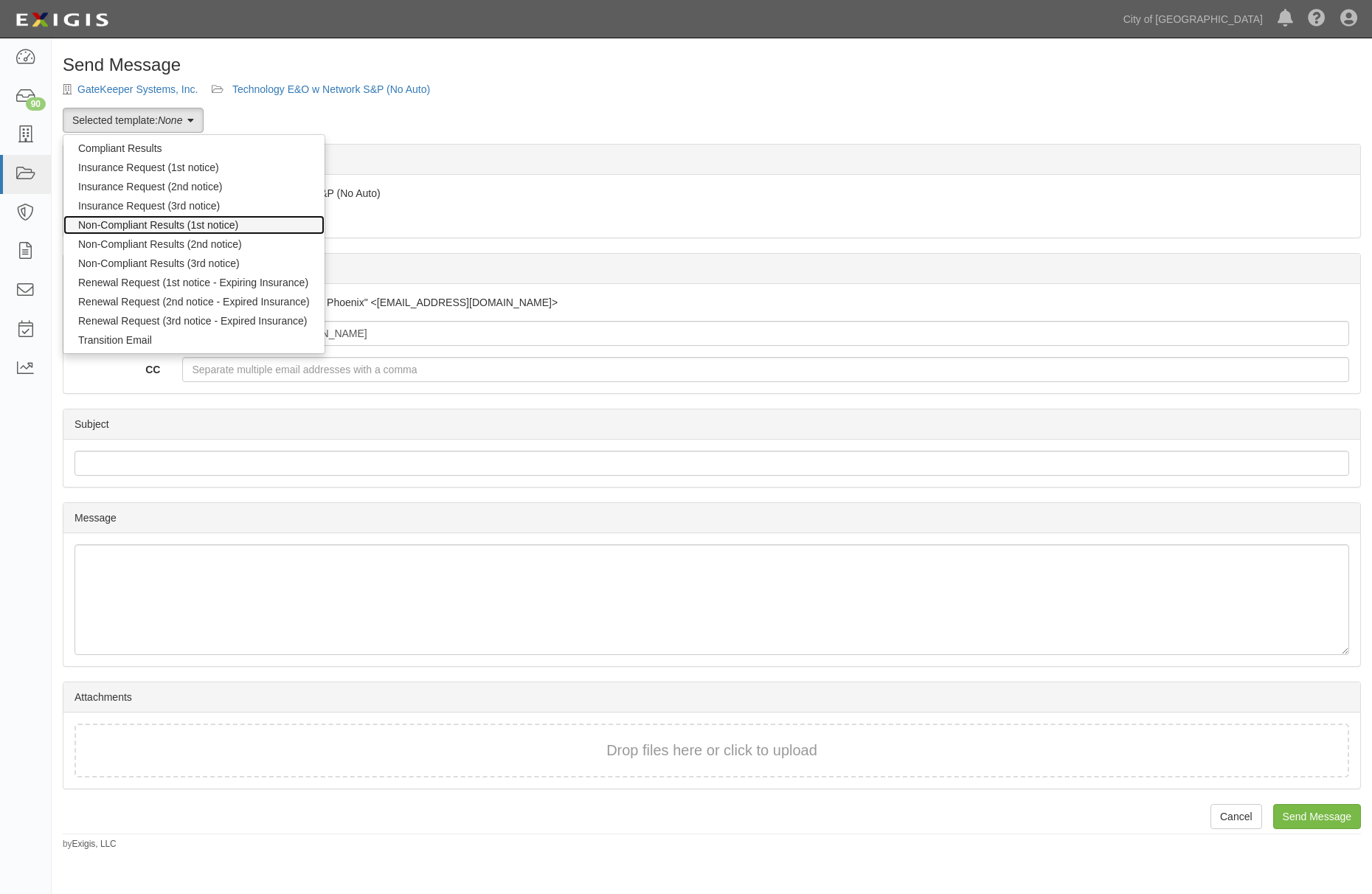
click at [138, 219] on link "Non-Compliant Results (1st notice)" at bounding box center [194, 224] width 261 height 19
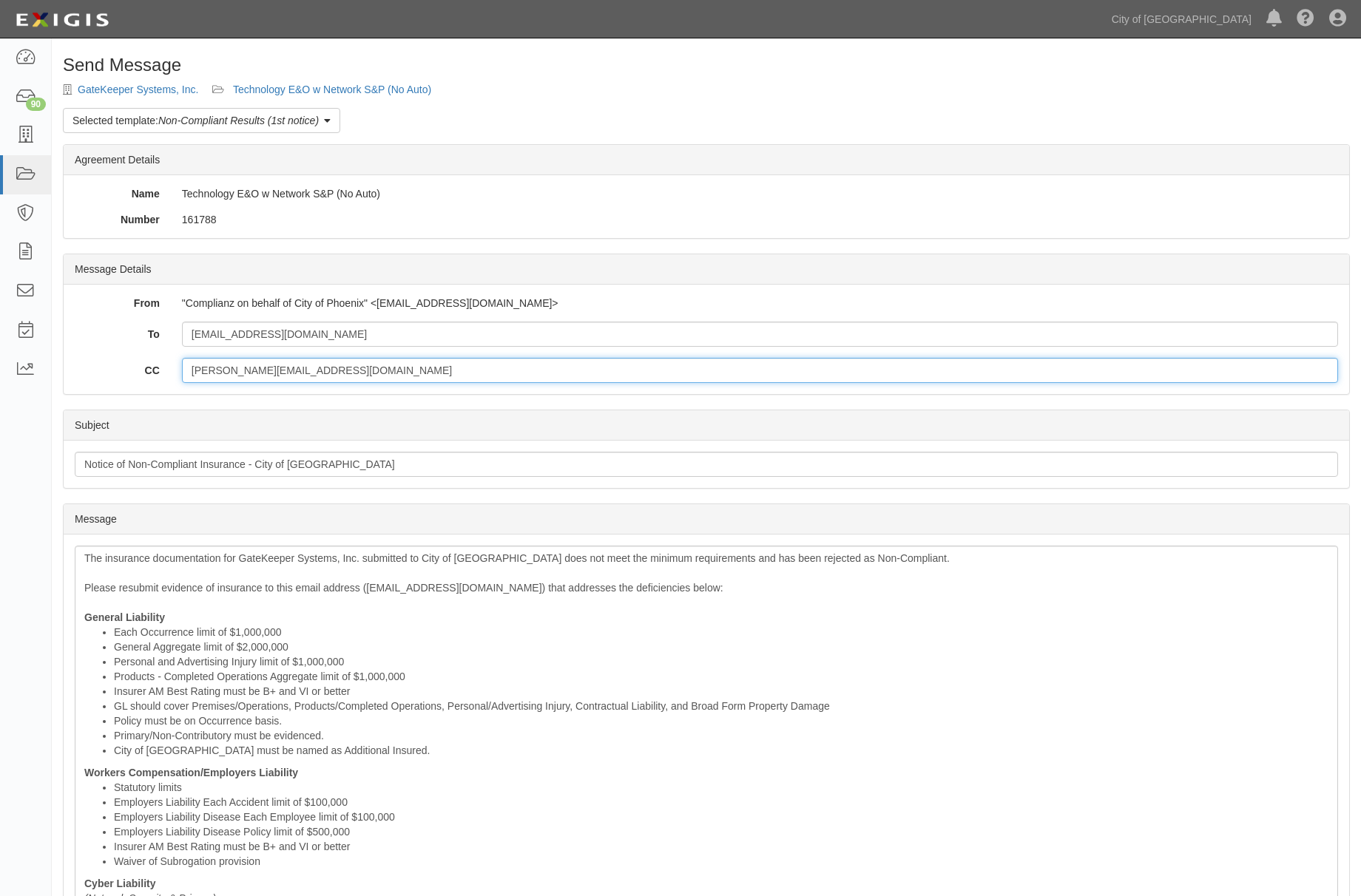
drag, startPoint x: 0, startPoint y: 0, endPoint x: 68, endPoint y: 364, distance: 370.3
click at [68, 364] on div "CC nicole@jsinsurance.com" at bounding box center [705, 371] width 1285 height 25
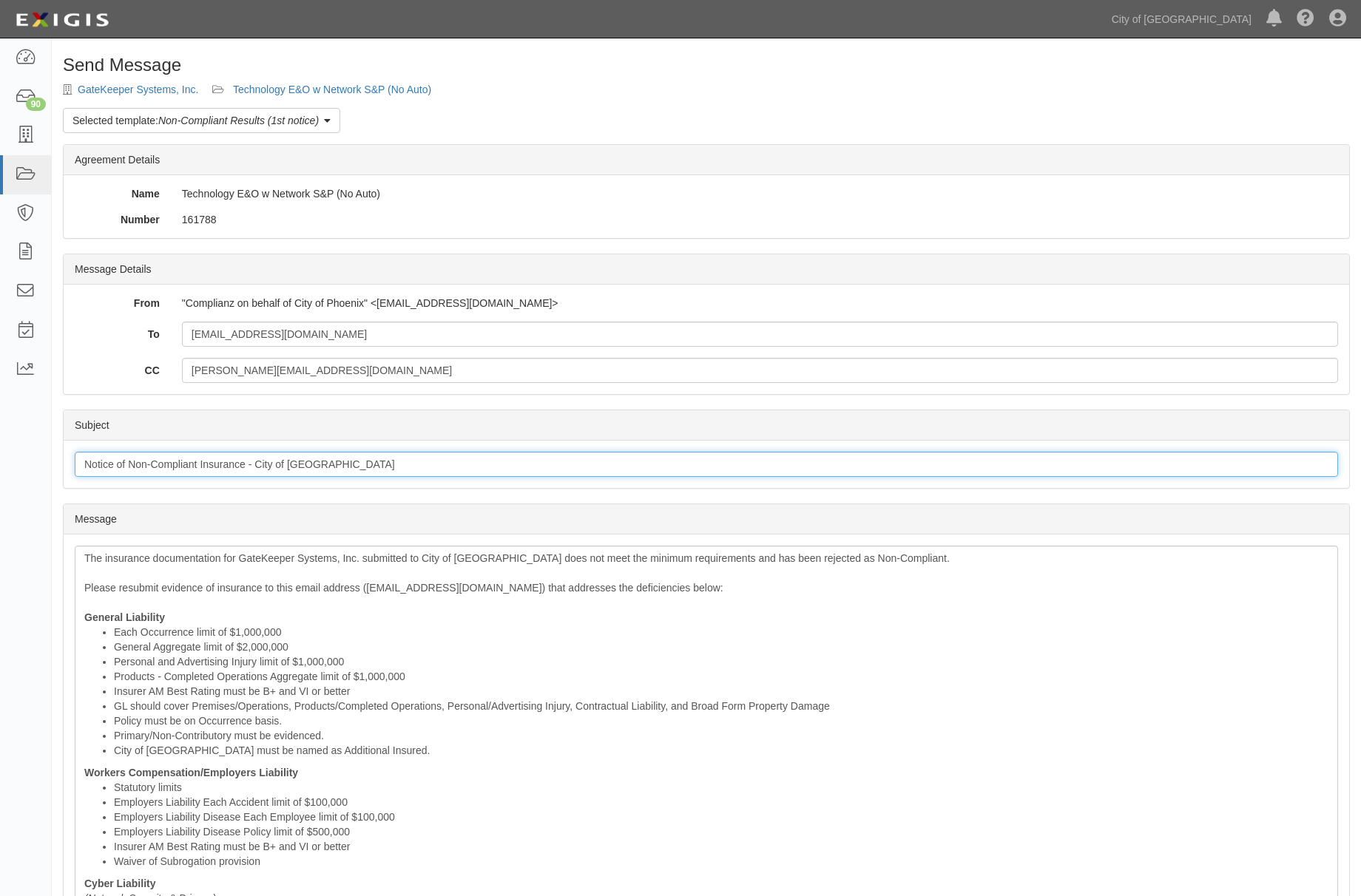
click at [264, 463] on input "Notice of Non-Compliant Insurance - City of Phoenix" at bounding box center [705, 464] width 1263 height 25
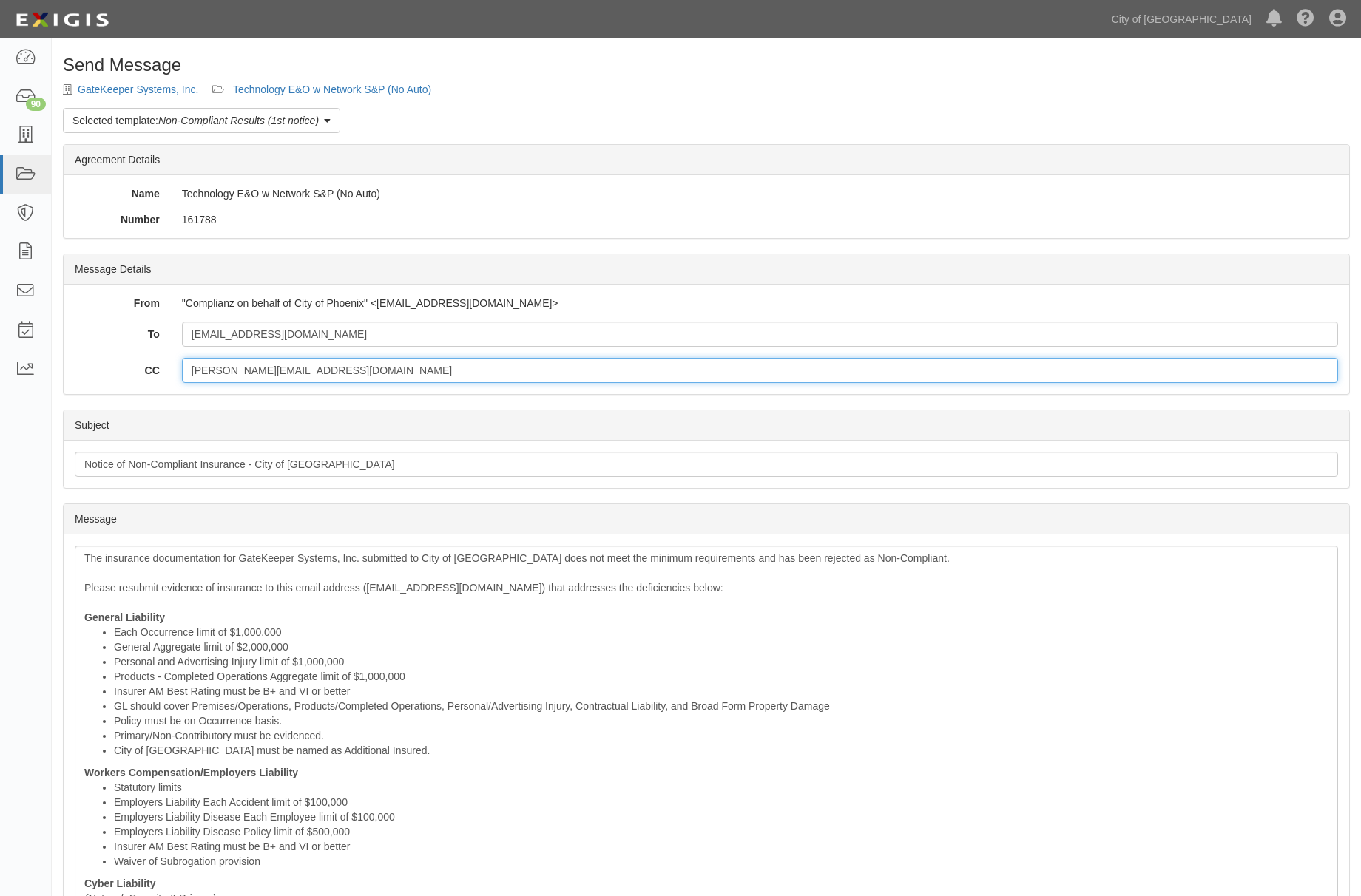
click at [356, 366] on input "nicole@jsinsurance.com" at bounding box center [760, 371] width 1156 height 25
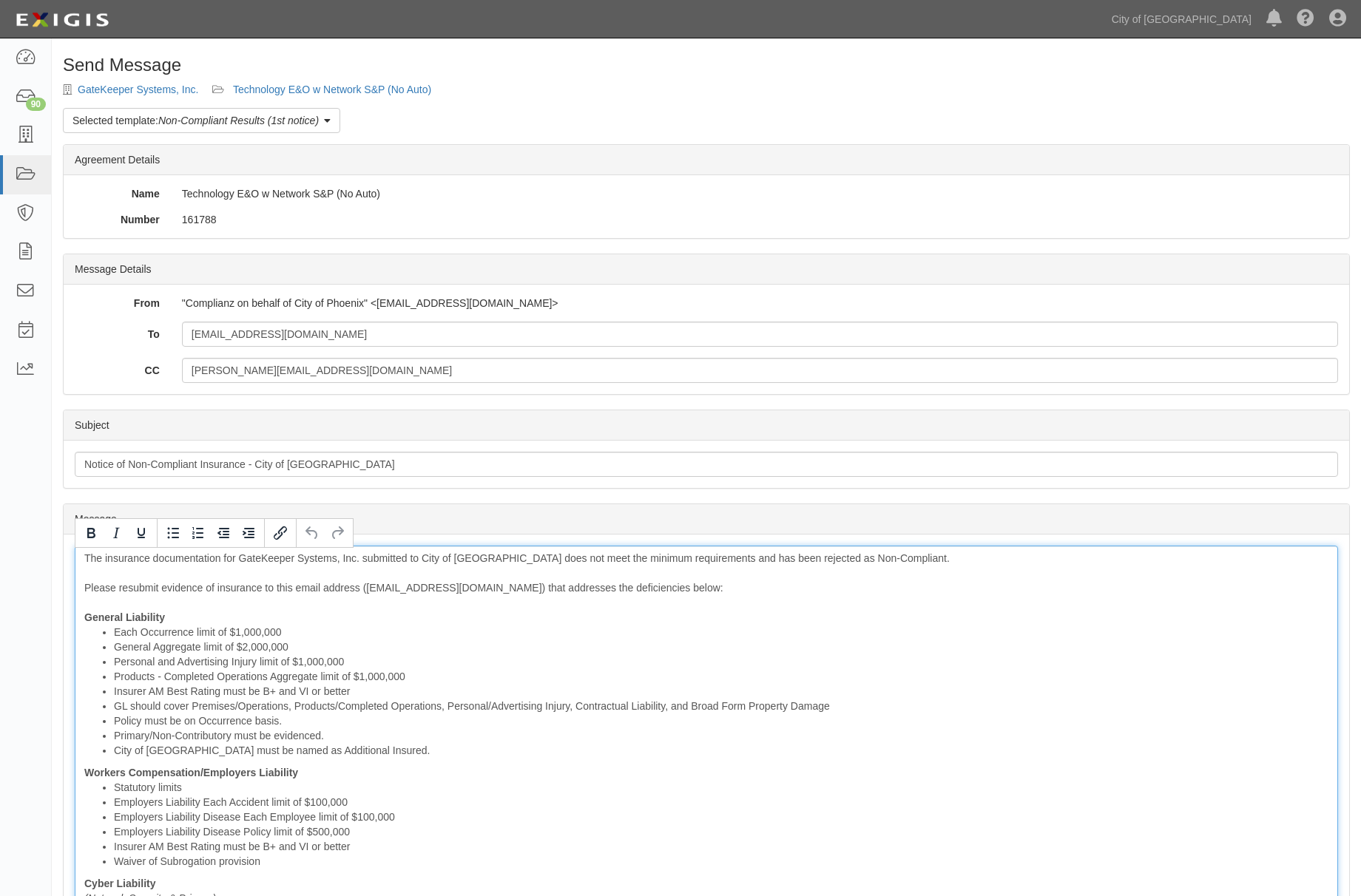
click at [619, 575] on div "The insurance documentation for GateKeeper Systems, Inc. submitted to City of P…" at bounding box center [705, 872] width 1263 height 654
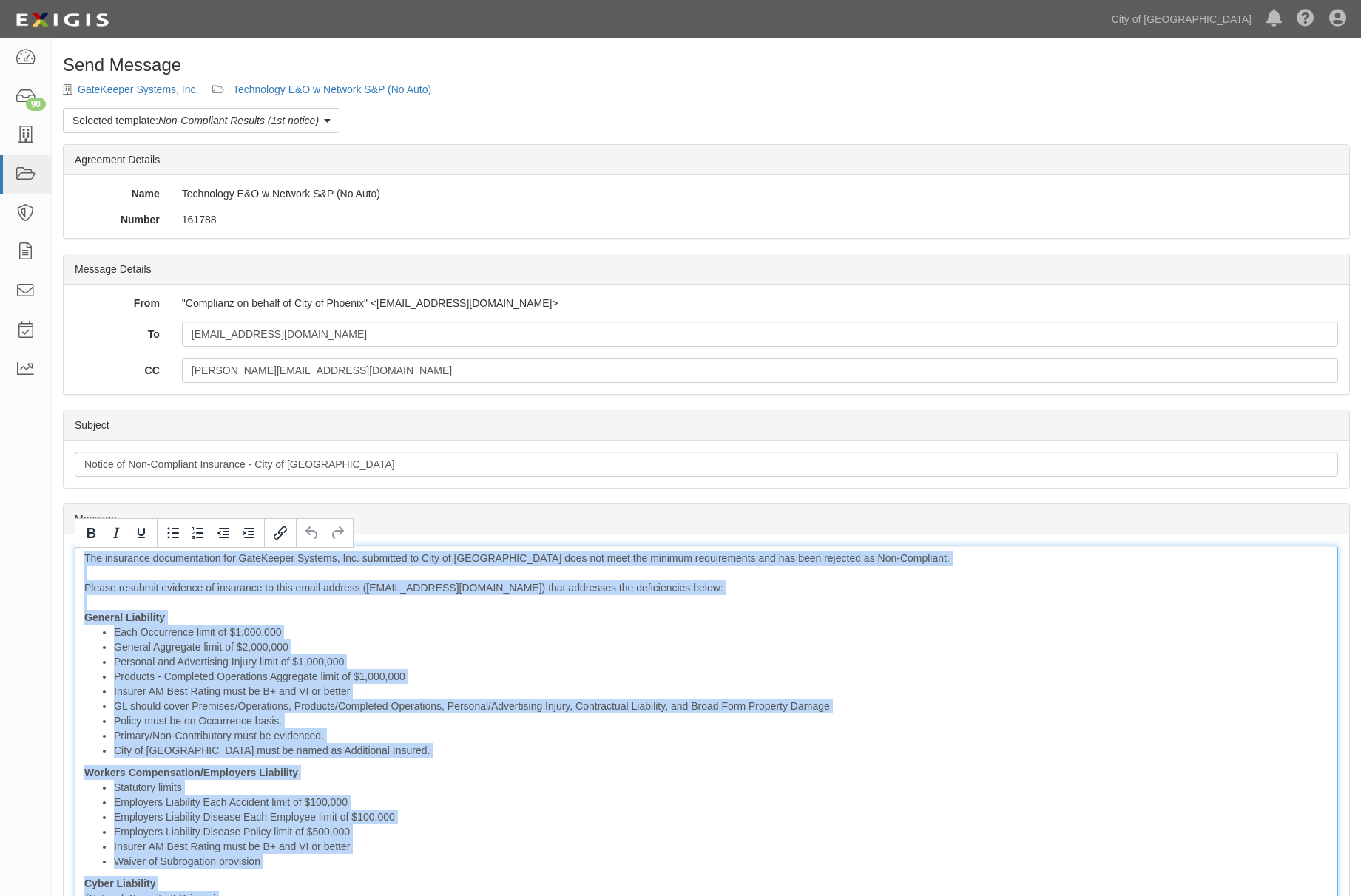
copy div "The insurance documentation for GateKeeper Systems, Inc. submitted to City of P…"
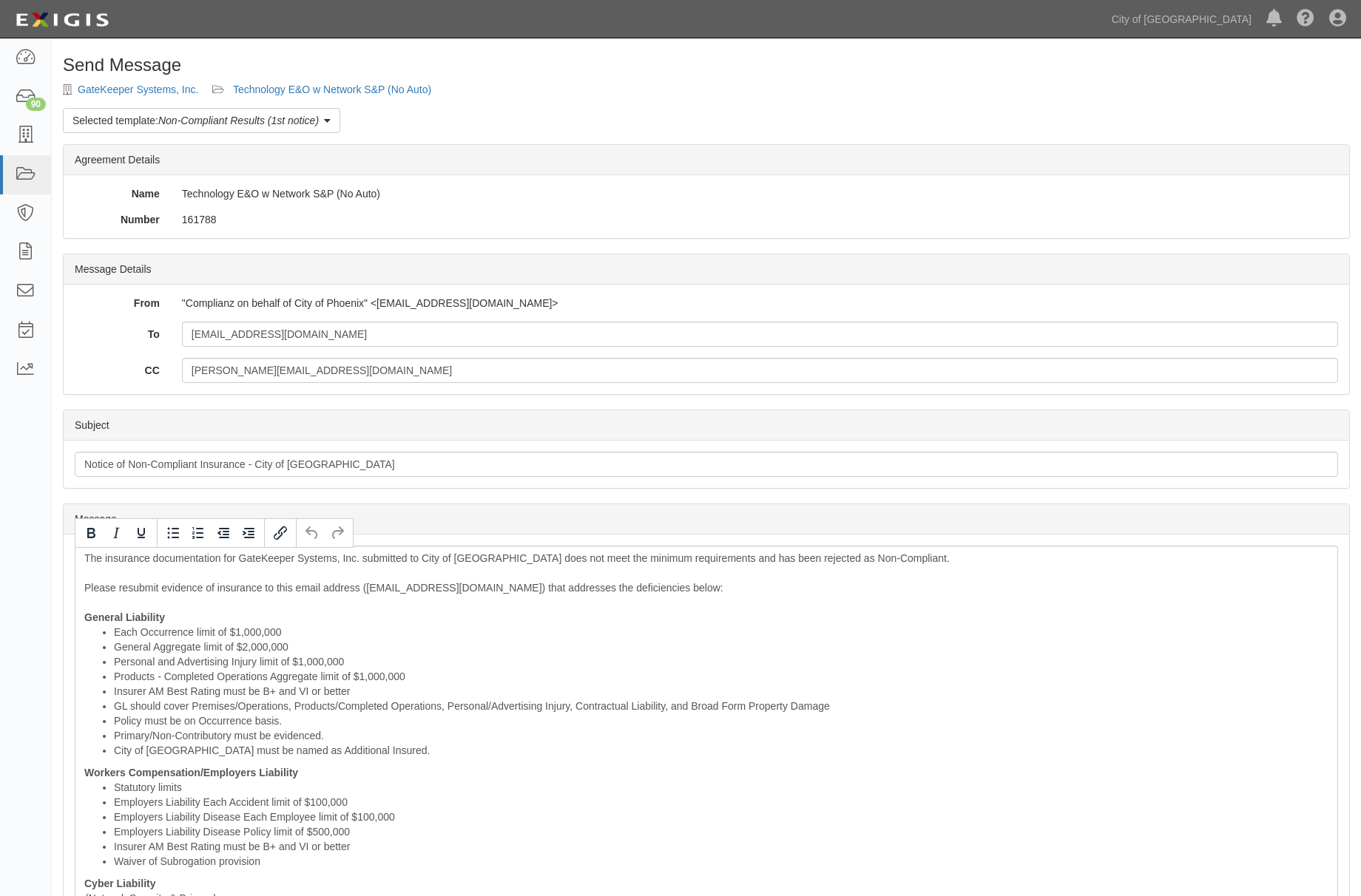
click at [341, 82] on div "Send Message GateKeeper Systems, Inc. Technology E&O w Network S&P (No Auto) Se…" at bounding box center [705, 726] width 1308 height 1340
click at [341, 86] on link "Technology E&O w Network S&P (No Auto)" at bounding box center [332, 89] width 199 height 12
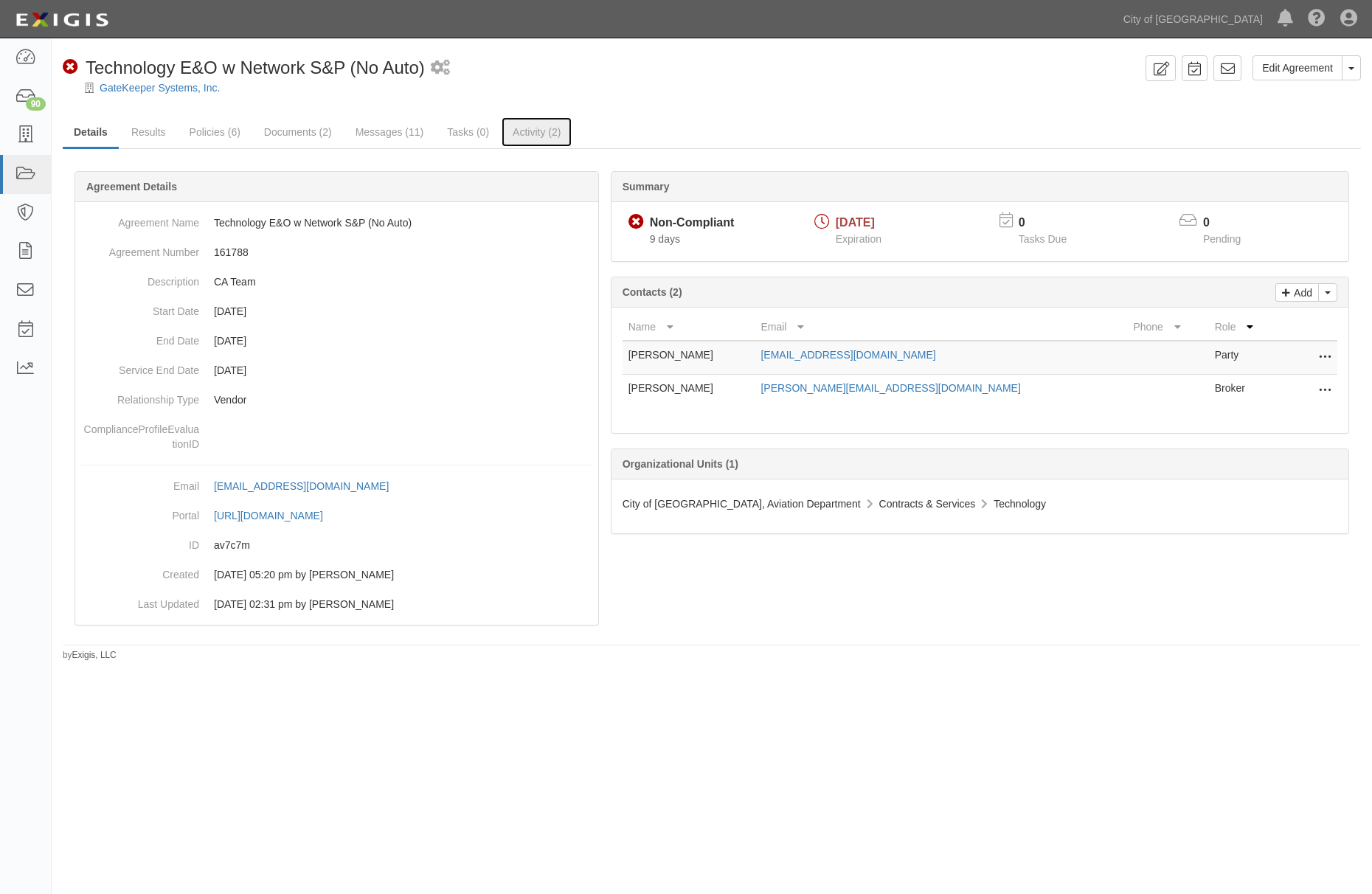
drag, startPoint x: 554, startPoint y: 142, endPoint x: 760, endPoint y: 166, distance: 207.4
click at [554, 142] on link "Activity (2)" at bounding box center [536, 132] width 70 height 30
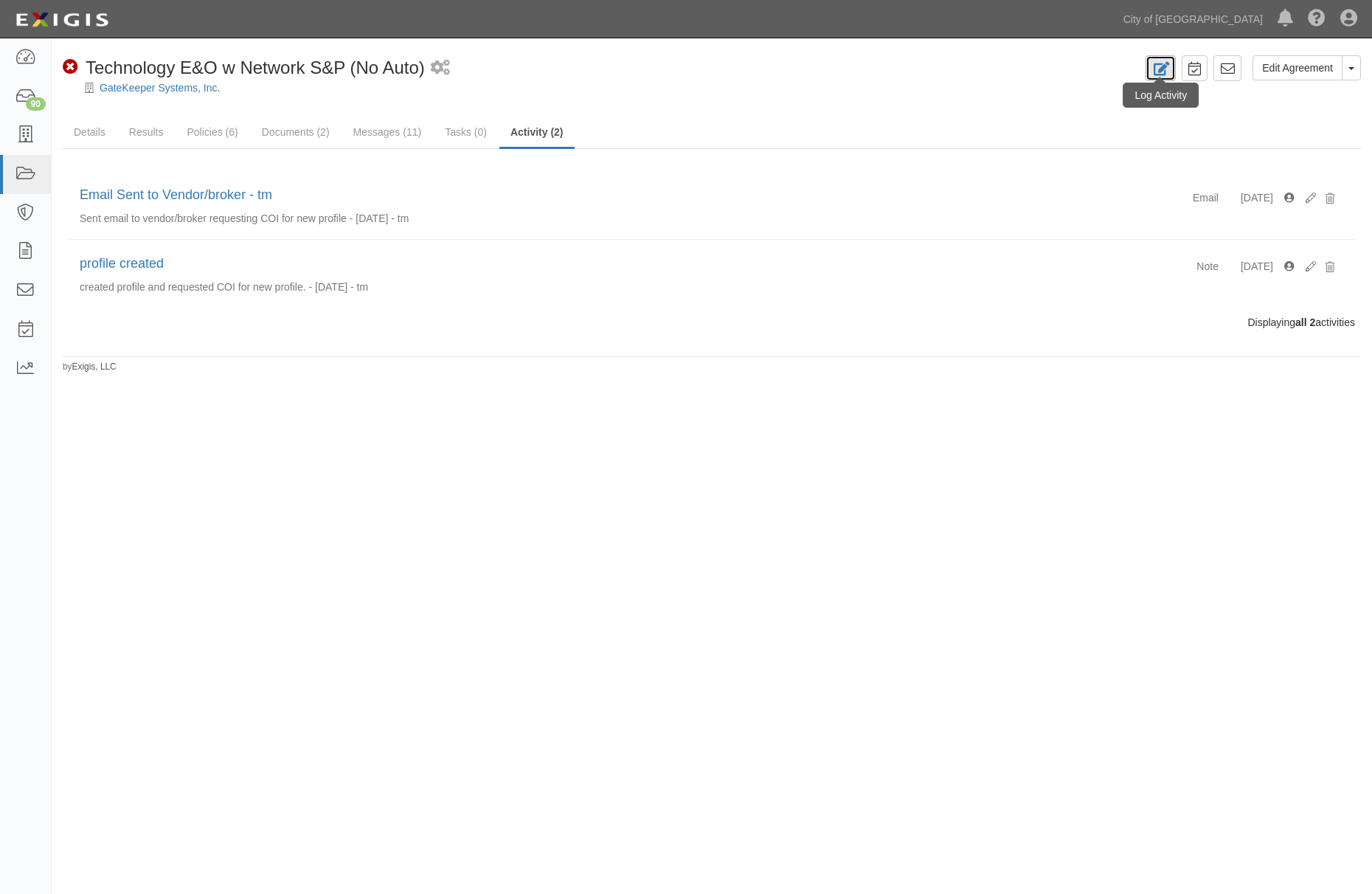
click at [1158, 72] on icon at bounding box center [1160, 69] width 17 height 14
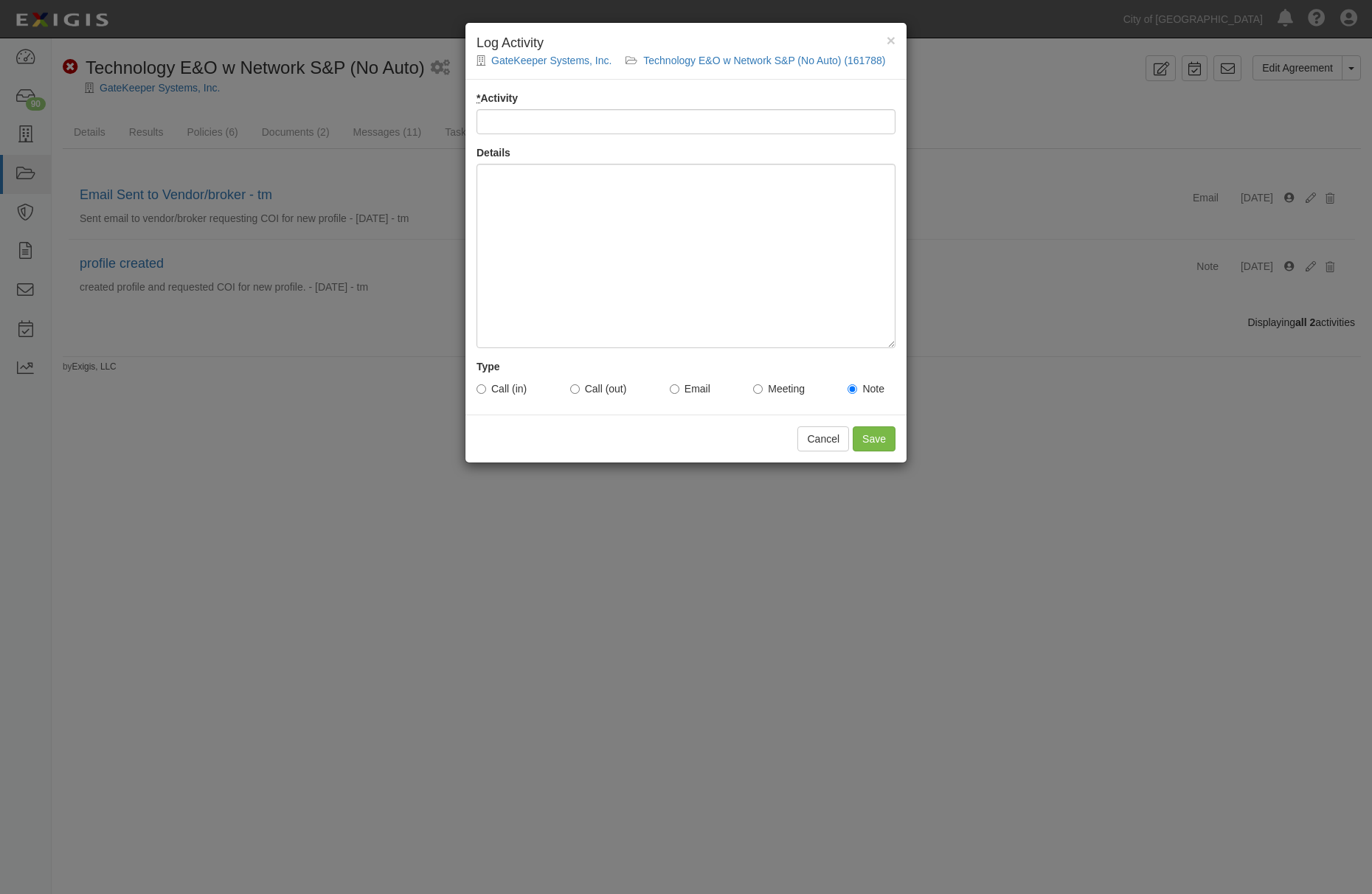
click at [610, 116] on input "* Activity" at bounding box center [686, 122] width 419 height 25
type input "Email Sent to Vendor - tm"
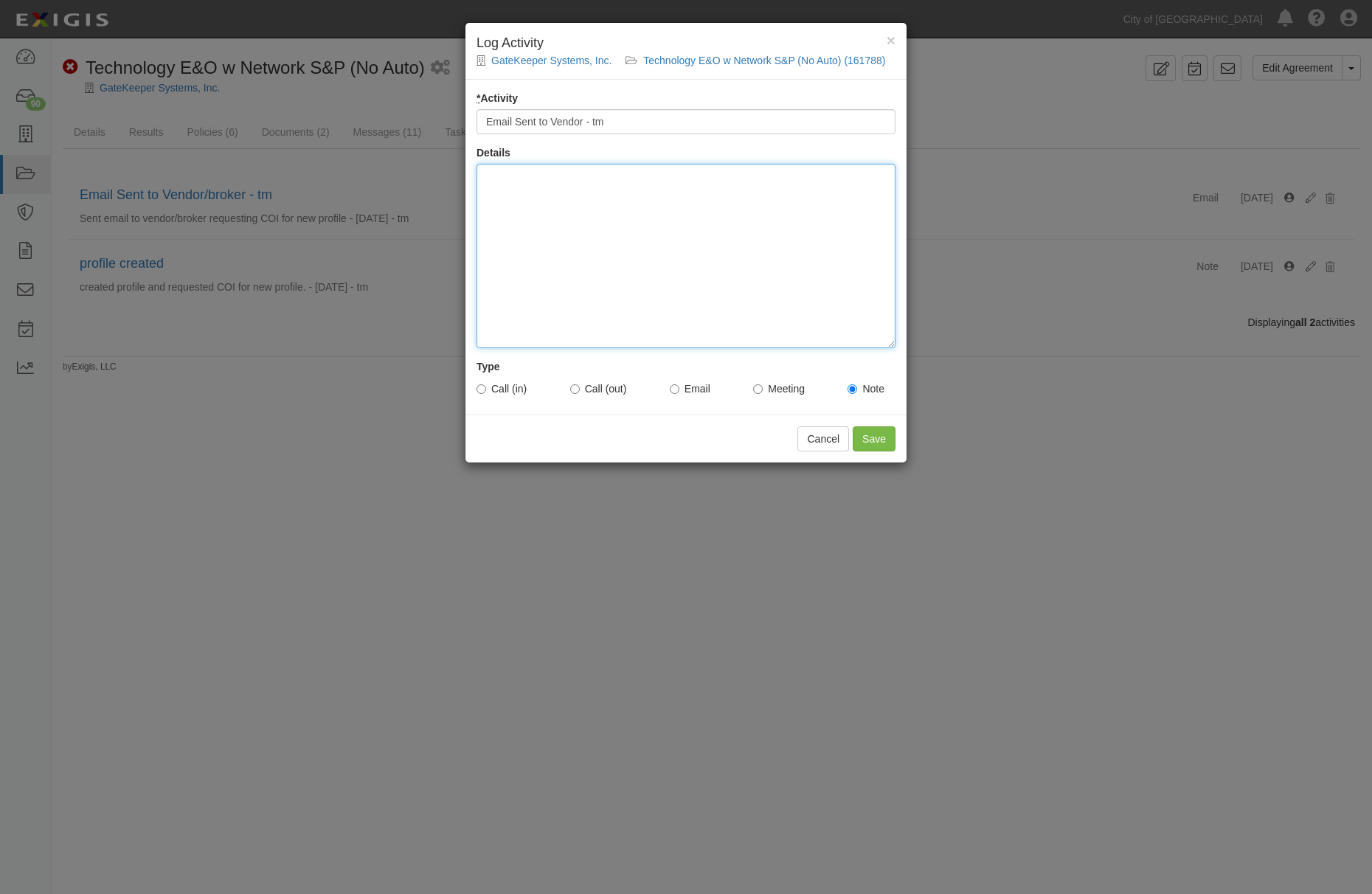
click at [633, 245] on div at bounding box center [686, 256] width 419 height 185
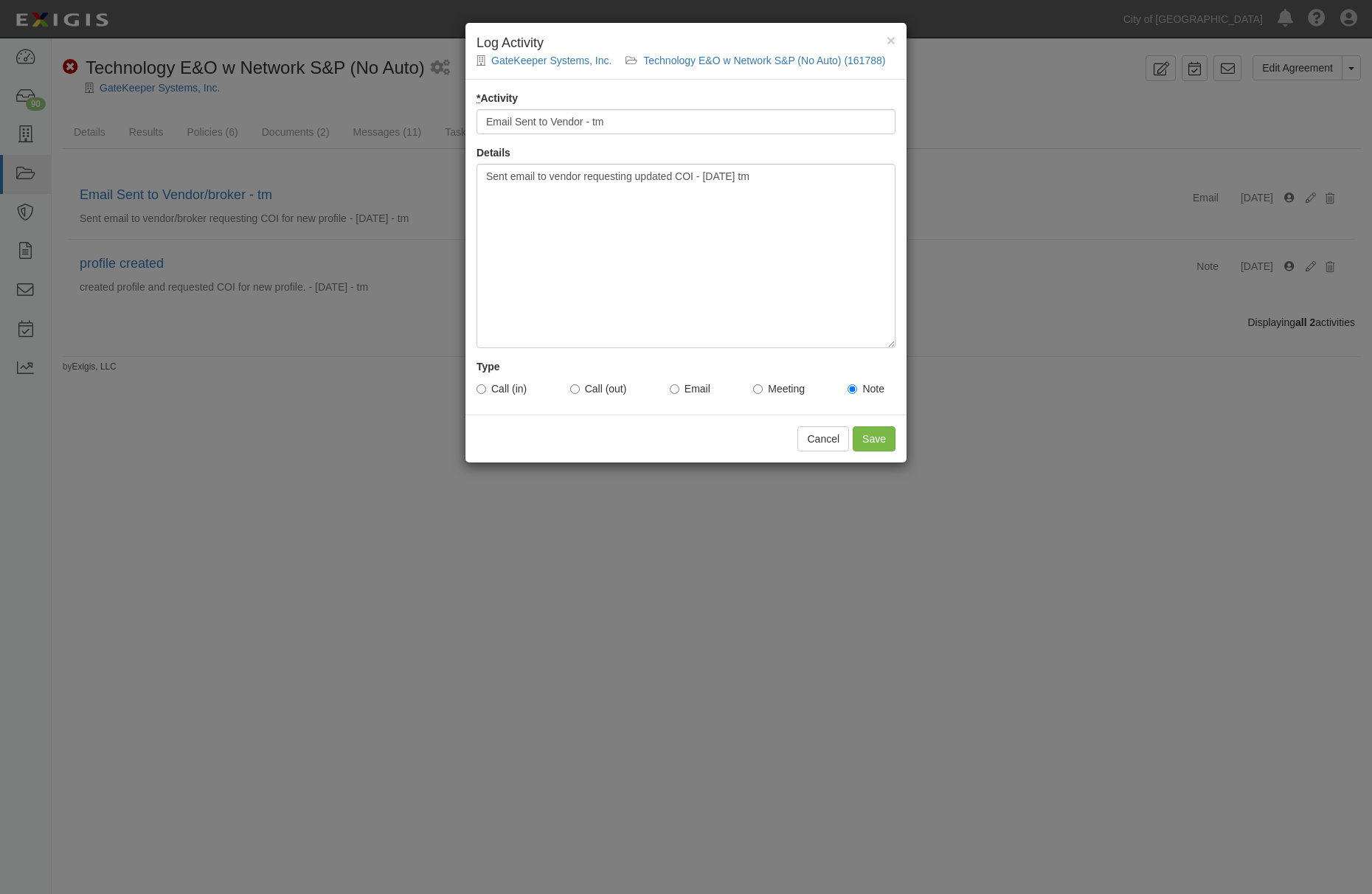
click at [702, 396] on label "Email" at bounding box center [689, 389] width 41 height 14
click at [679, 394] on input "Email" at bounding box center [674, 389] width 10 height 10
radio input "true"
click at [861, 444] on input "Save" at bounding box center [874, 439] width 43 height 25
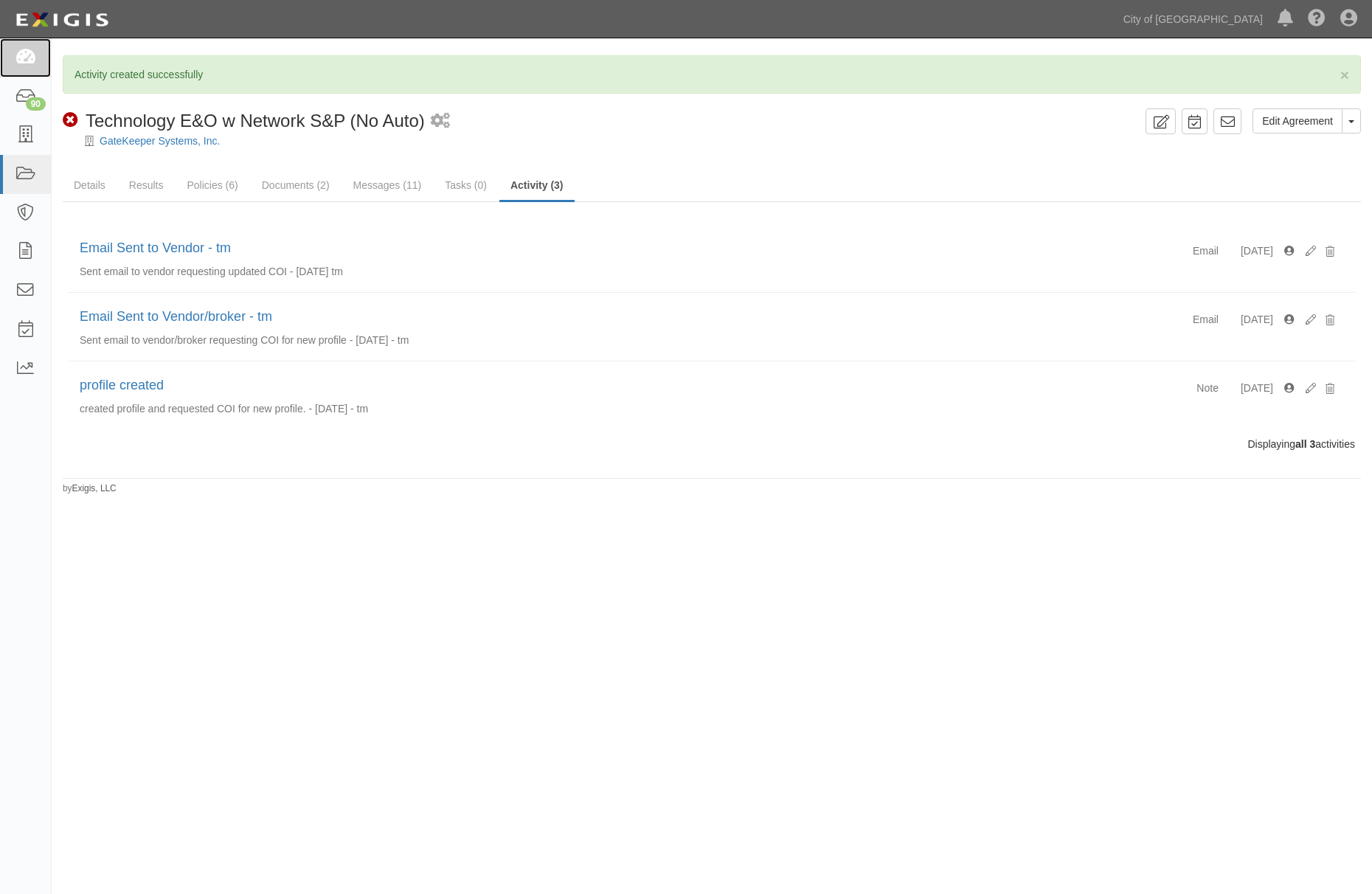
click at [39, 58] on link at bounding box center [25, 57] width 51 height 39
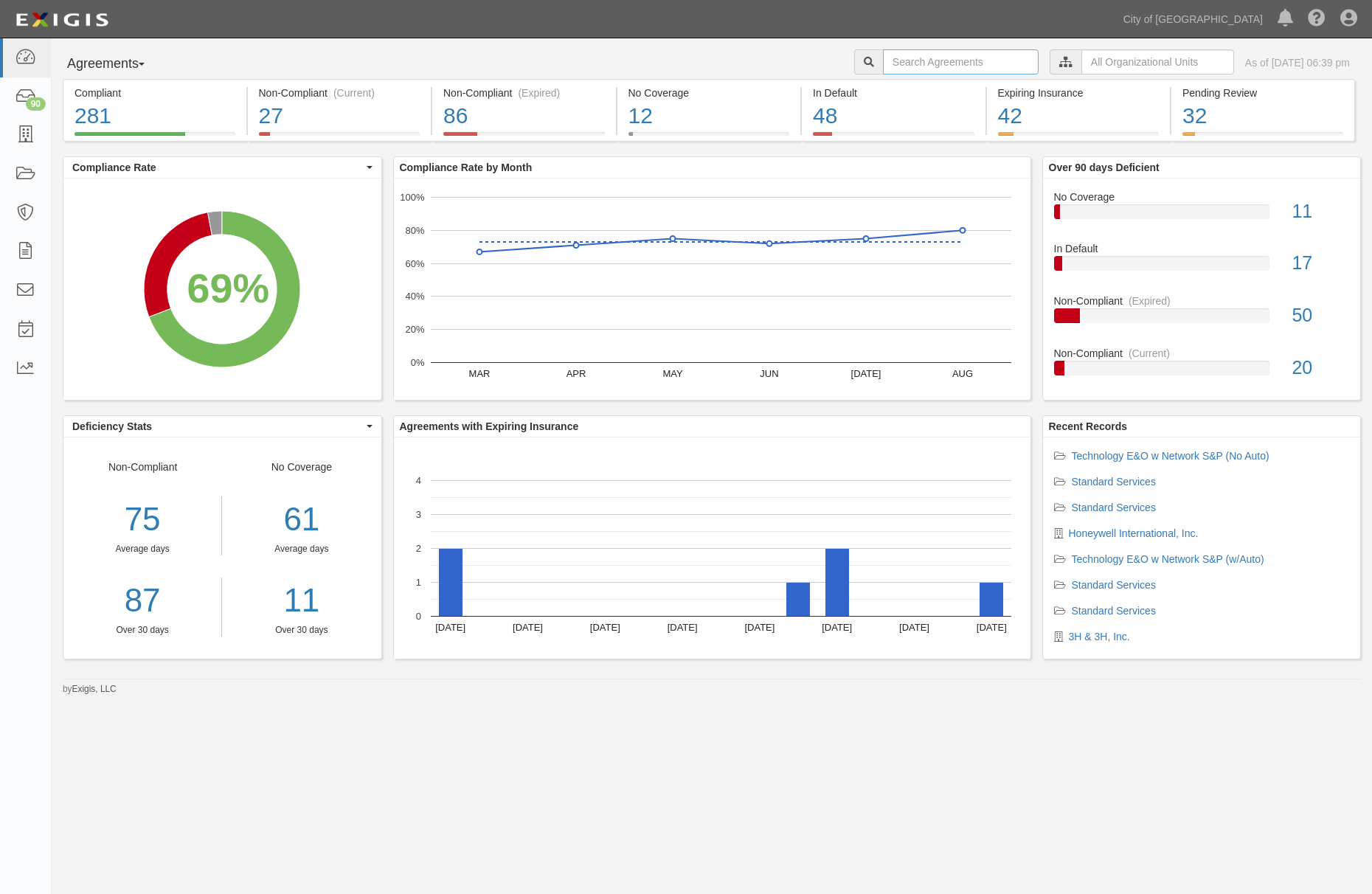
click at [883, 59] on input "text" at bounding box center [960, 62] width 156 height 25
paste input "157874"
type input "157874"
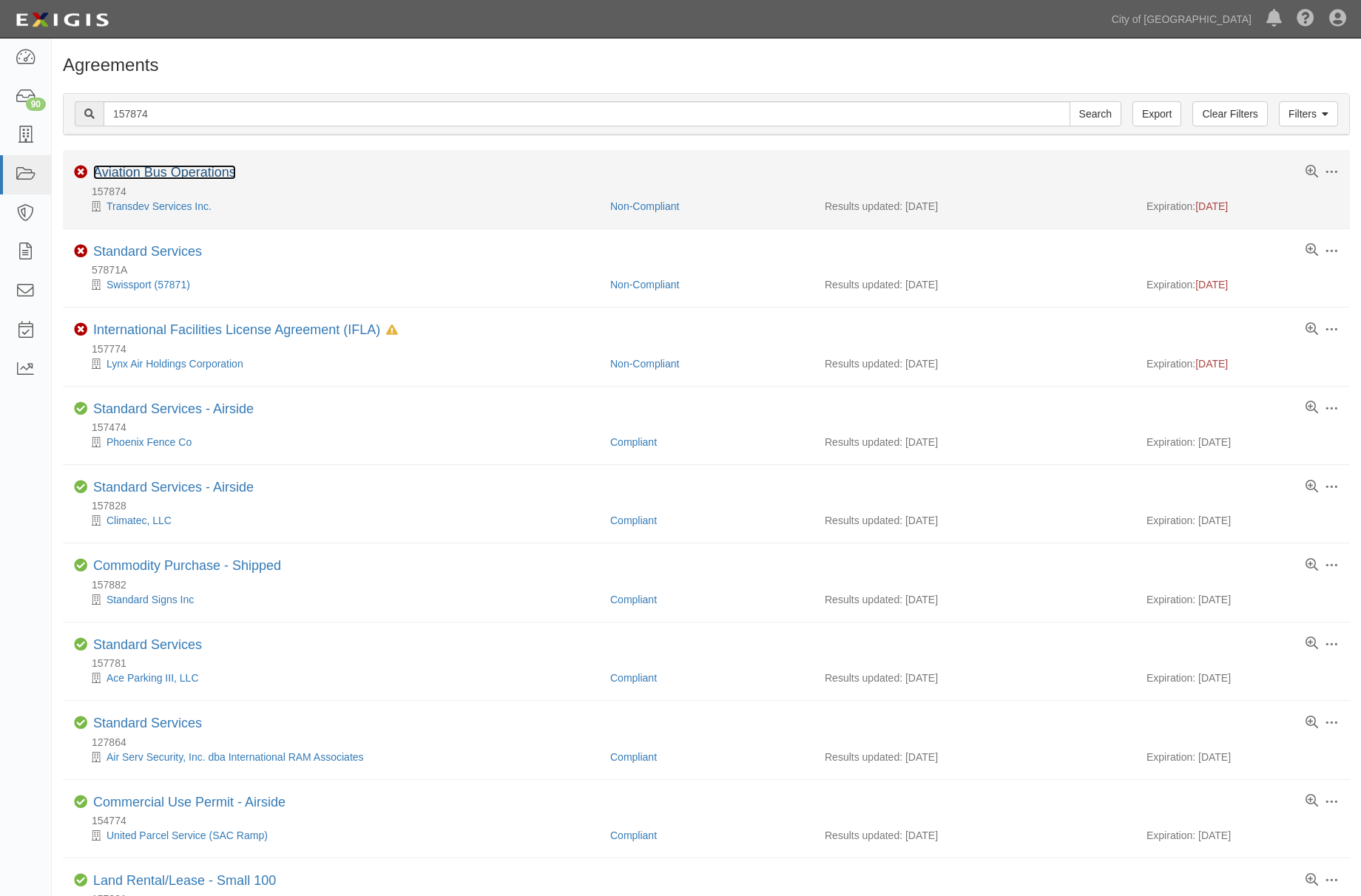
click at [145, 170] on link "Aviation Bus Operations" at bounding box center [164, 172] width 142 height 15
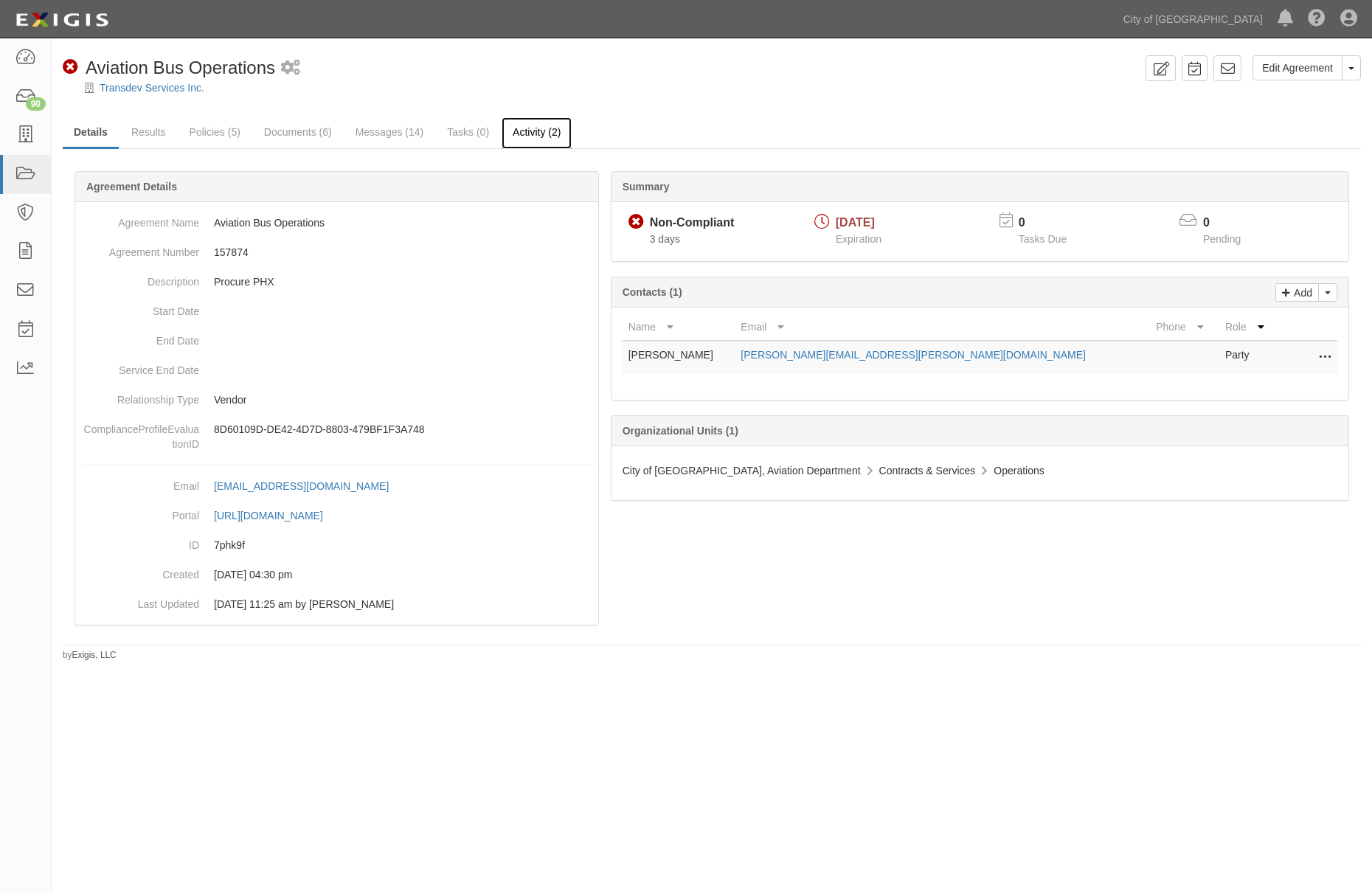
click at [555, 134] on link "Activity (2)" at bounding box center [536, 133] width 70 height 32
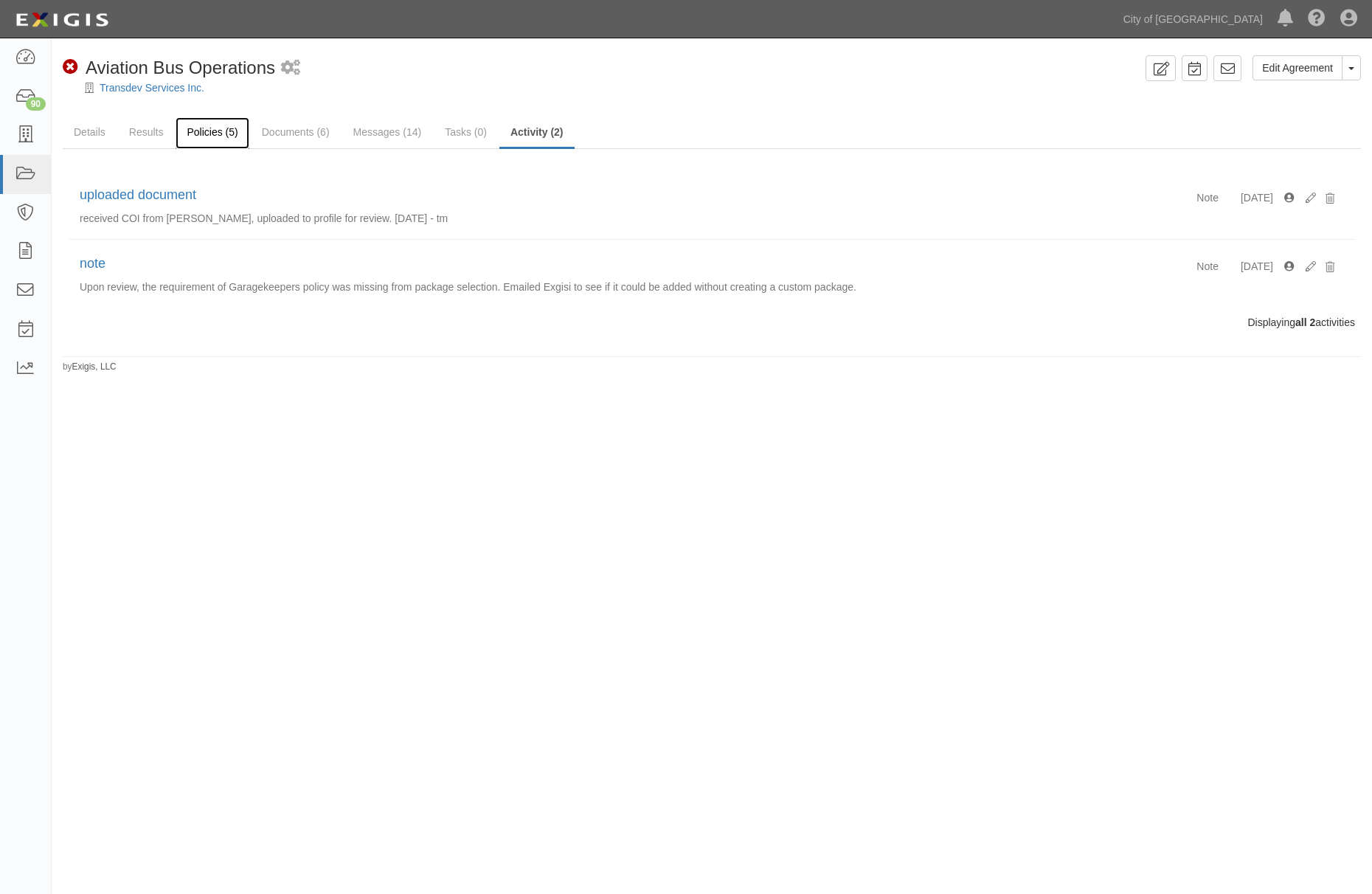
click at [195, 131] on link "Policies (5)" at bounding box center [212, 133] width 73 height 32
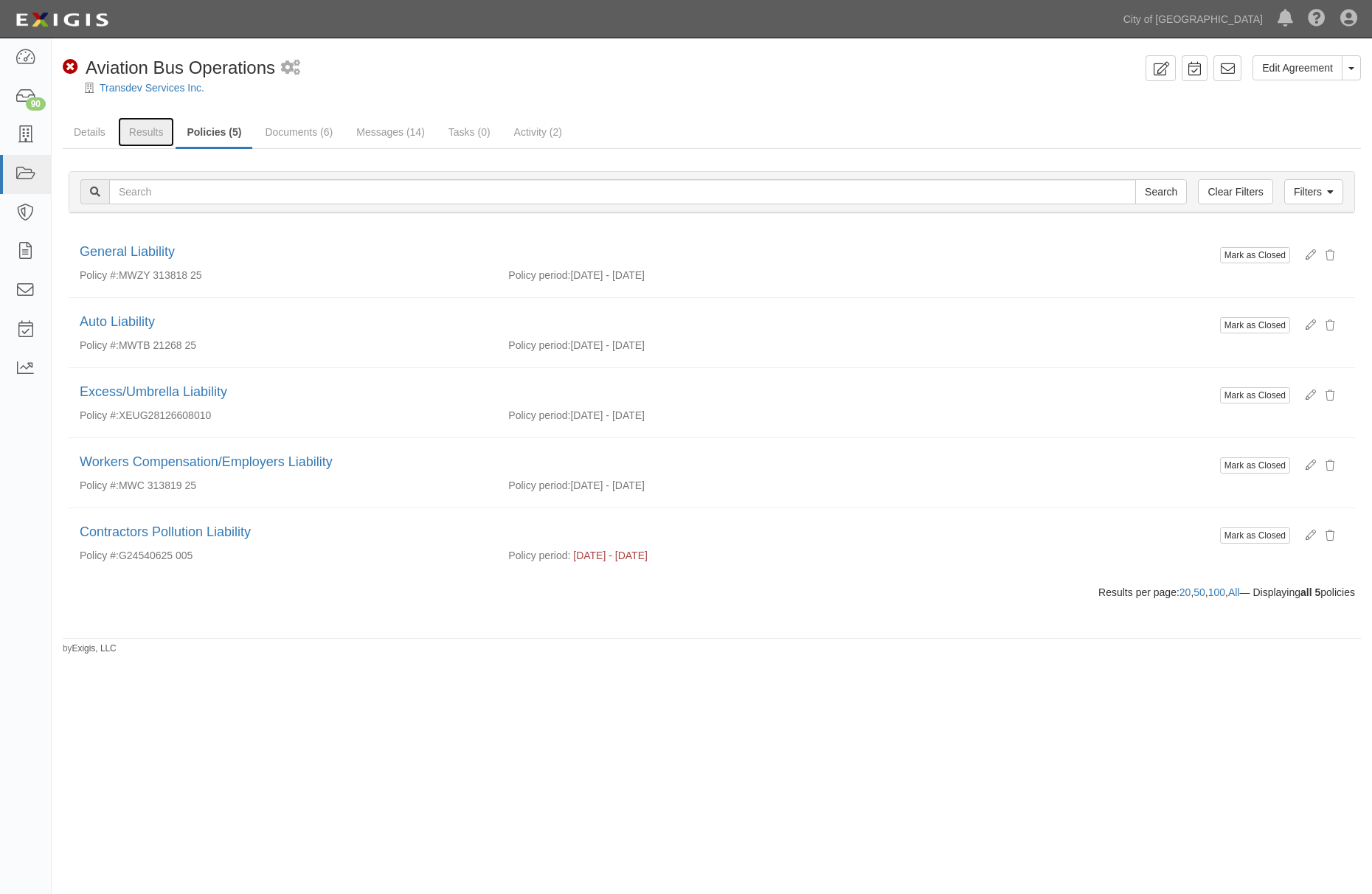
click at [136, 133] on link "Results" at bounding box center [146, 132] width 57 height 30
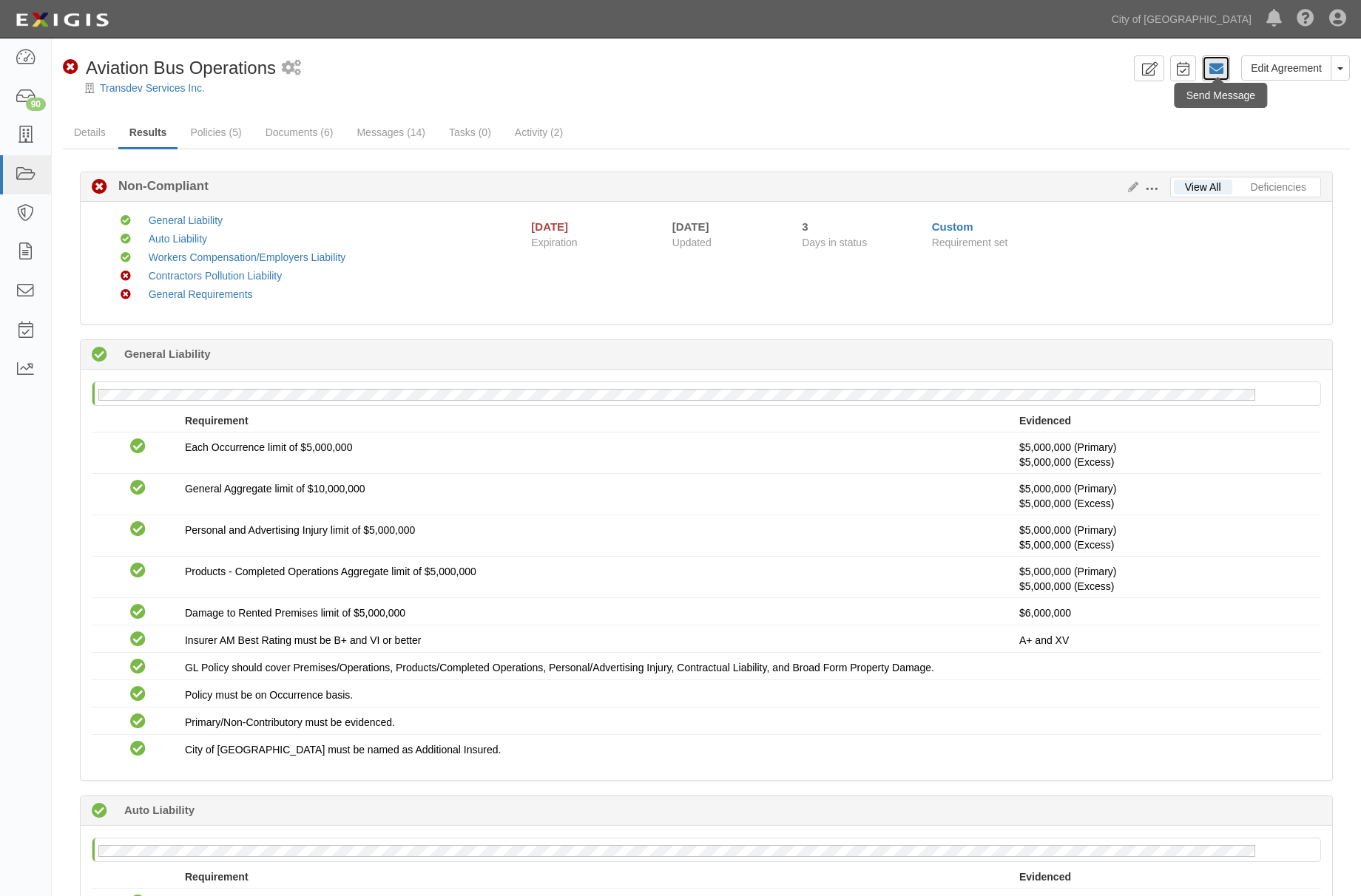
click at [1219, 71] on icon at bounding box center [1216, 69] width 15 height 15
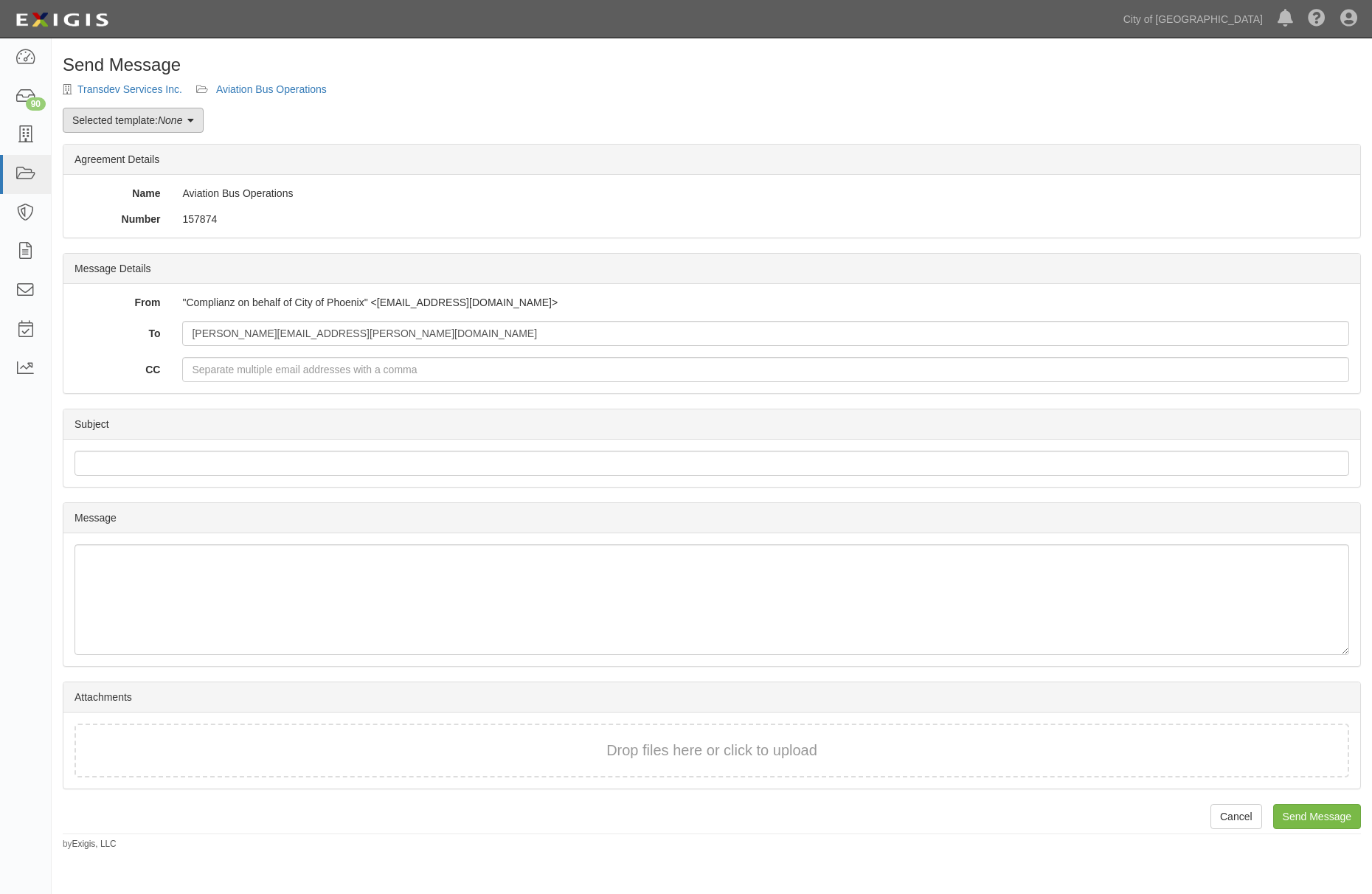
click at [128, 107] on div "Send Message Transdev Services Inc. Aviation Bus Operations Selected template: …" at bounding box center [712, 452] width 1320 height 795
click at [130, 115] on link "Selected template: None" at bounding box center [133, 120] width 141 height 25
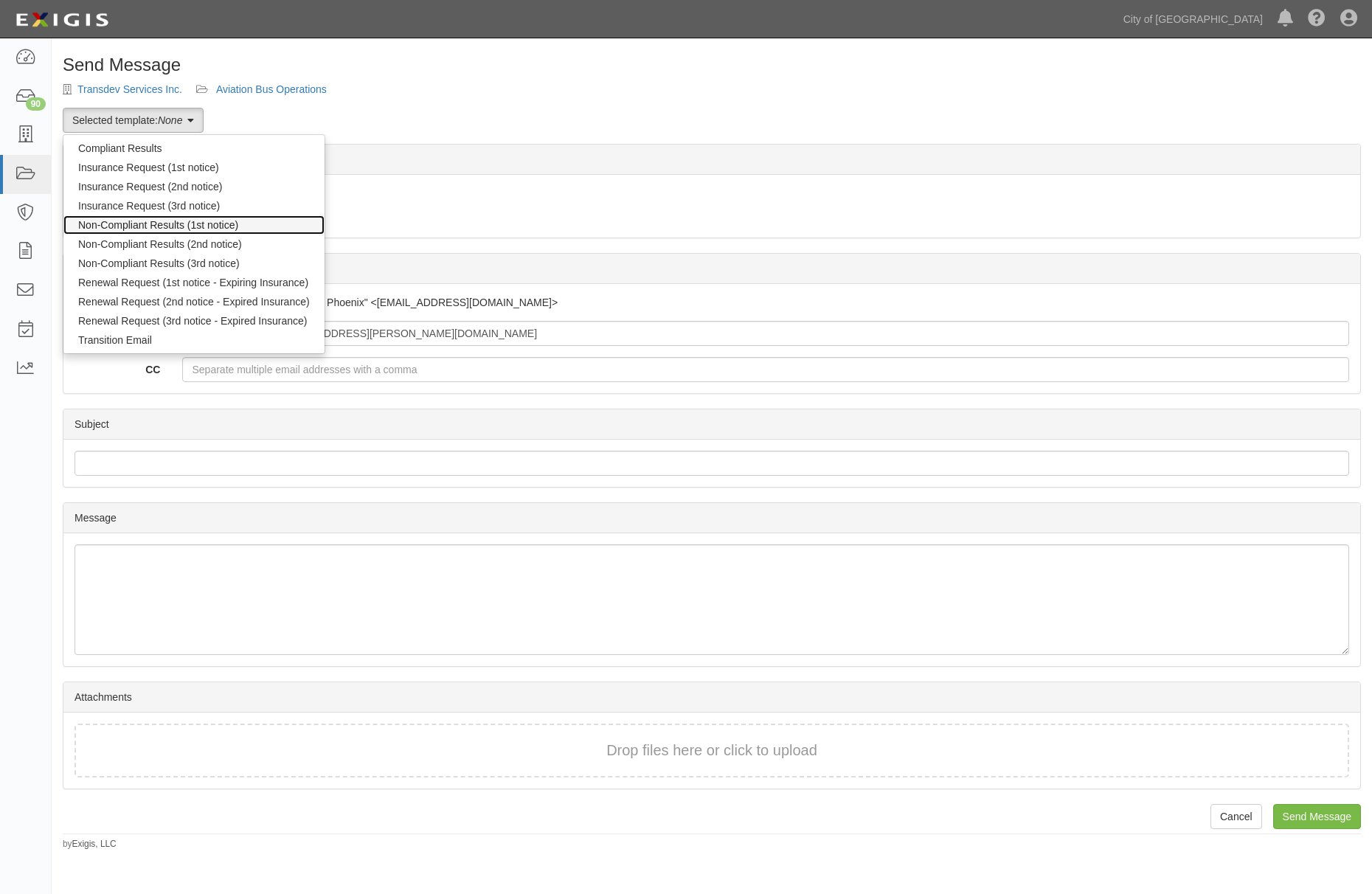
click at [137, 226] on link "Non-Compliant Results (1st notice)" at bounding box center [194, 224] width 261 height 19
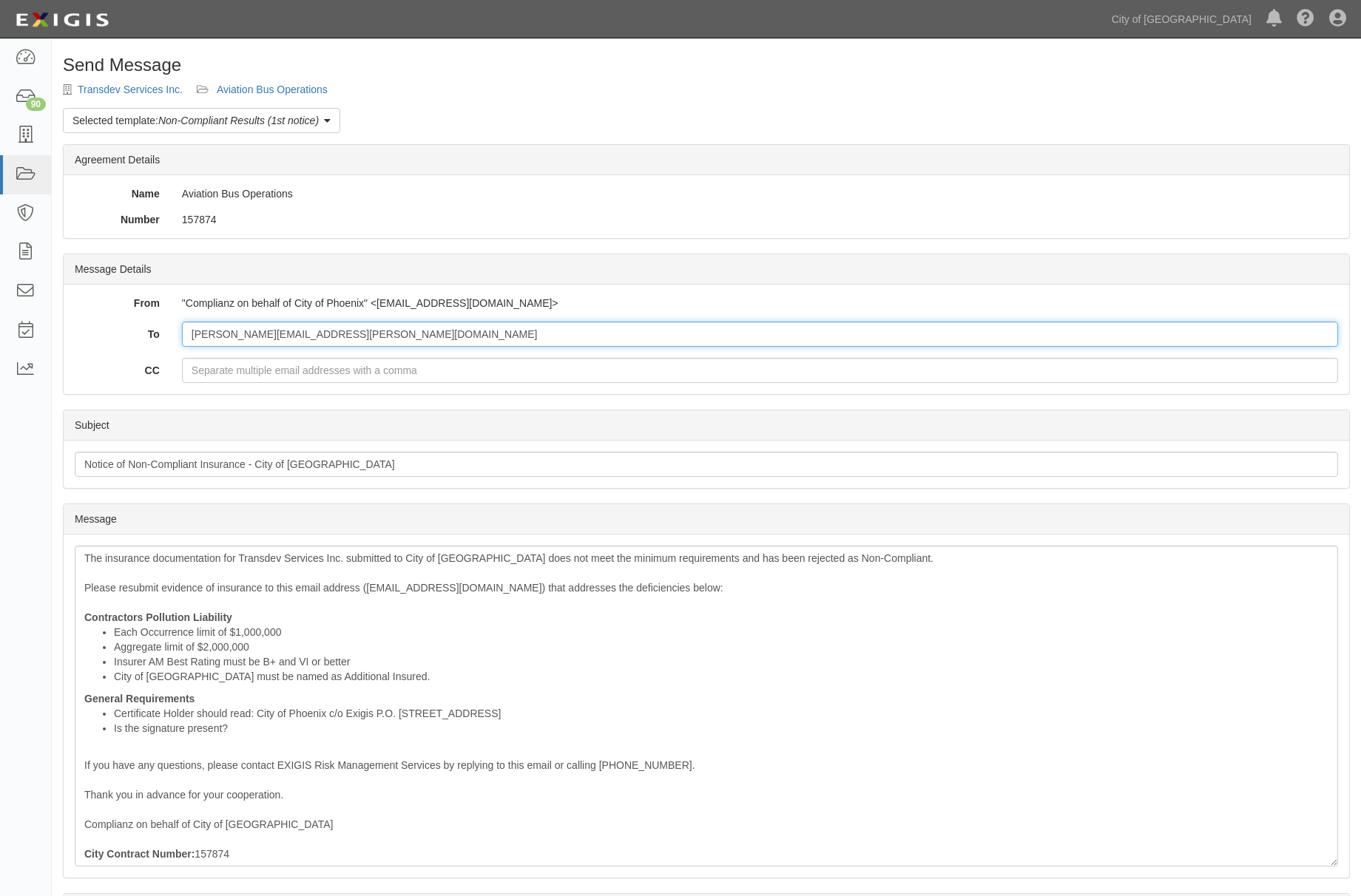
click at [365, 342] on input "[PERSON_NAME][EMAIL_ADDRESS][PERSON_NAME][DOMAIN_NAME]" at bounding box center [760, 335] width 1156 height 25
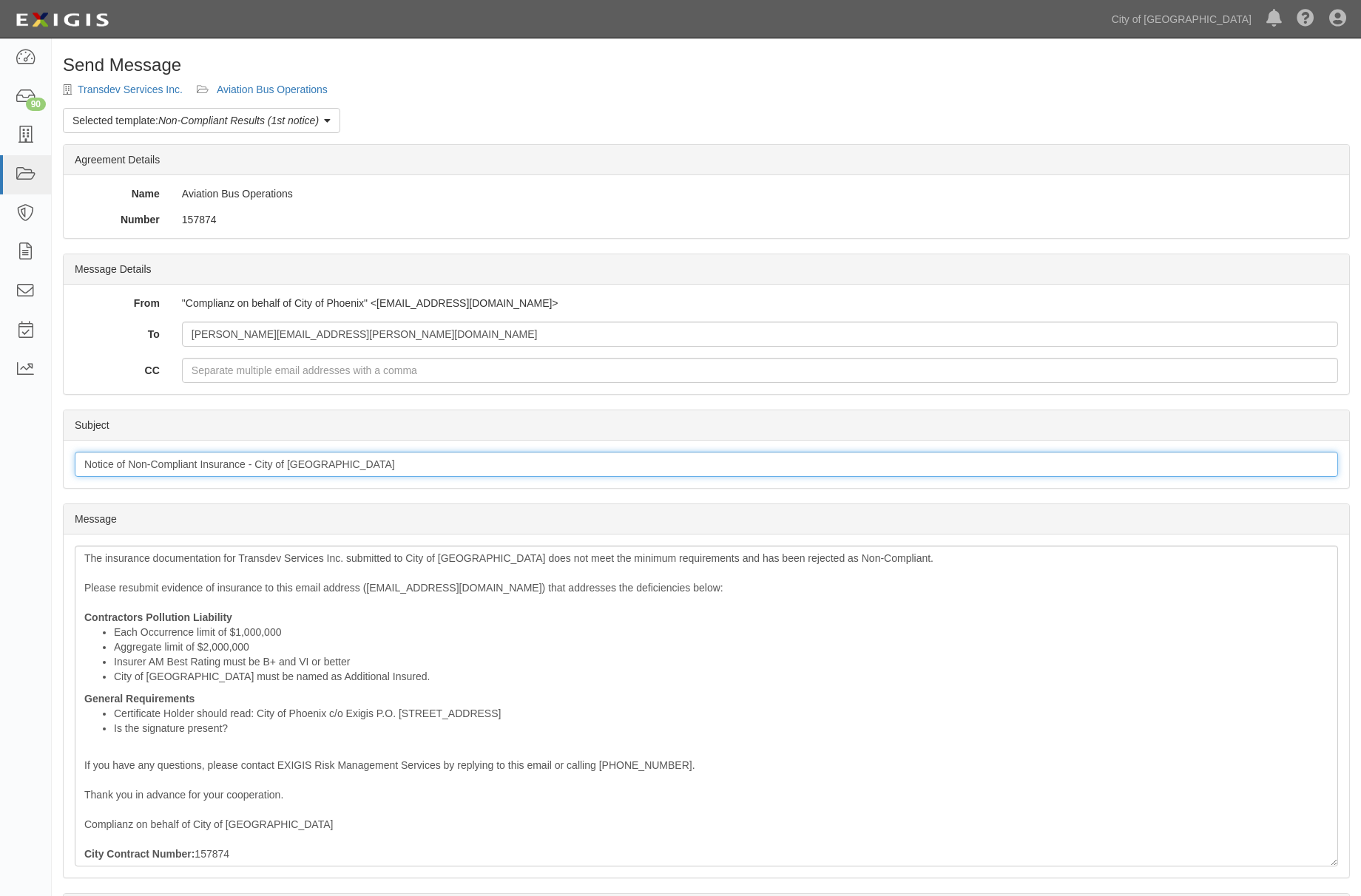
click at [335, 477] on input "Notice of Non-Compliant Insurance - City of Phoenix" at bounding box center [705, 464] width 1263 height 25
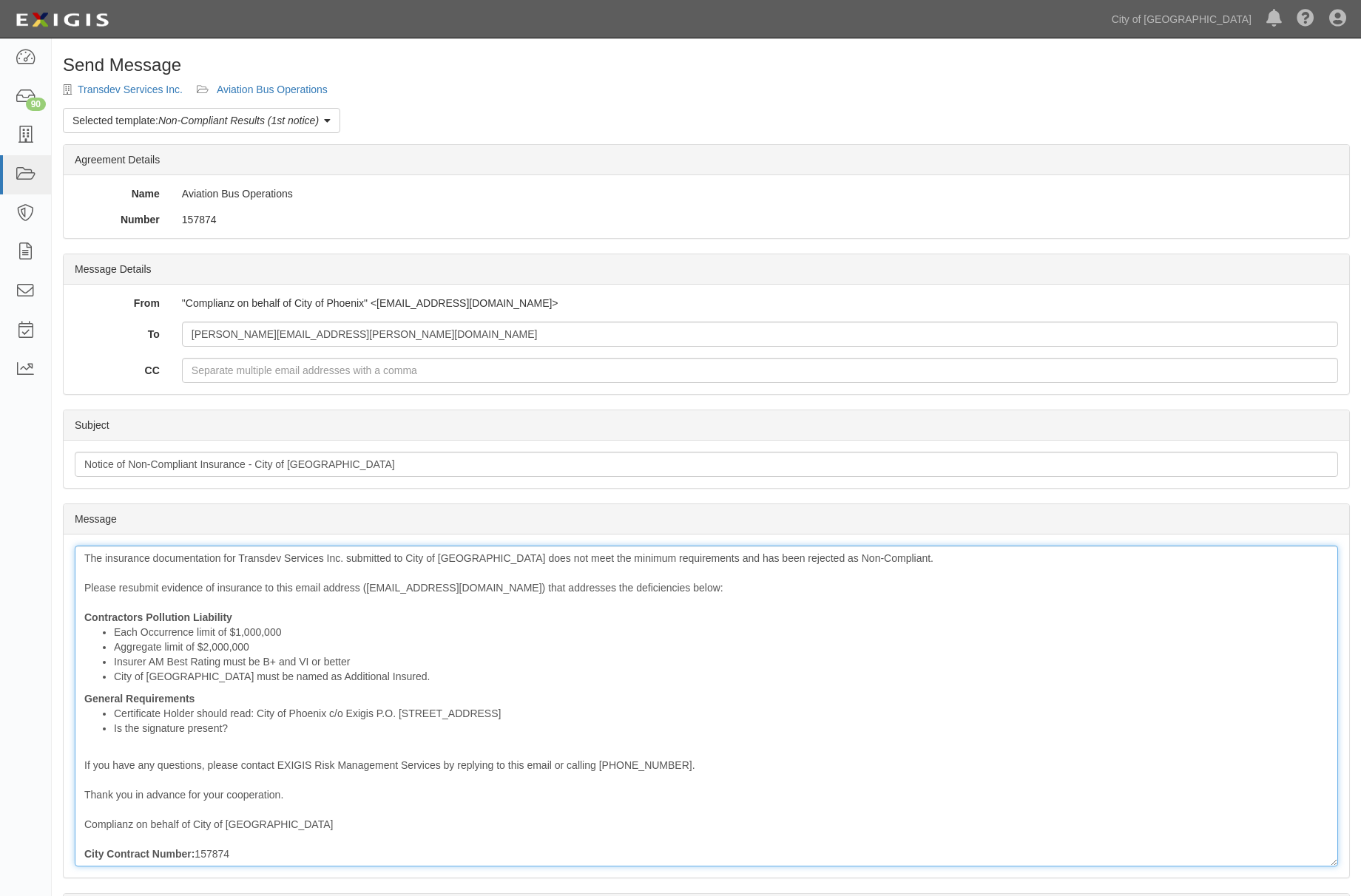
click at [380, 693] on div "The insurance documentation for Transdev Services Inc. submitted to City of Pho…" at bounding box center [705, 706] width 1263 height 321
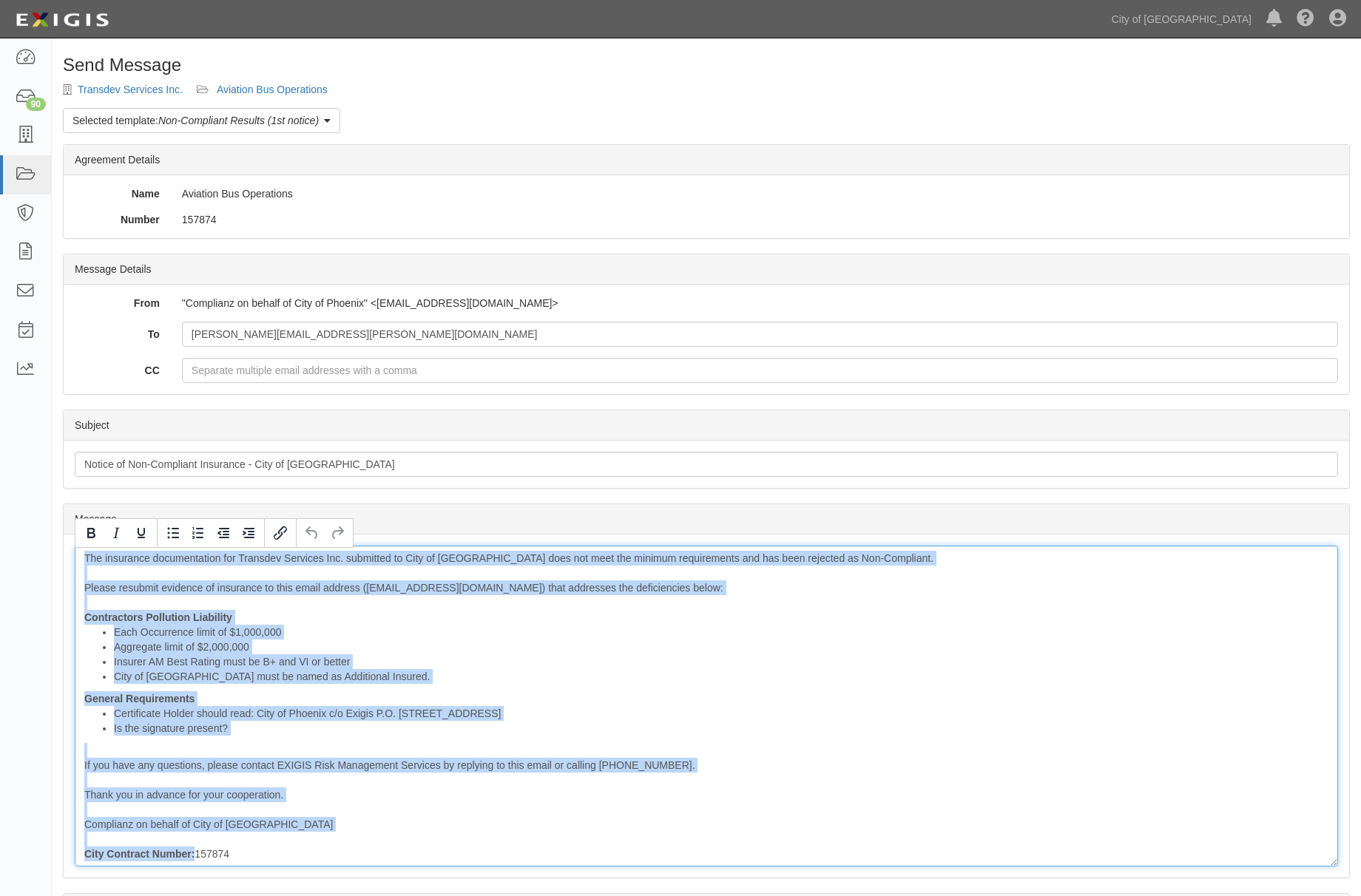
copy div "The insurance documentation for Transdev Services Inc. submitted to City of Pho…"
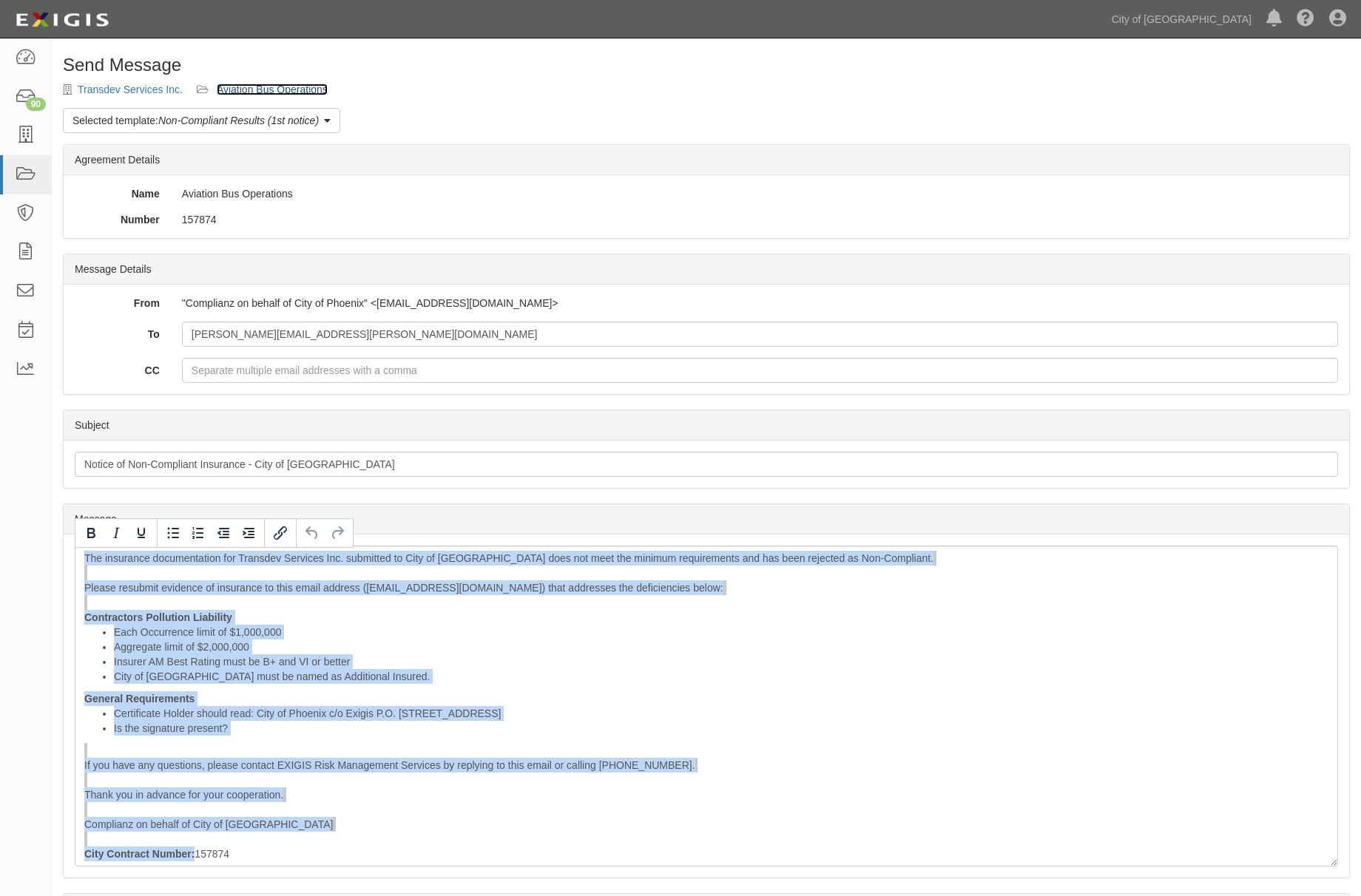
click at [291, 92] on link "Aviation Bus Operations" at bounding box center [272, 89] width 111 height 12
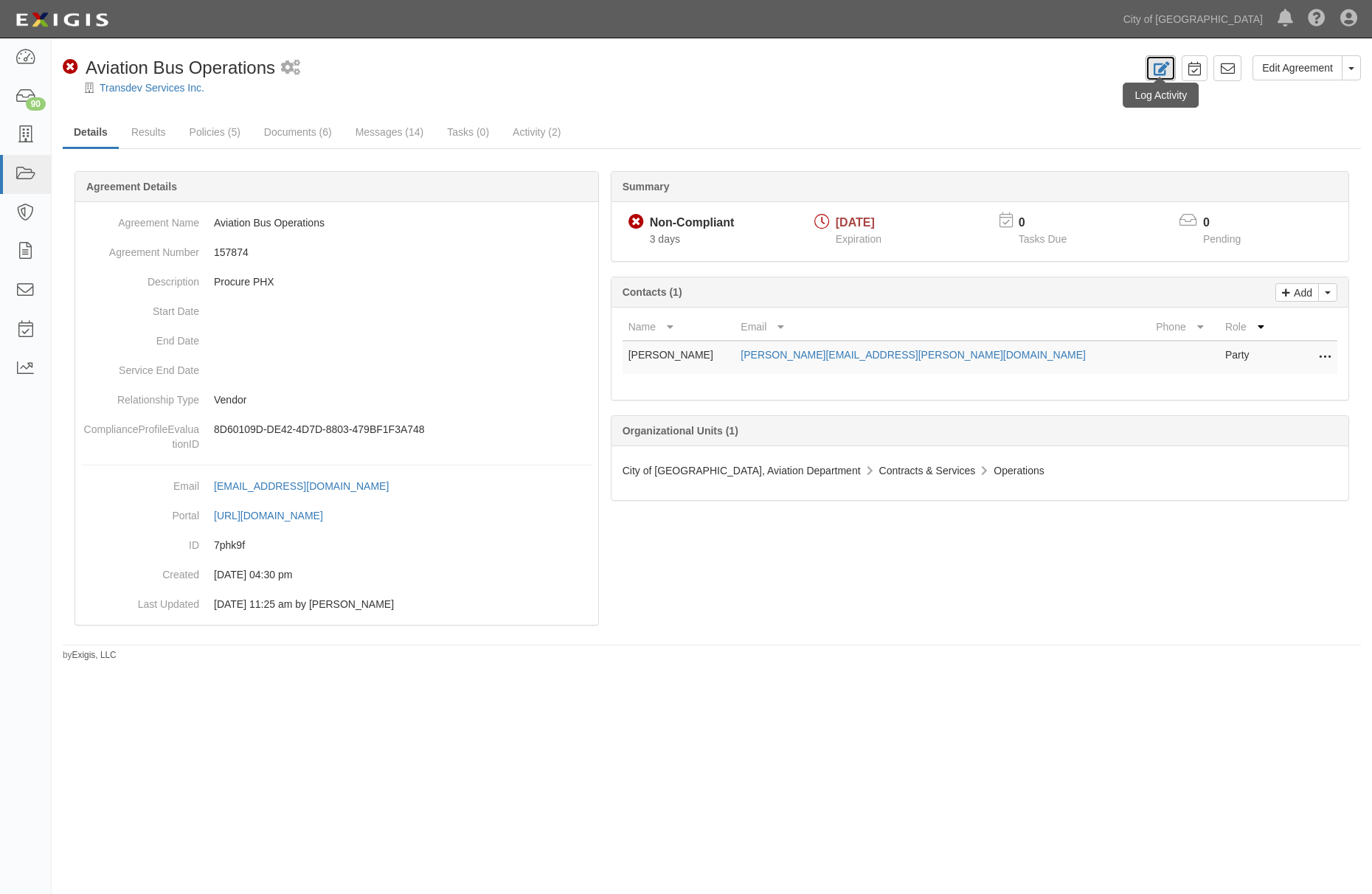
click at [1167, 74] on link at bounding box center [1159, 68] width 30 height 26
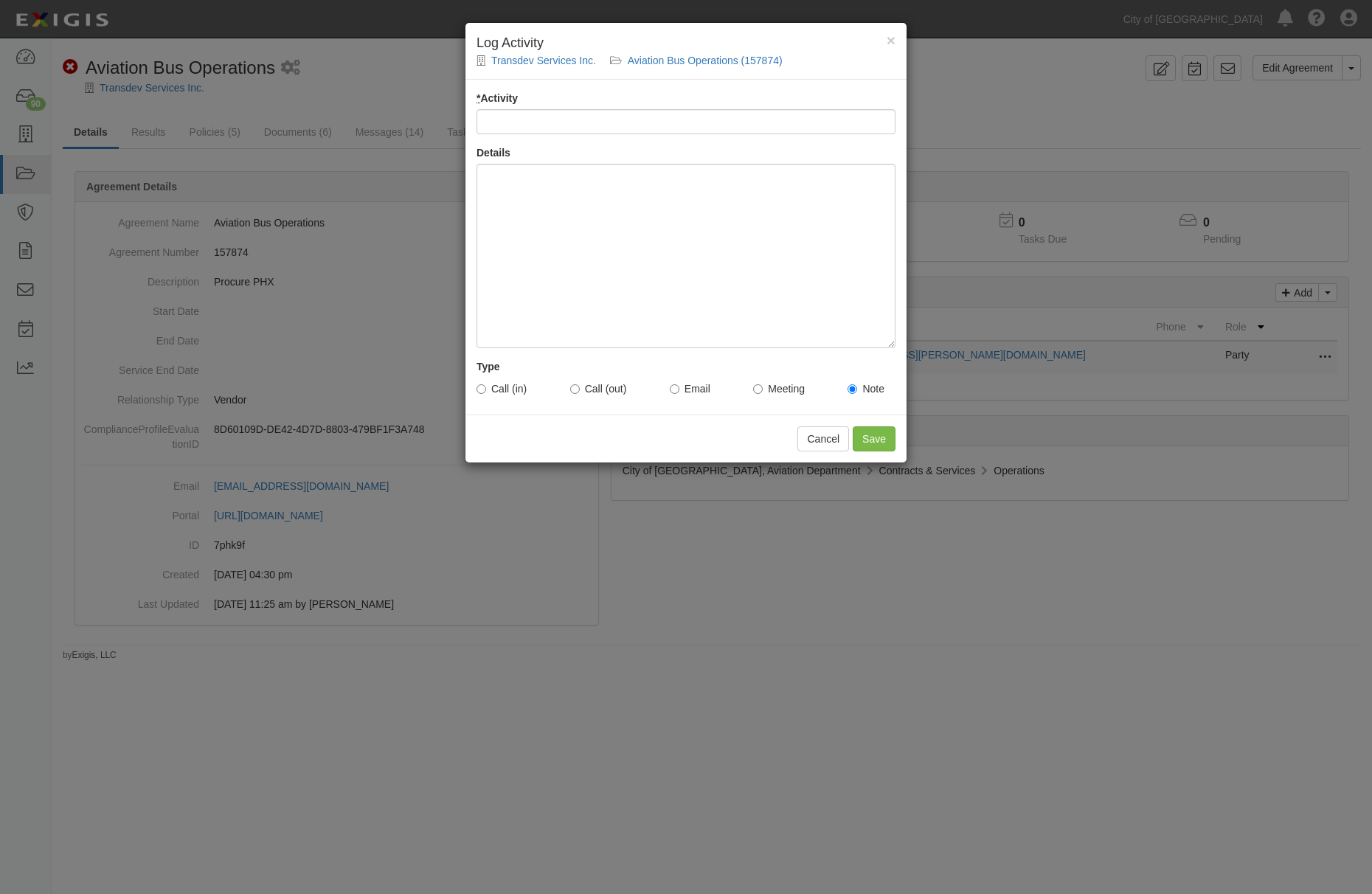
click at [558, 122] on input "* Activity" at bounding box center [686, 122] width 419 height 25
type input "Email Sent to Vendor - tm"
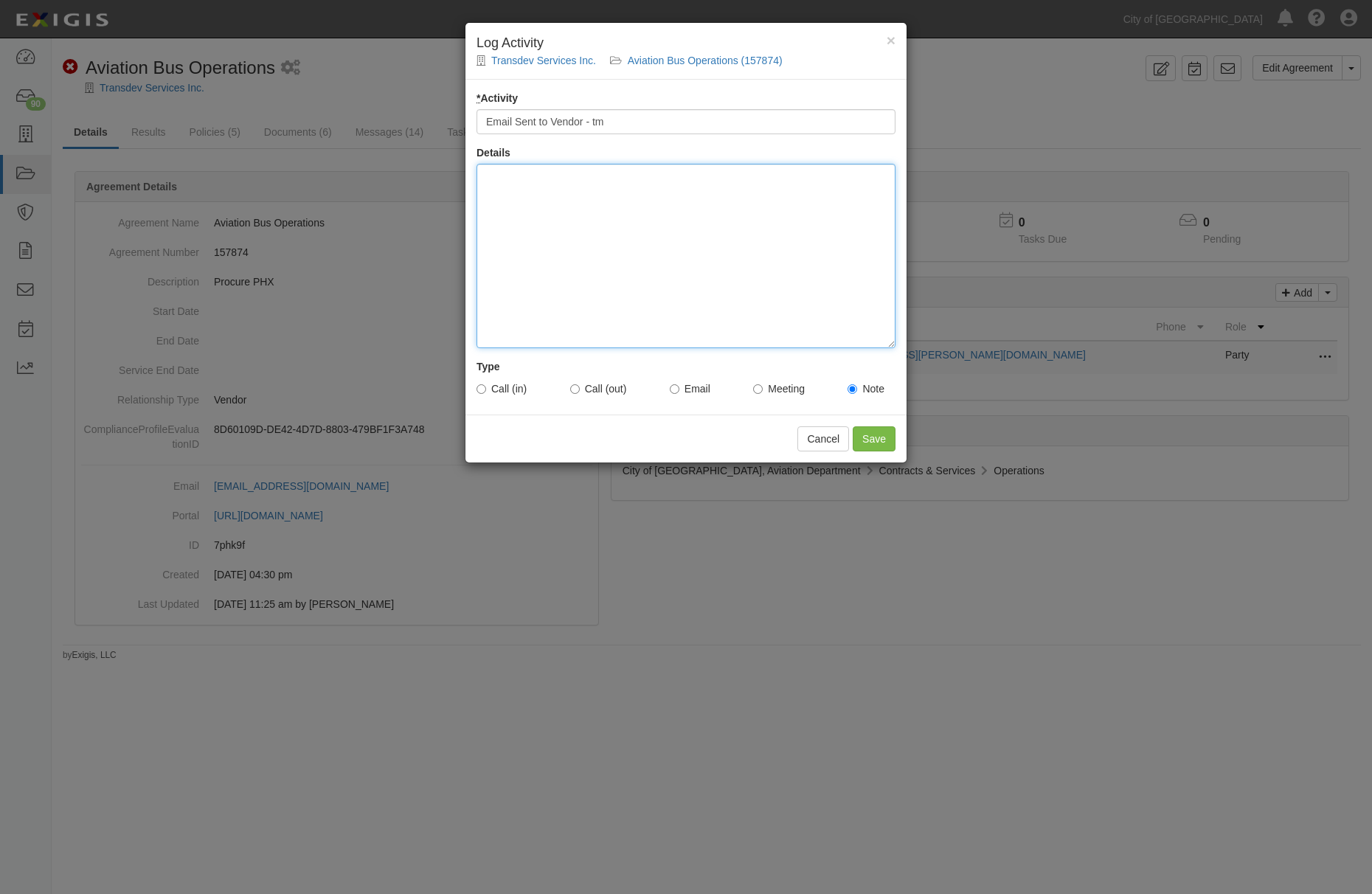
click at [638, 251] on div at bounding box center [686, 256] width 419 height 185
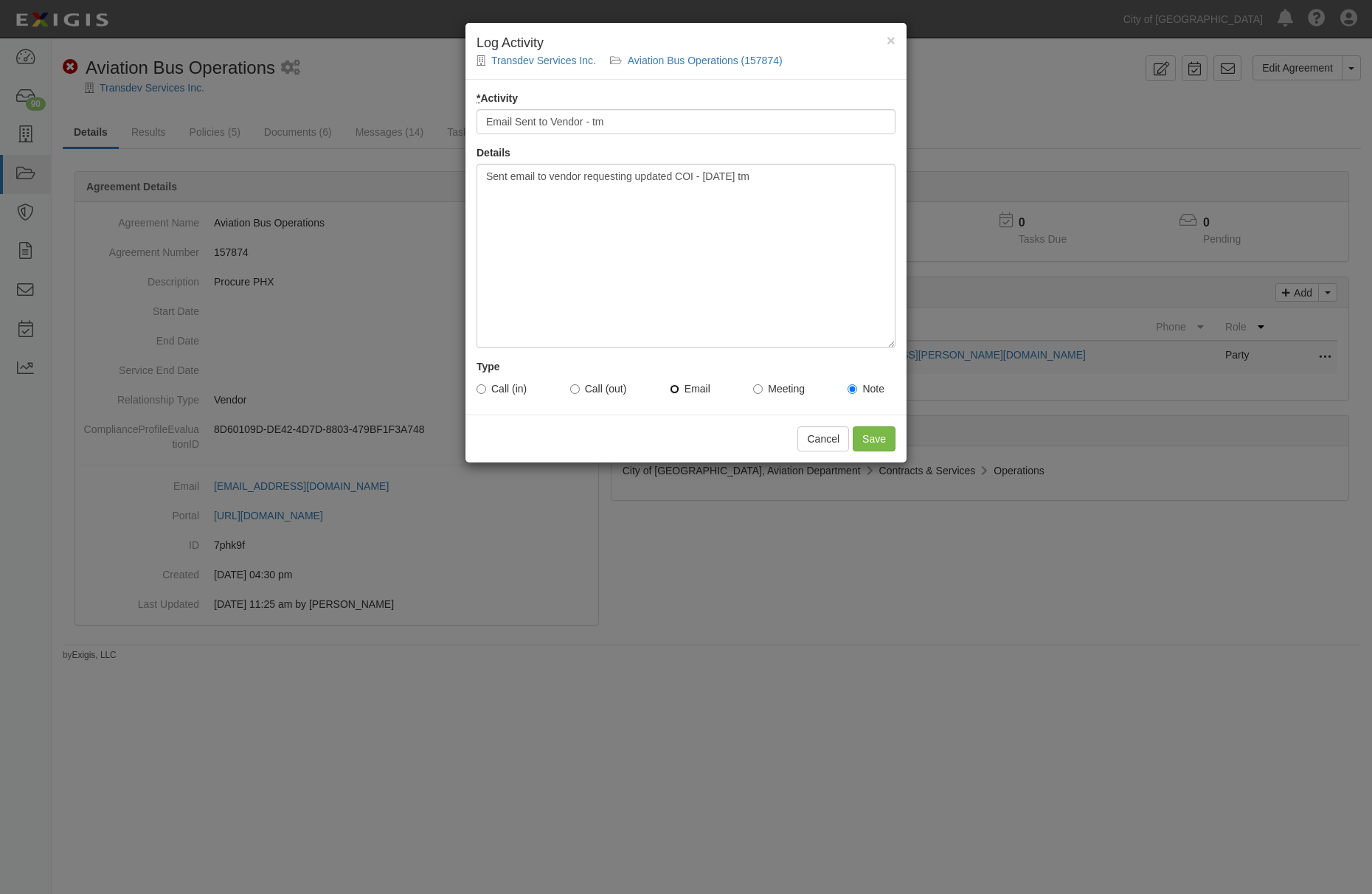
click at [674, 394] on input "Email" at bounding box center [674, 389] width 10 height 10
radio input "true"
click at [691, 388] on label "Email" at bounding box center [689, 389] width 41 height 14
click at [679, 388] on input "Email" at bounding box center [674, 389] width 10 height 10
click at [866, 444] on input "Save" at bounding box center [874, 439] width 43 height 25
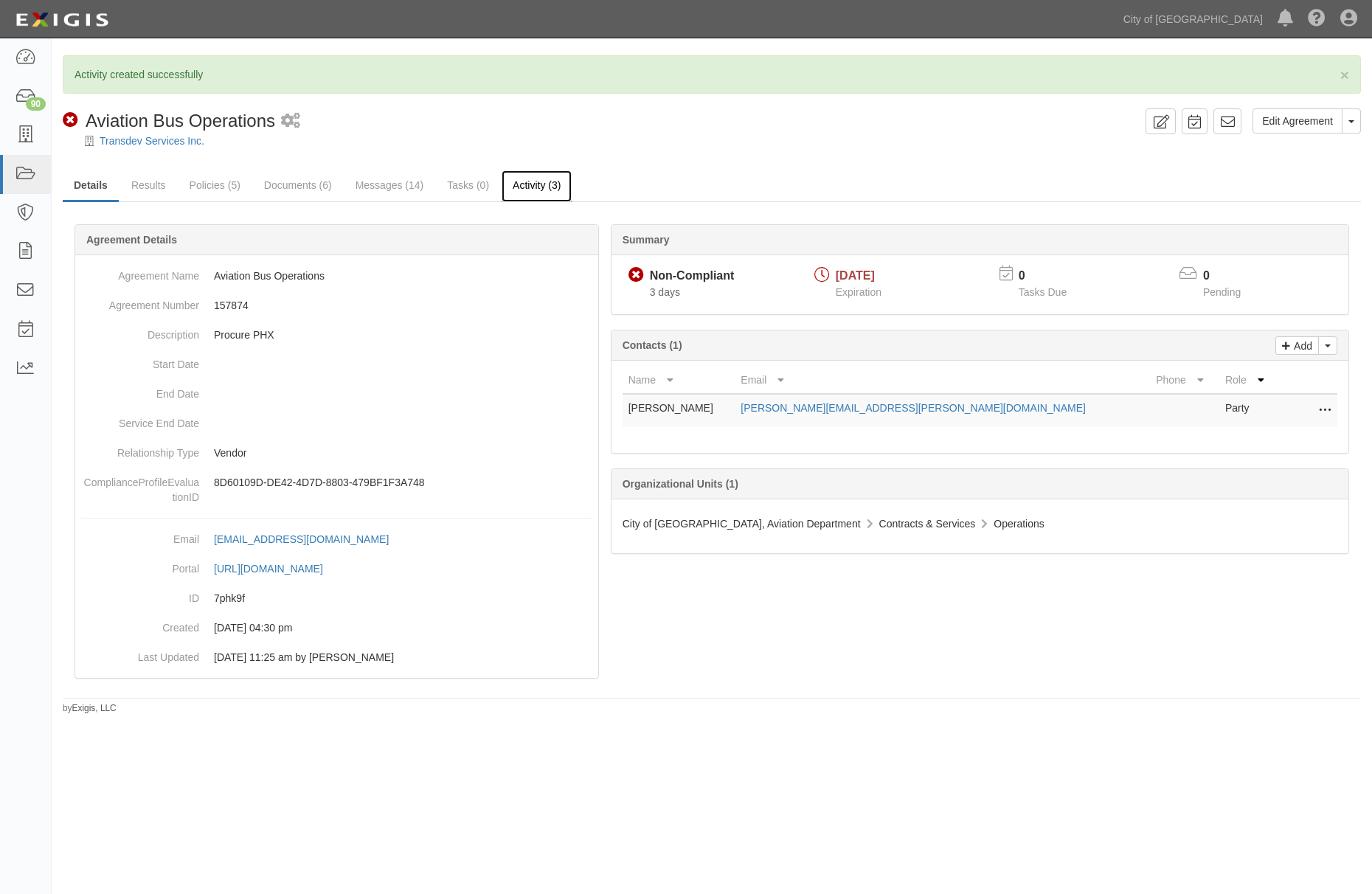
click at [529, 184] on link "Activity (3)" at bounding box center [536, 185] width 70 height 32
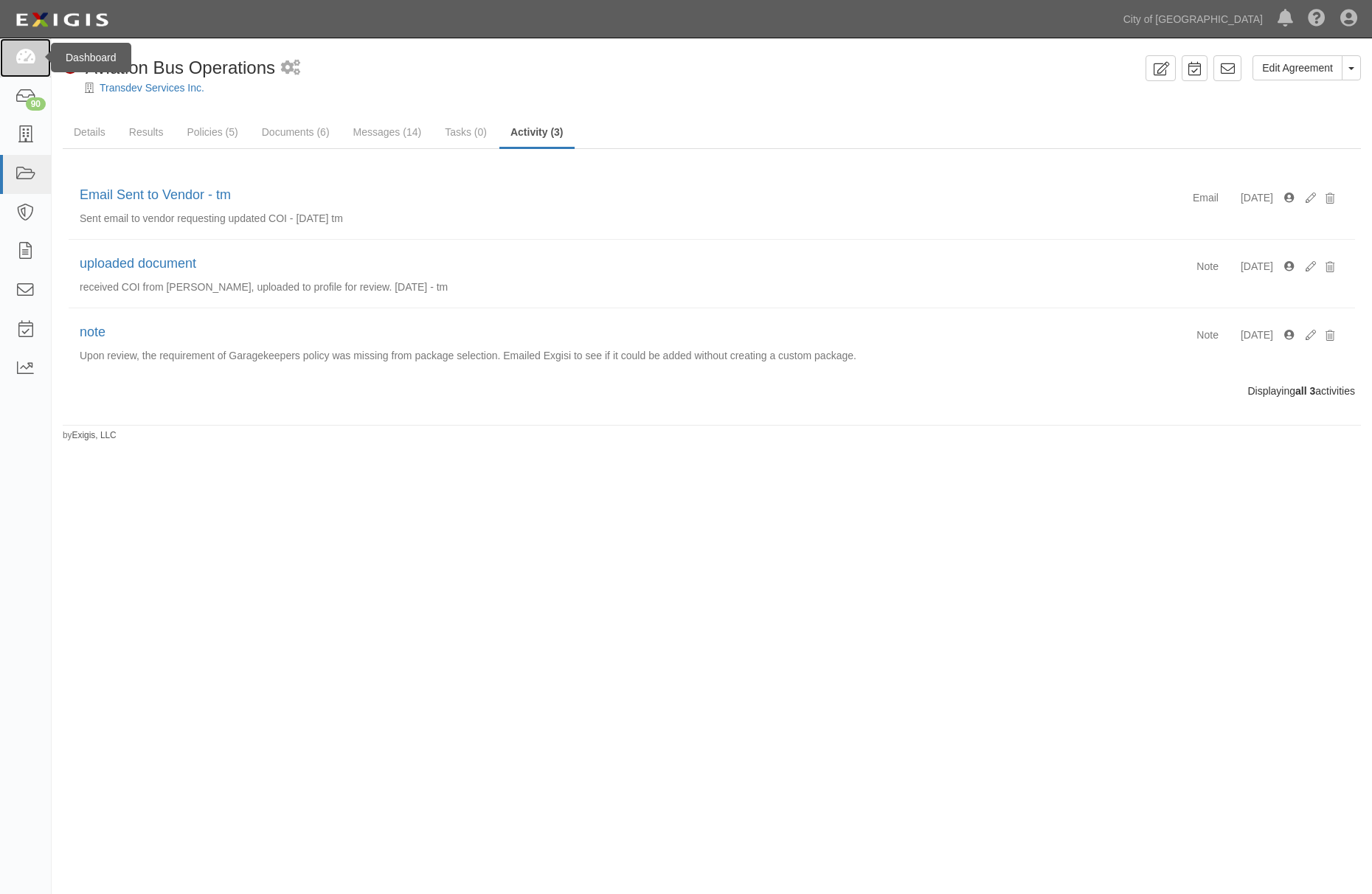
click at [19, 58] on icon at bounding box center [24, 58] width 21 height 17
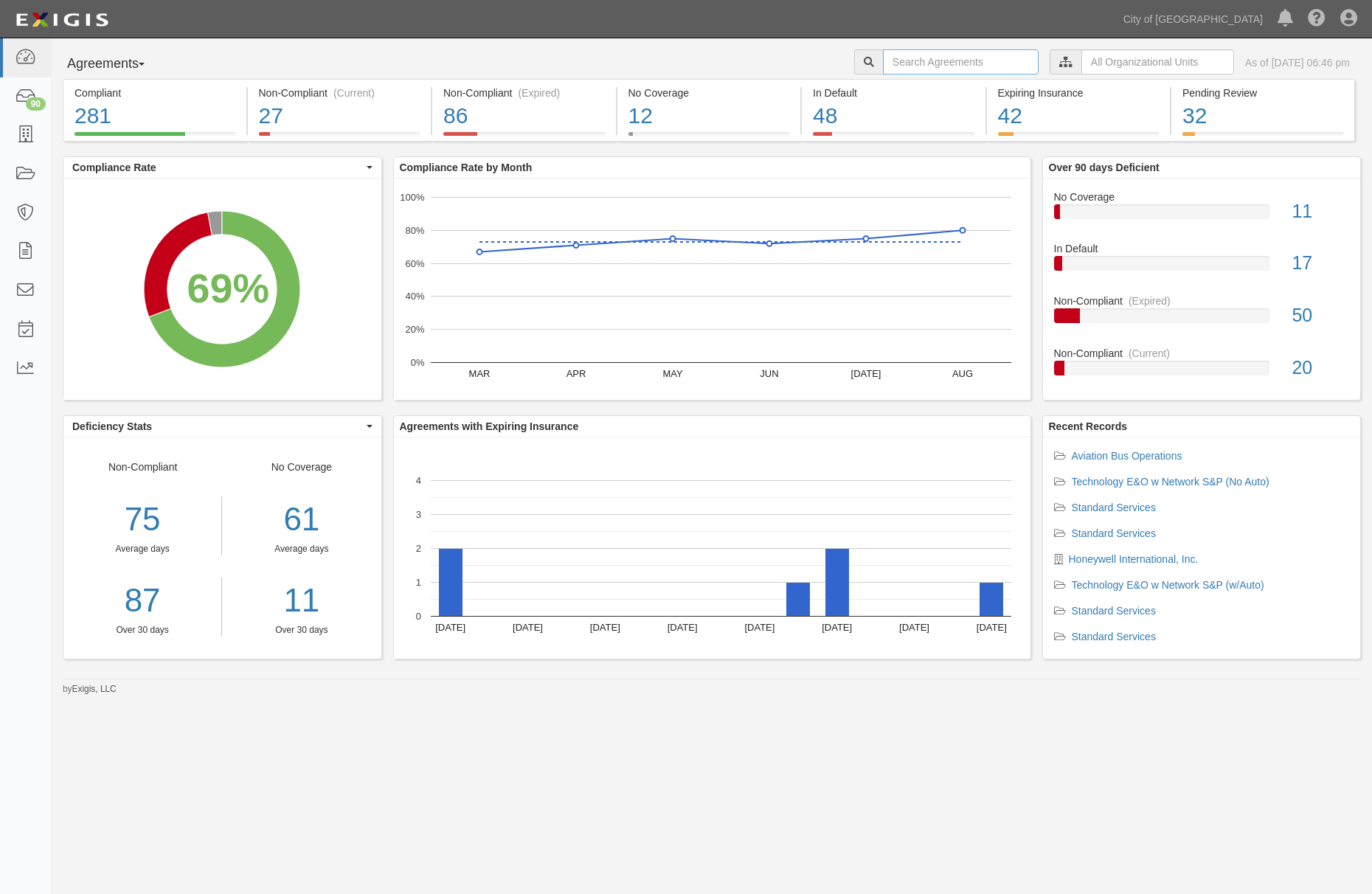
click at [925, 60] on input "text" at bounding box center [960, 62] width 156 height 25
paste input "158362"
type input "158362"
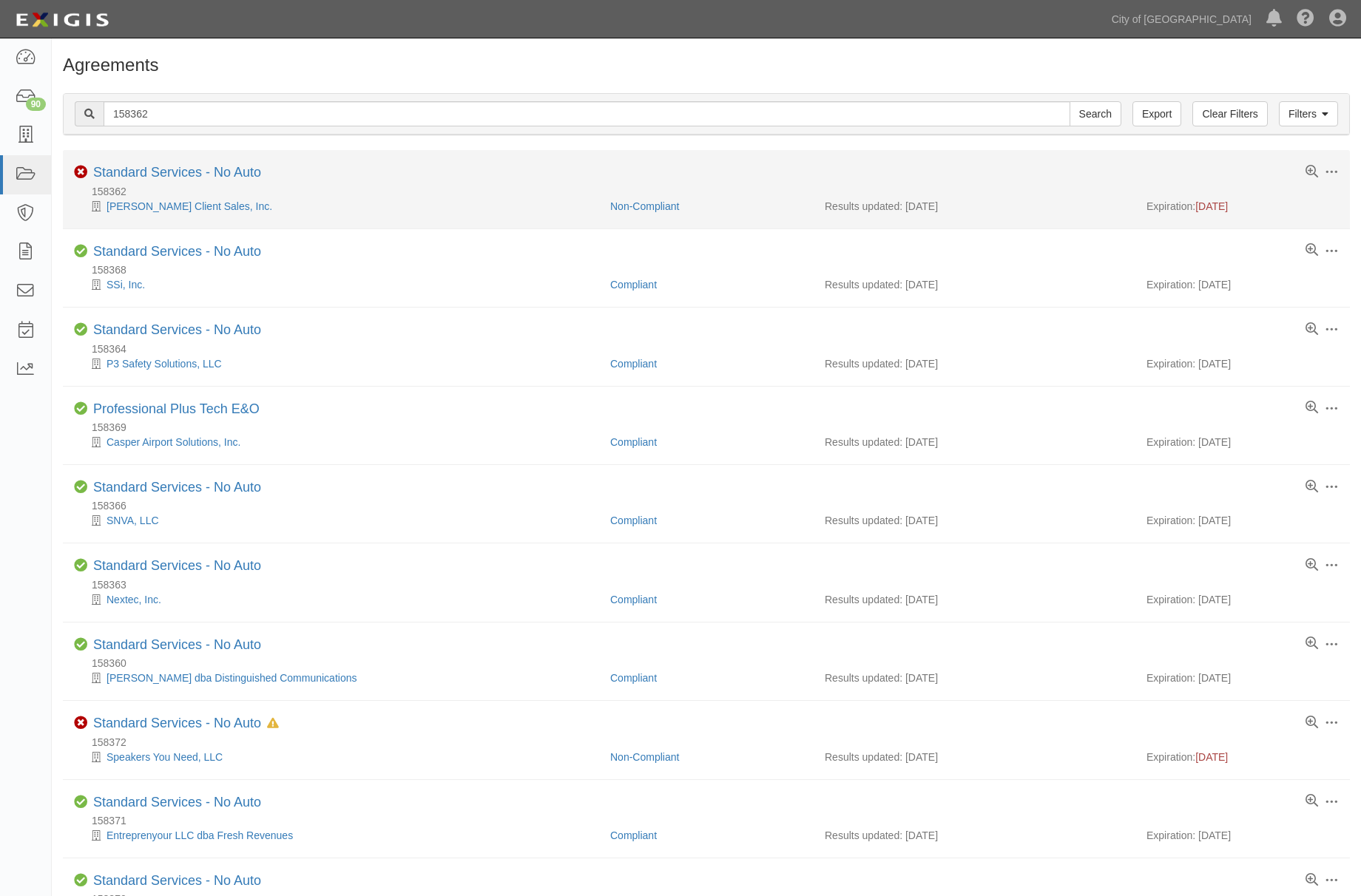
click at [230, 164] on li "Toggle Agreement Dropdown Edit Log activity Add task Send message Archive Non-C…" at bounding box center [705, 190] width 1287 height 78
click at [226, 170] on link "Standard Services - No Auto" at bounding box center [177, 172] width 168 height 15
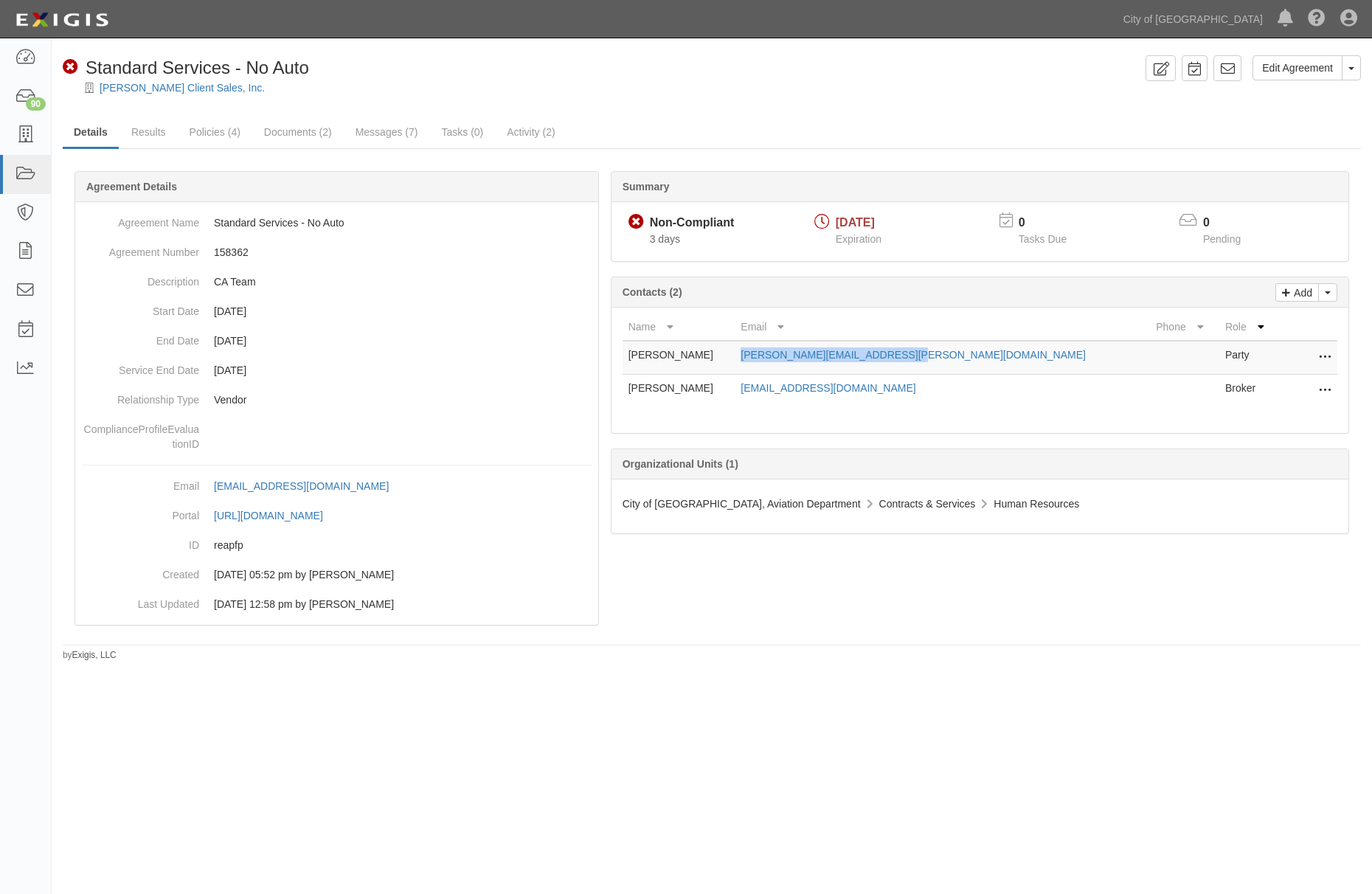
drag, startPoint x: 949, startPoint y: 351, endPoint x: 751, endPoint y: 361, distance: 198.3
click at [751, 361] on tr "[PERSON_NAME] [PERSON_NAME][EMAIL_ADDRESS][PERSON_NAME][DOMAIN_NAME] Party Edit…" at bounding box center [979, 358] width 714 height 34
copy tr "[PERSON_NAME][EMAIL_ADDRESS][PERSON_NAME][DOMAIN_NAME]"
drag, startPoint x: 941, startPoint y: 385, endPoint x: 768, endPoint y: 390, distance: 173.1
click at [768, 390] on tr "Ramona Smith rsmith@diversifiedinsurance.com Broker Edit Remove from agreement …" at bounding box center [979, 391] width 714 height 33
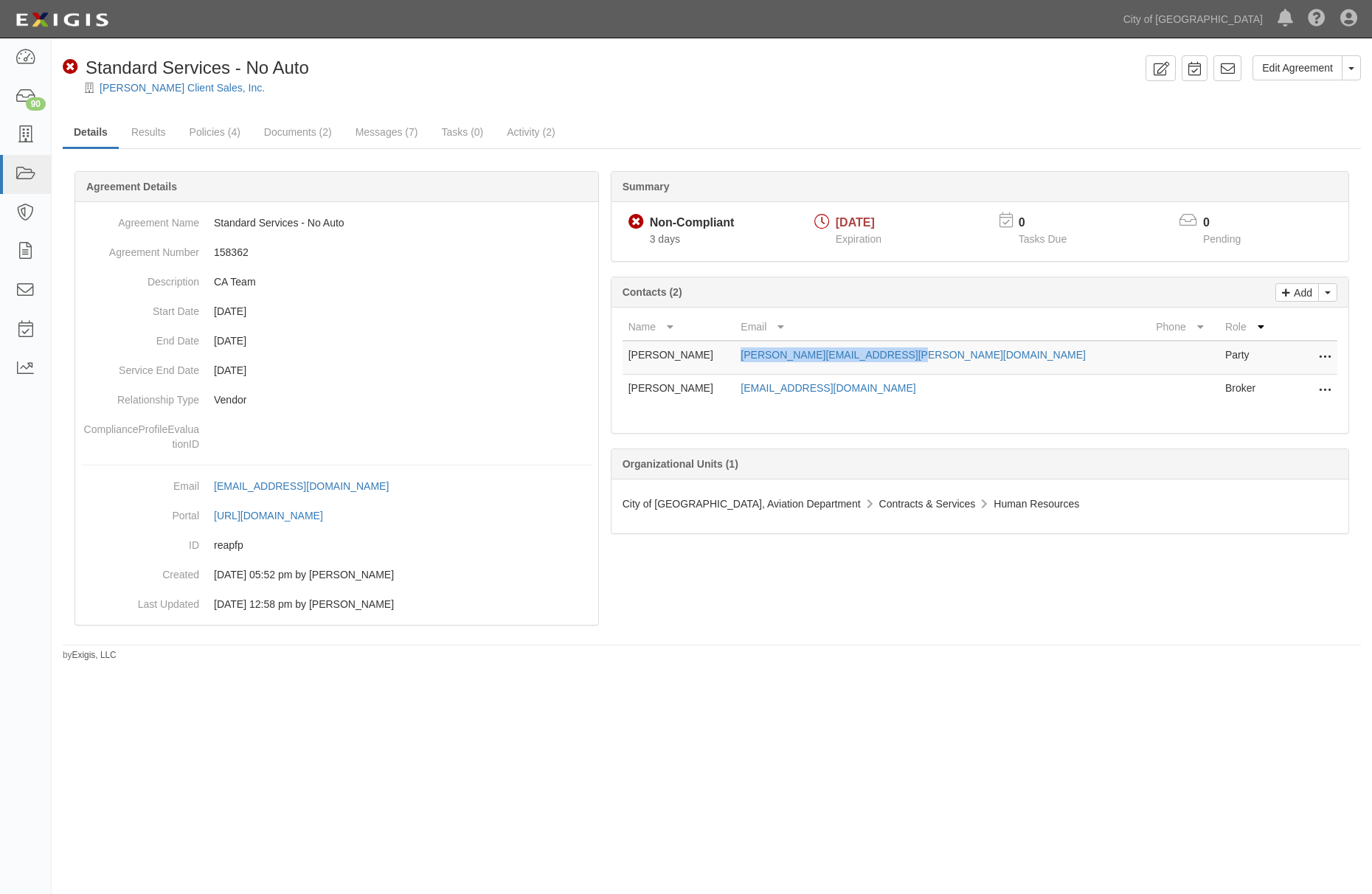
copy tr "rsmith@diversifiedinsurance.com"
click at [1214, 69] on link at bounding box center [1226, 68] width 28 height 26
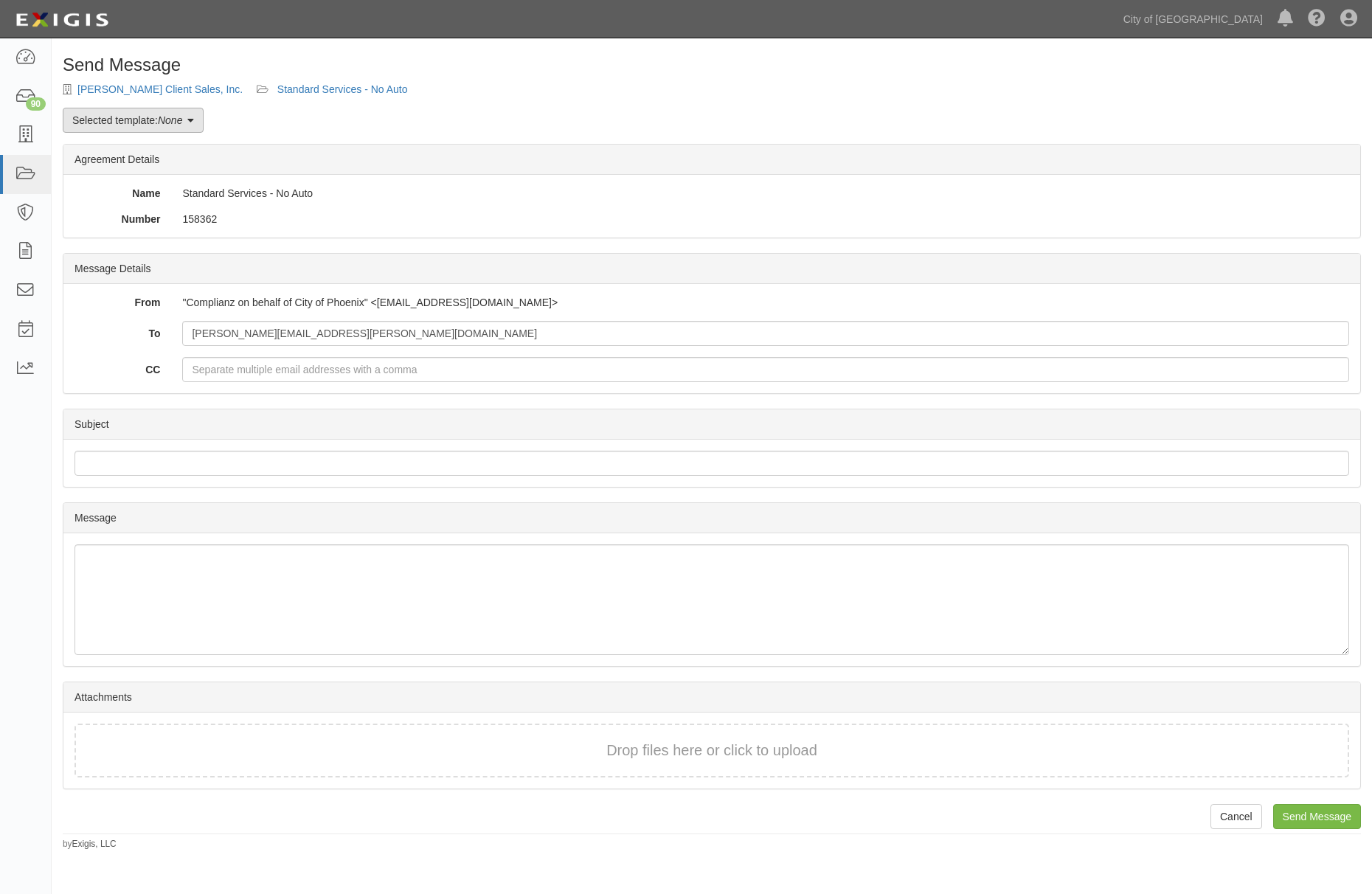
click at [151, 128] on link "Selected template: None" at bounding box center [133, 120] width 141 height 25
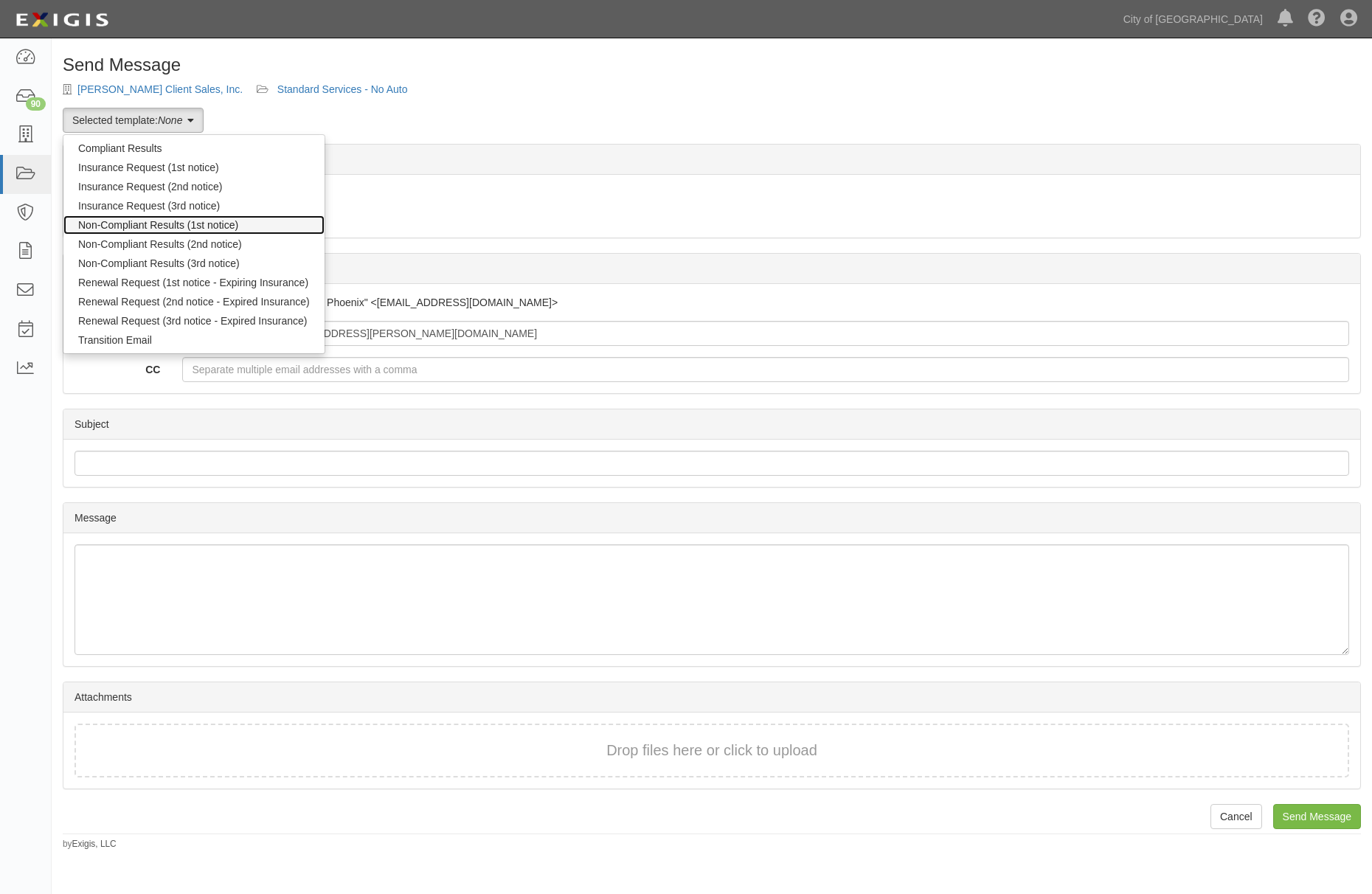
click at [159, 219] on link "Non-Compliant Results (1st notice)" at bounding box center [194, 224] width 261 height 19
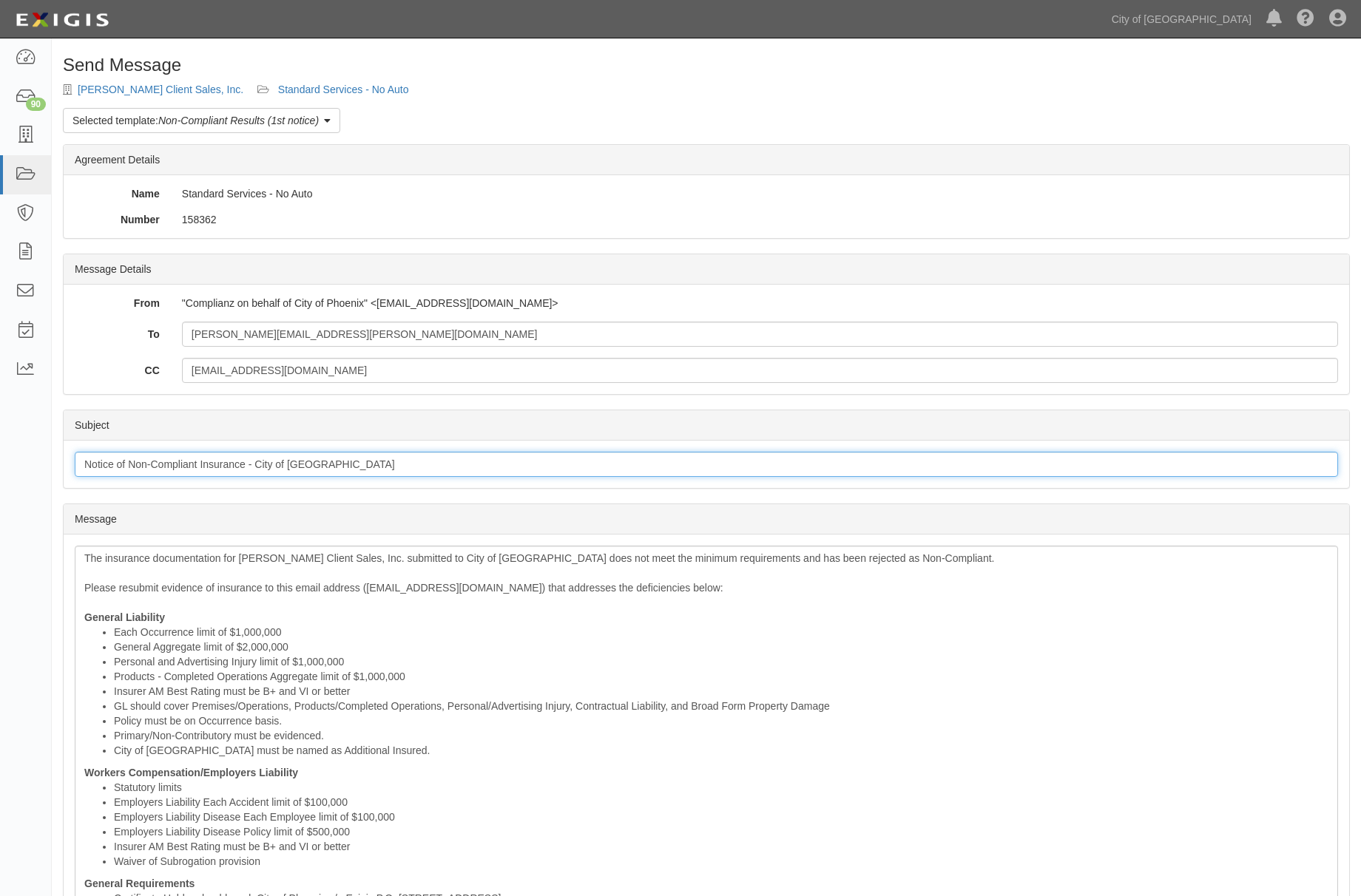
click at [219, 476] on input "Notice of Non-Compliant Insurance - City of [GEOGRAPHIC_DATA]" at bounding box center [705, 464] width 1263 height 25
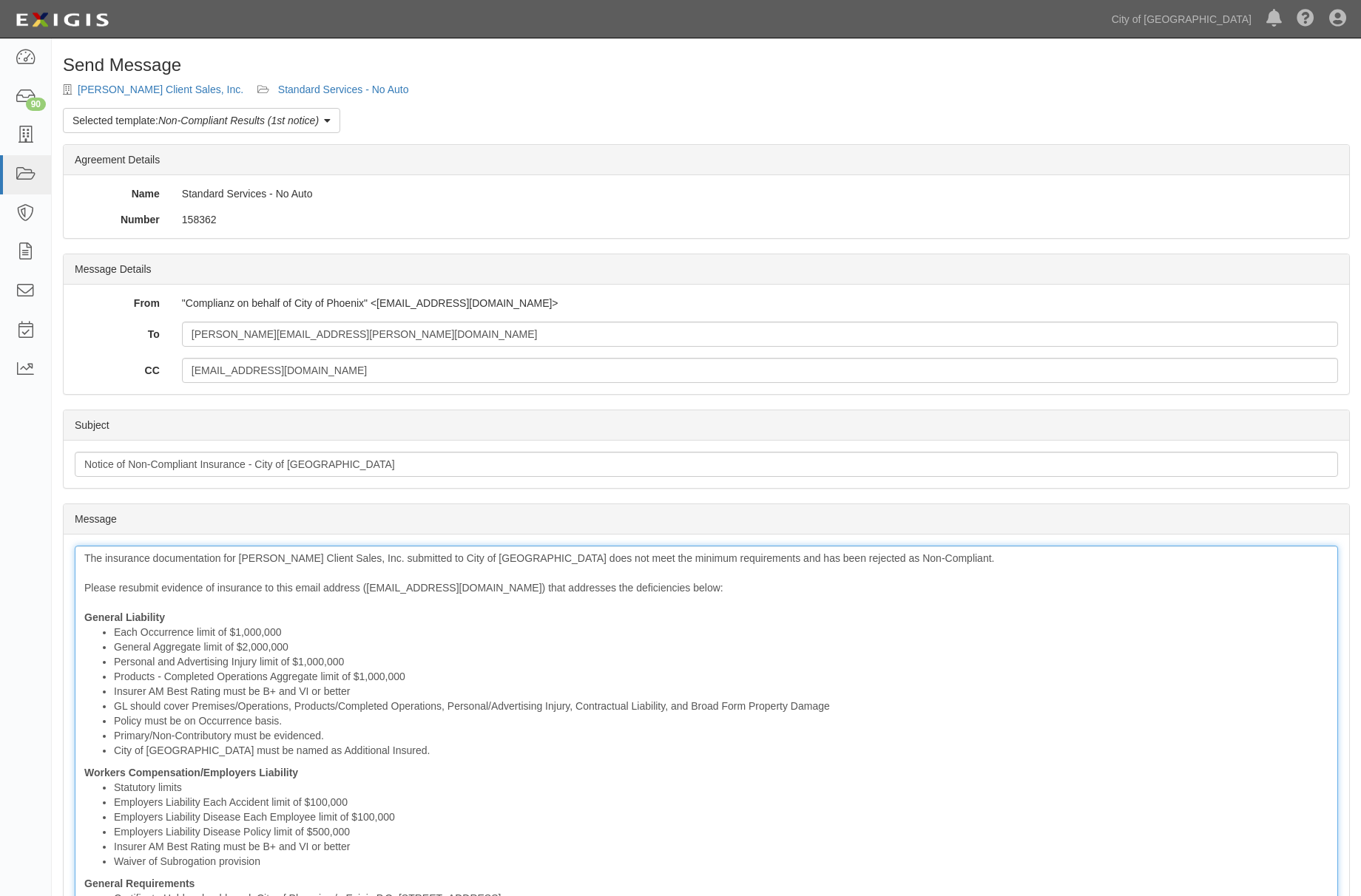
click at [473, 638] on li "Each Occurrence limit of $1,000,000" at bounding box center [721, 632] width 1214 height 15
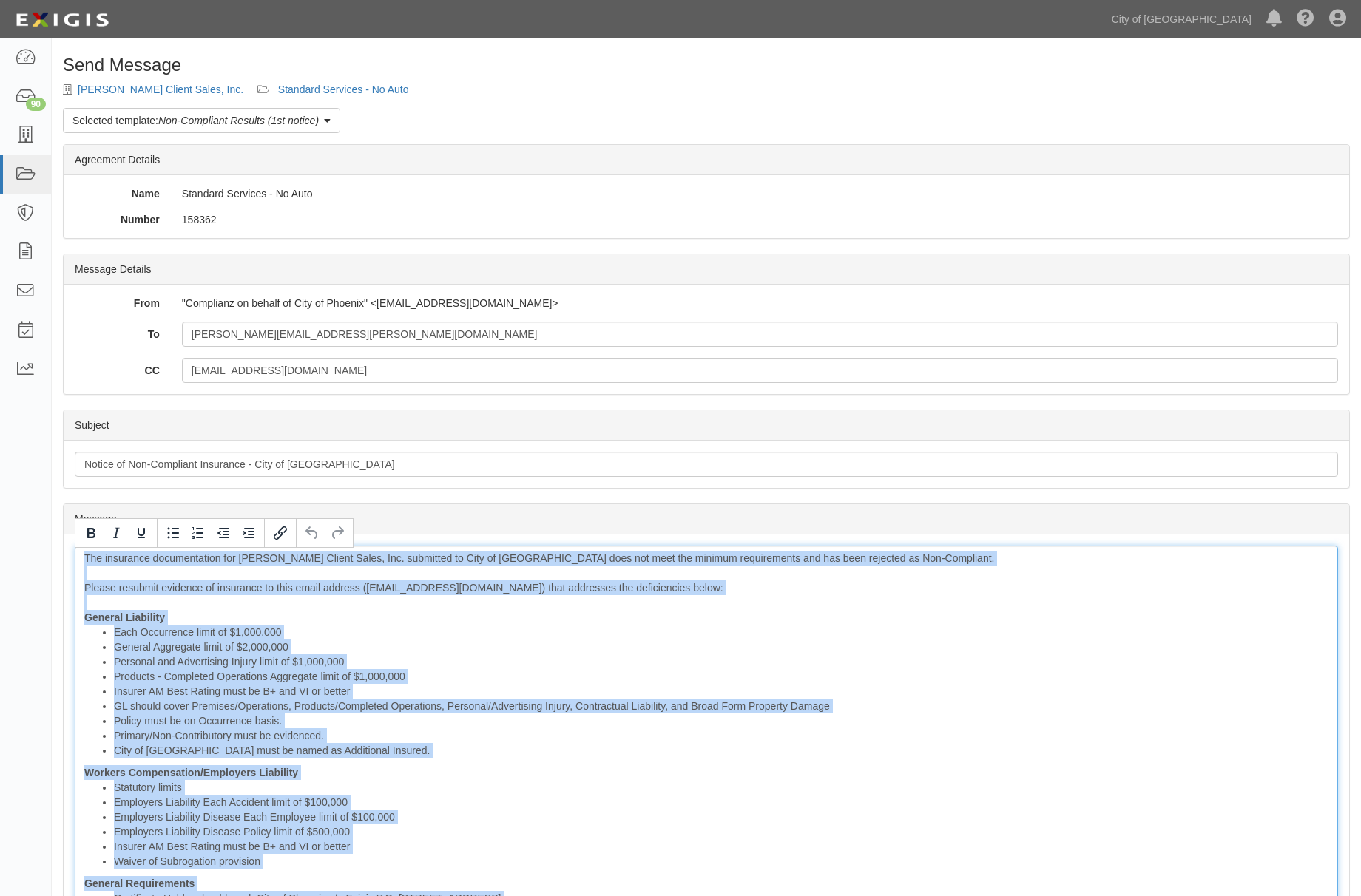
copy div "Lor ipsumdolo sitametconsec adi Elitsedd Eiusm Tempor Incid, Utl. etdolorem al …"
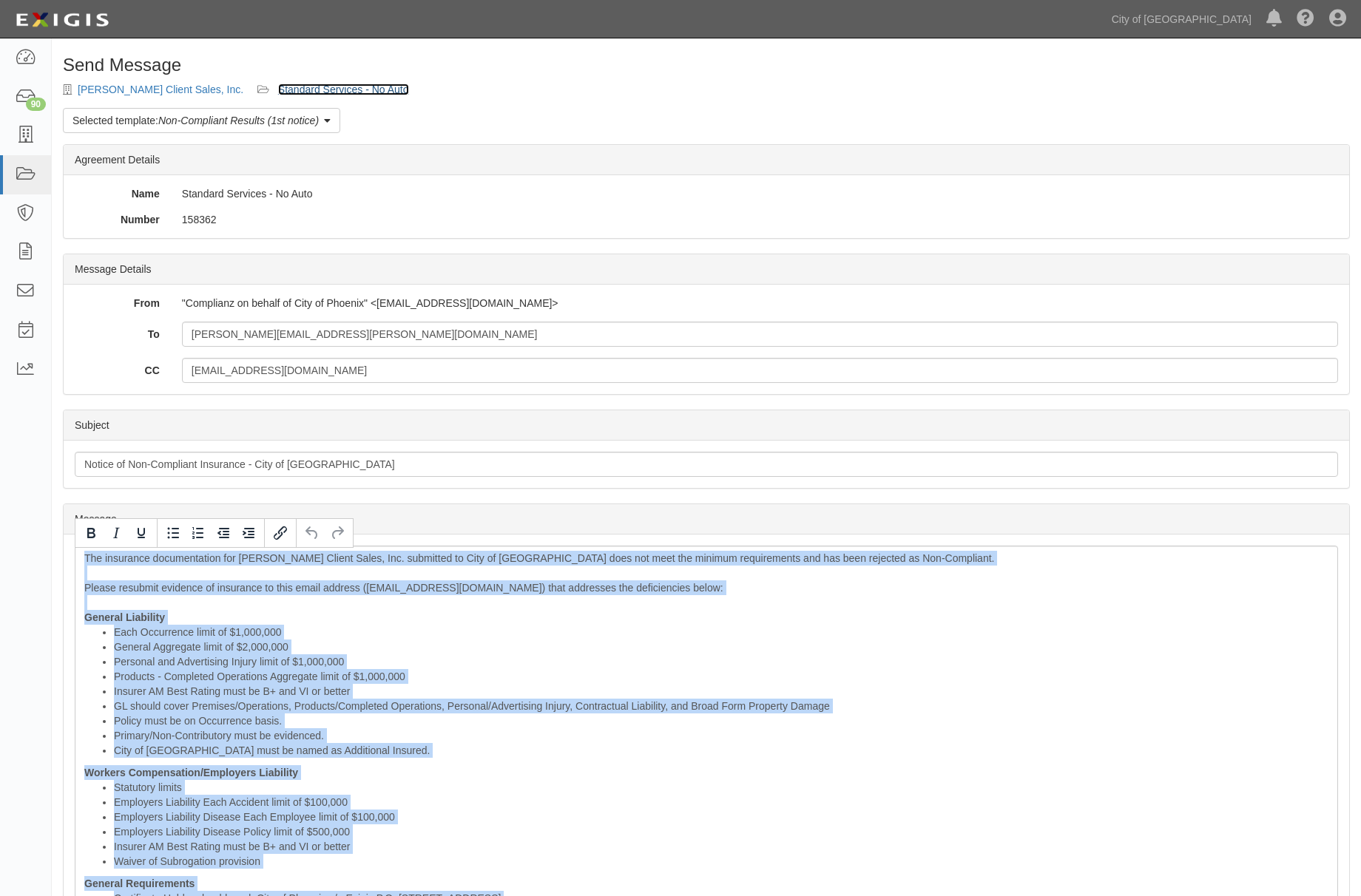
click at [278, 84] on link "Standard Services - No Auto" at bounding box center [344, 89] width 131 height 12
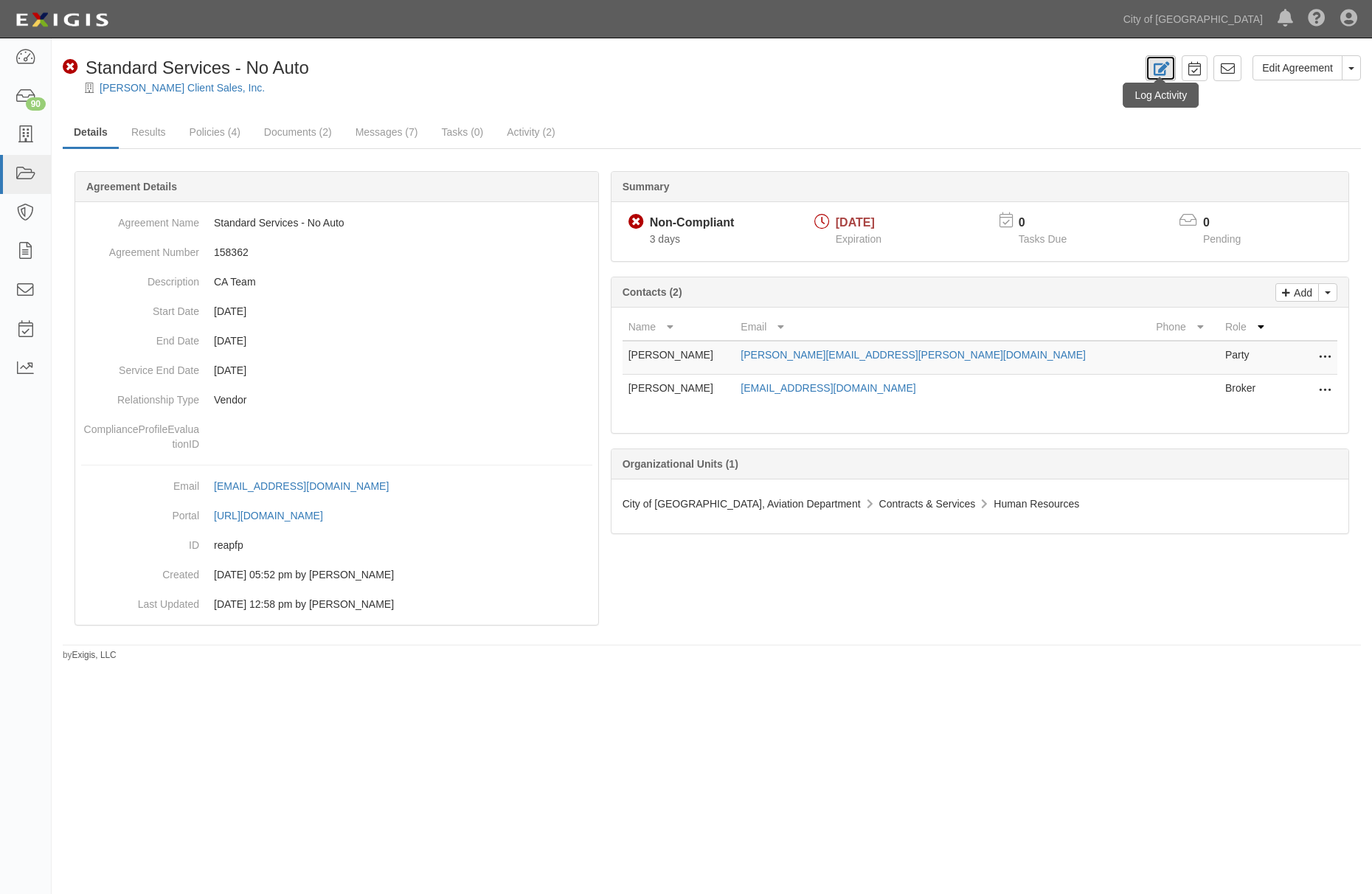
click at [1161, 71] on icon at bounding box center [1160, 69] width 17 height 14
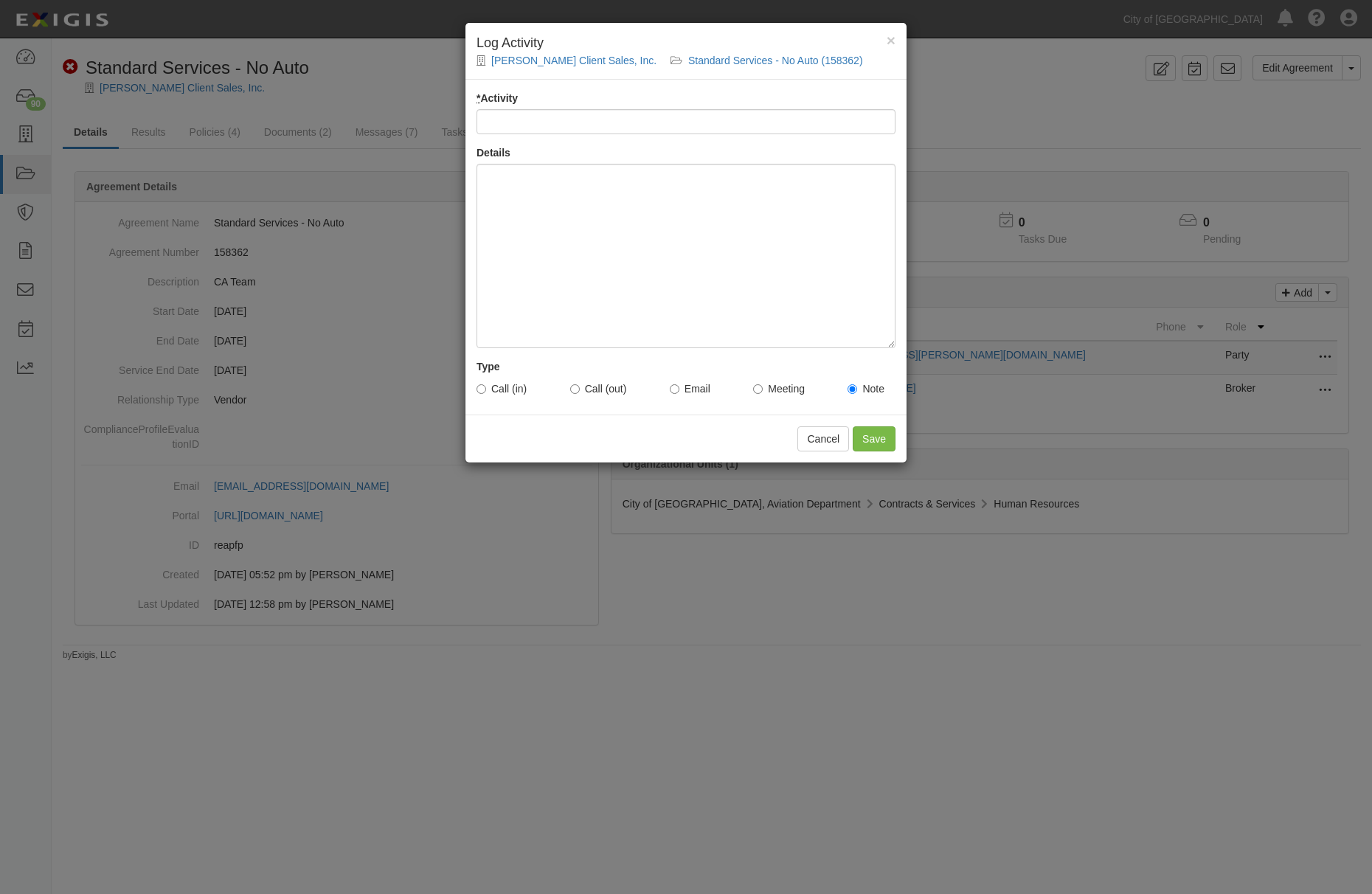
click at [673, 128] on input "* Activity" at bounding box center [686, 122] width 419 height 25
type input "Email Sent to Vendor/broker - tm"
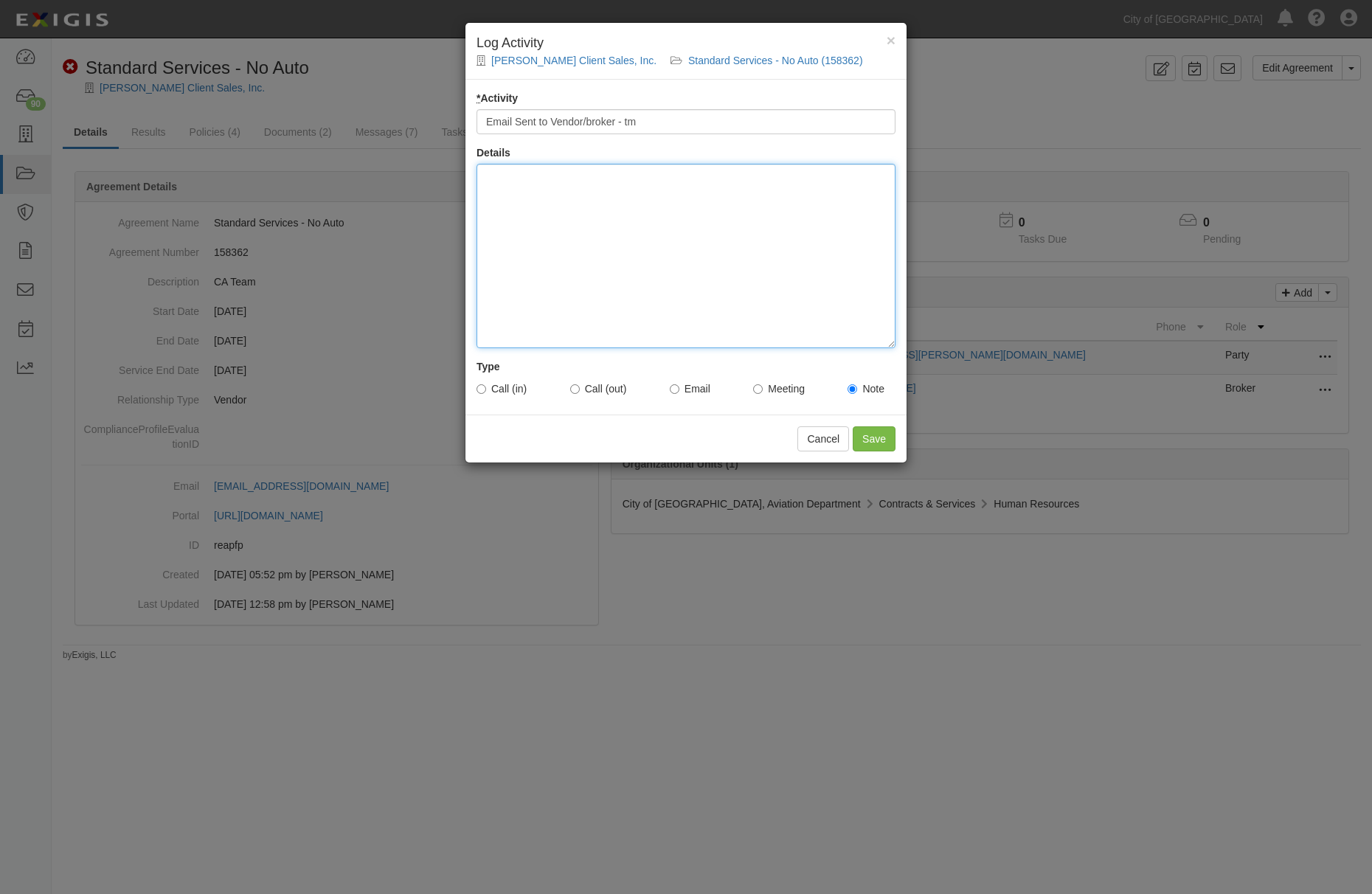
drag, startPoint x: 673, startPoint y: 128, endPoint x: 674, endPoint y: 230, distance: 102.0
click at [674, 230] on div at bounding box center [686, 256] width 419 height 185
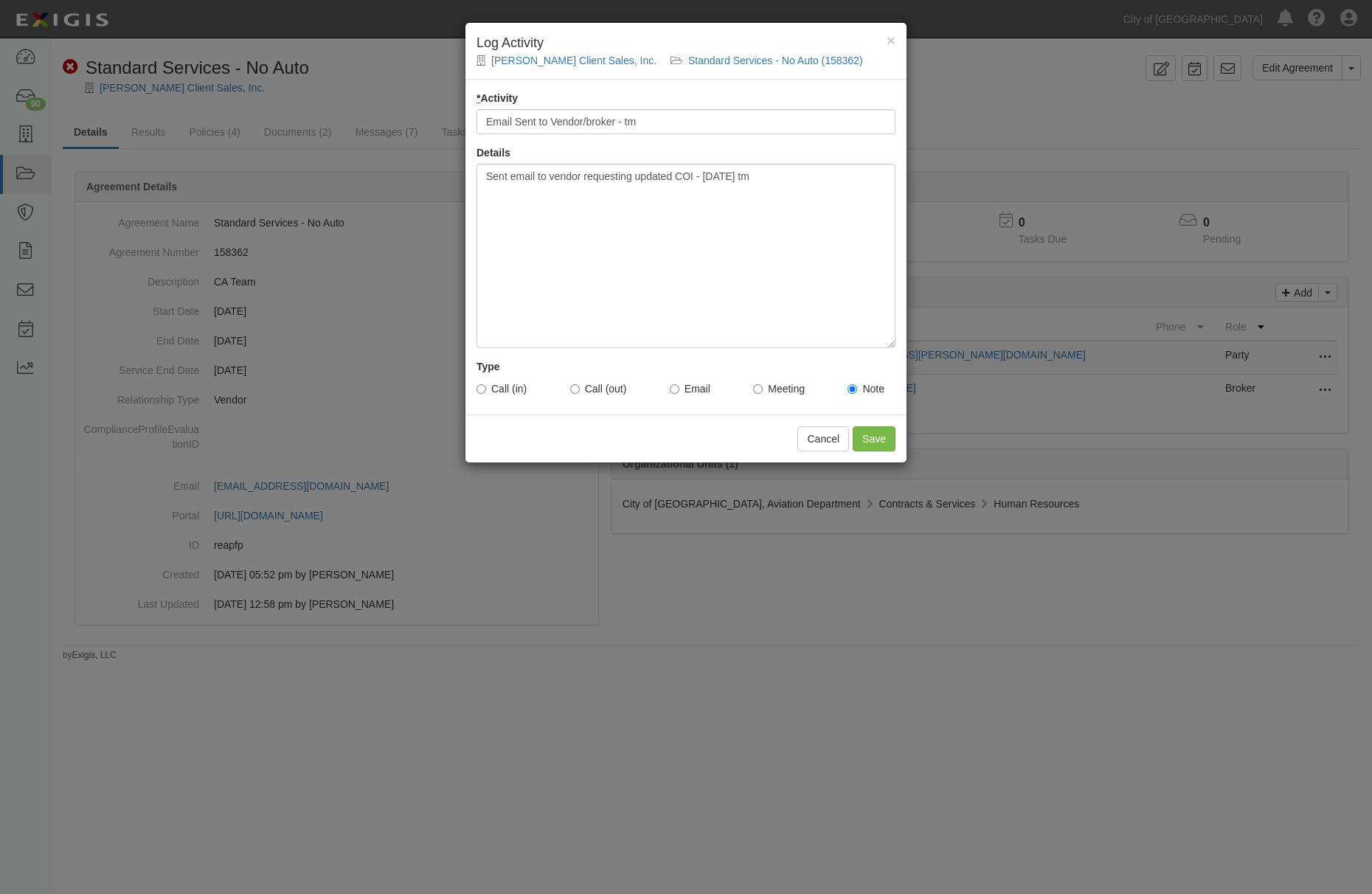
click at [686, 395] on label "Email" at bounding box center [689, 389] width 41 height 14
click at [679, 394] on input "Email" at bounding box center [674, 389] width 10 height 10
radio input "true"
click at [893, 443] on input "Save" at bounding box center [874, 439] width 43 height 25
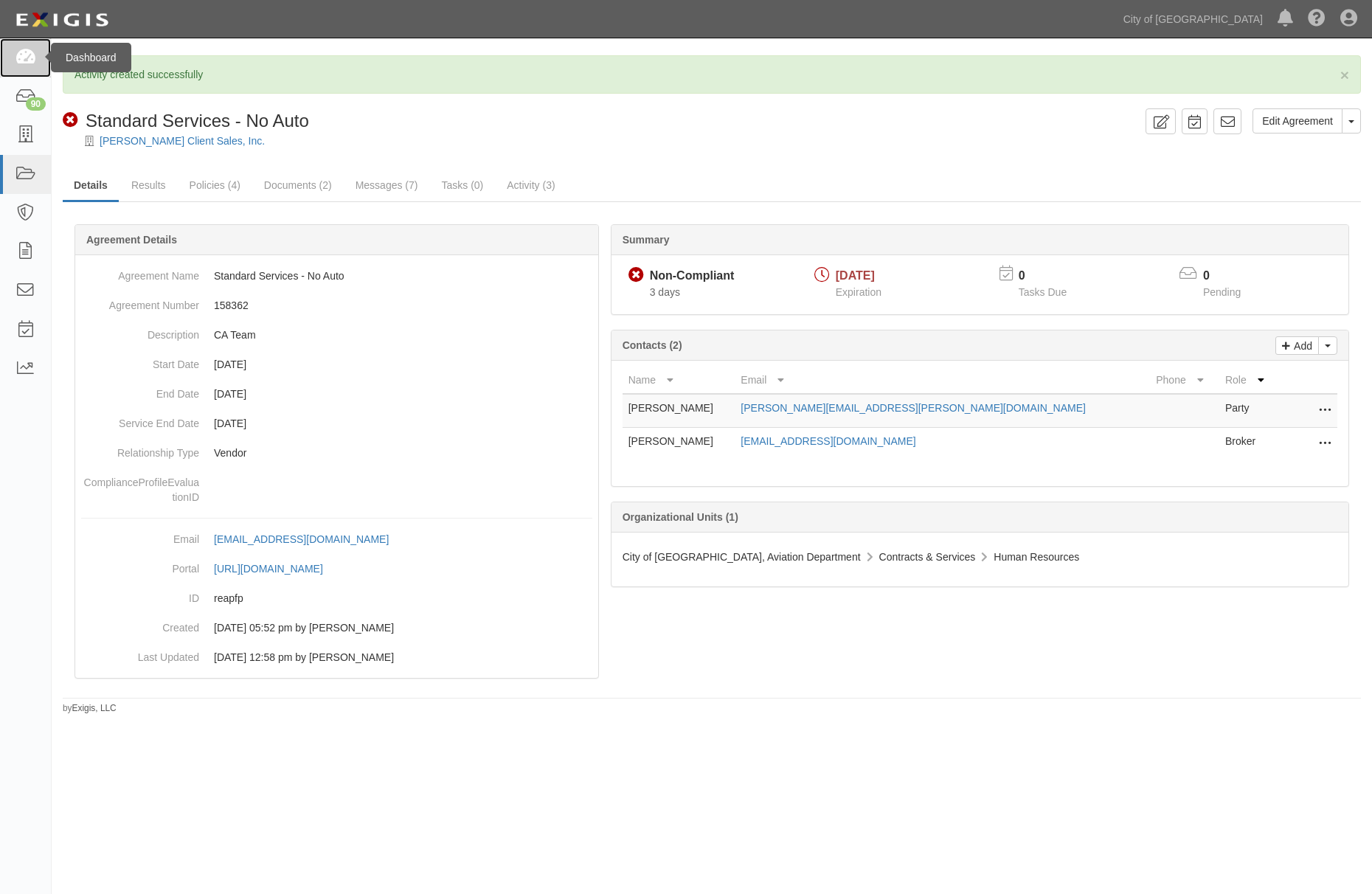
click at [27, 63] on icon at bounding box center [24, 58] width 21 height 17
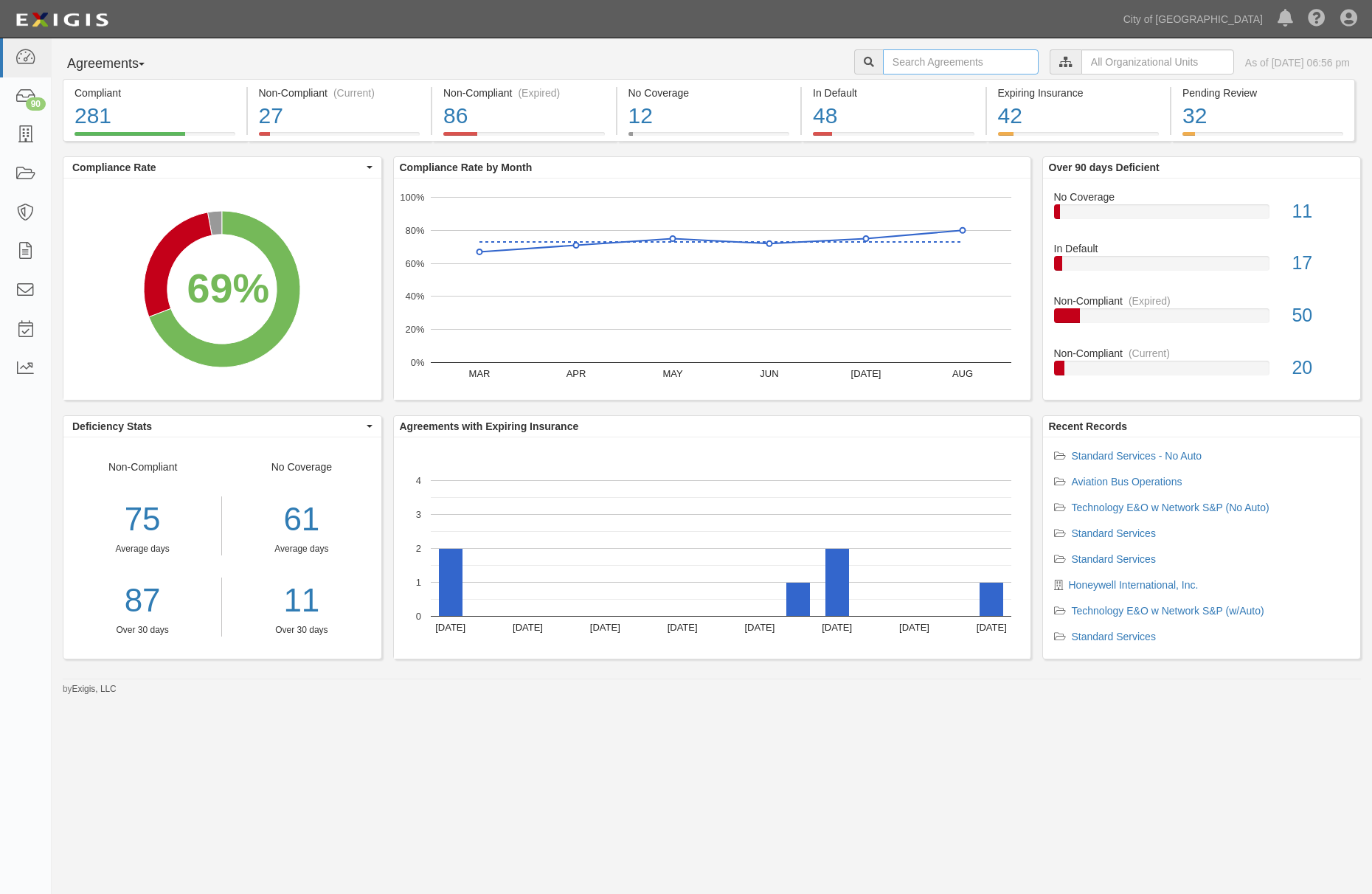
click at [933, 60] on input "text" at bounding box center [960, 62] width 156 height 25
paste input "157874"
type input "157874"
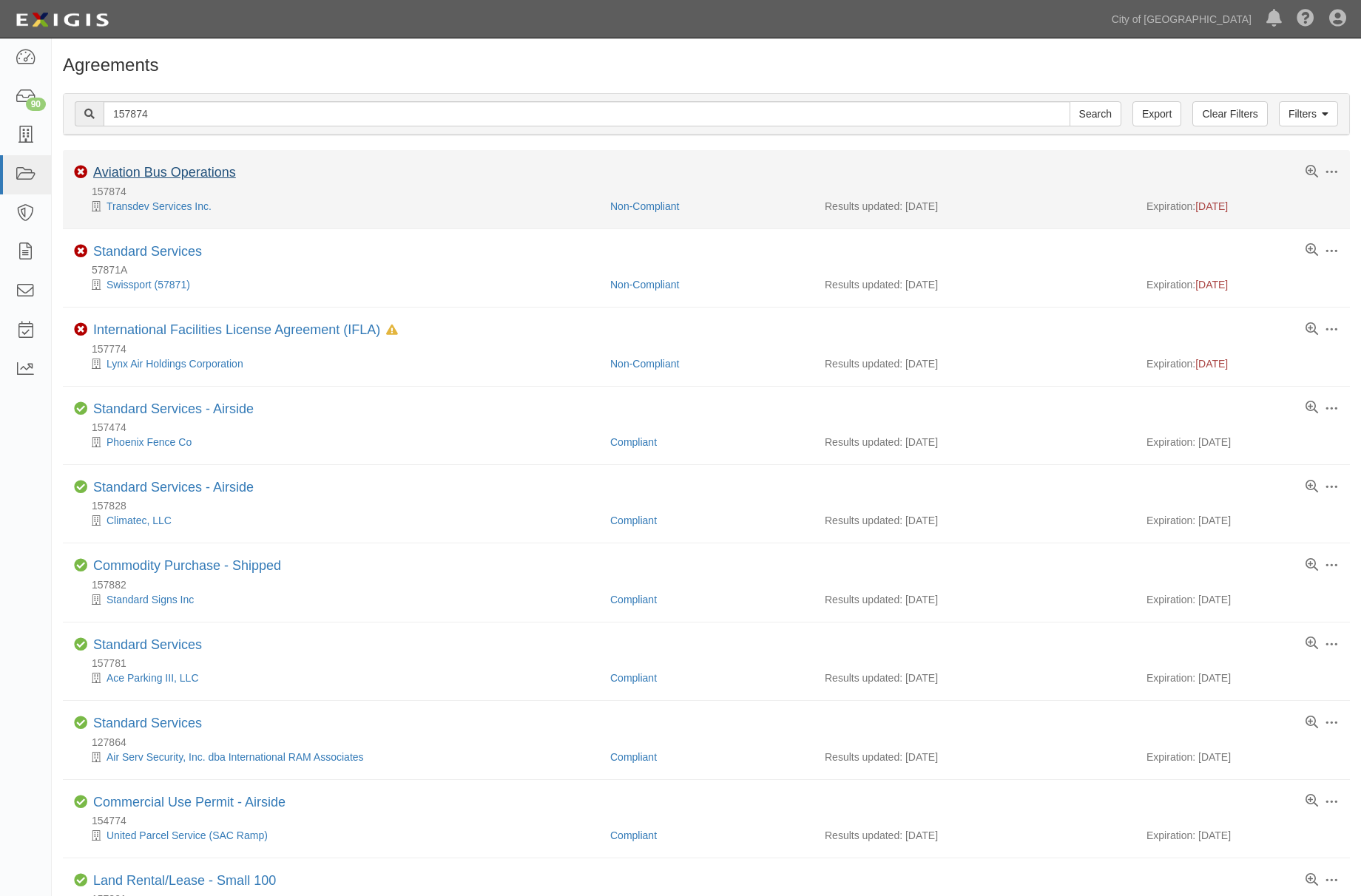
click at [111, 183] on div "Toggle Agreement Dropdown Edit Log activity Add task Send message Archive Non-C…" at bounding box center [705, 174] width 1287 height 18
click at [117, 175] on link "Aviation Bus Operations" at bounding box center [164, 172] width 142 height 15
